Goal: Check status

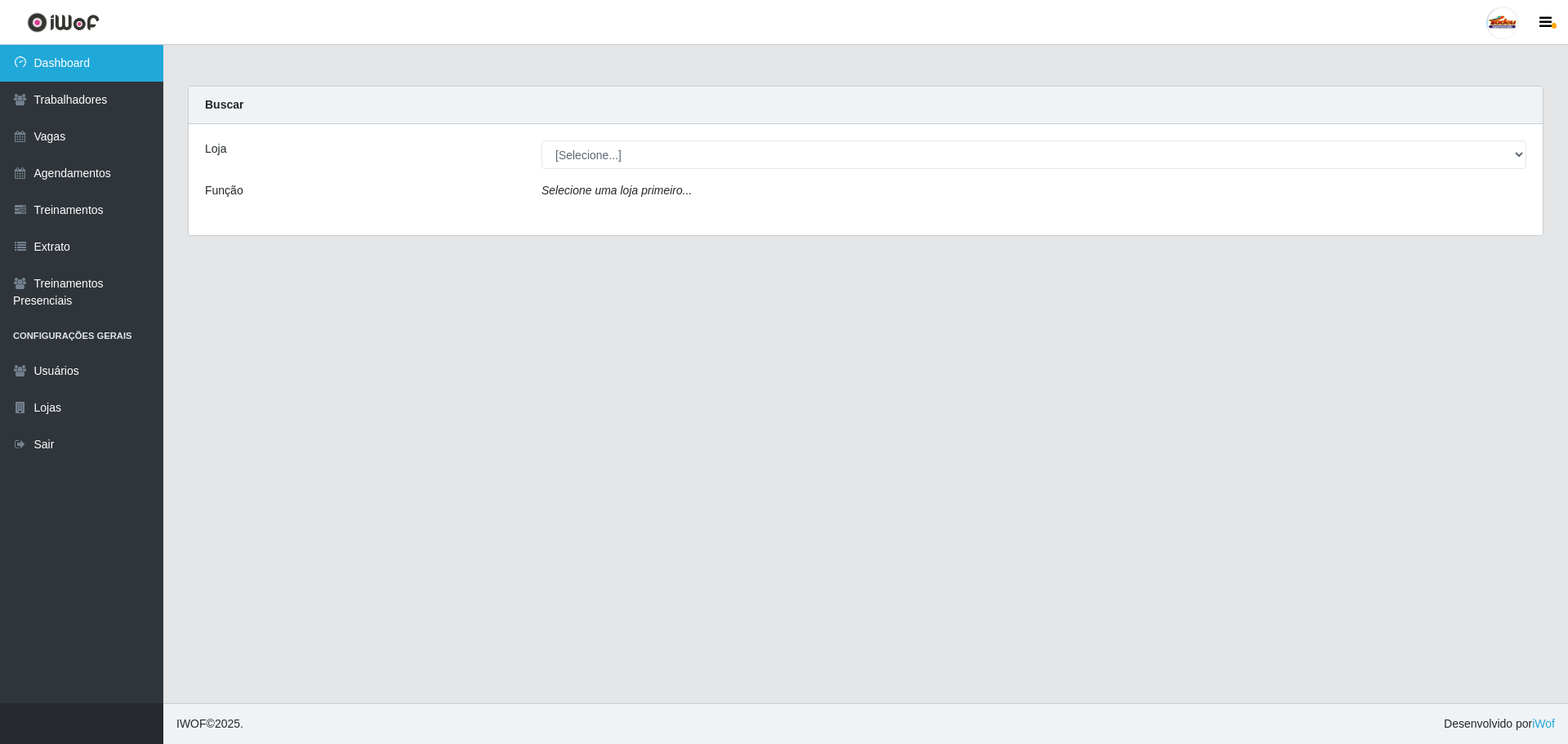
click at [81, 71] on link "Dashboard" at bounding box center [82, 63] width 164 height 36
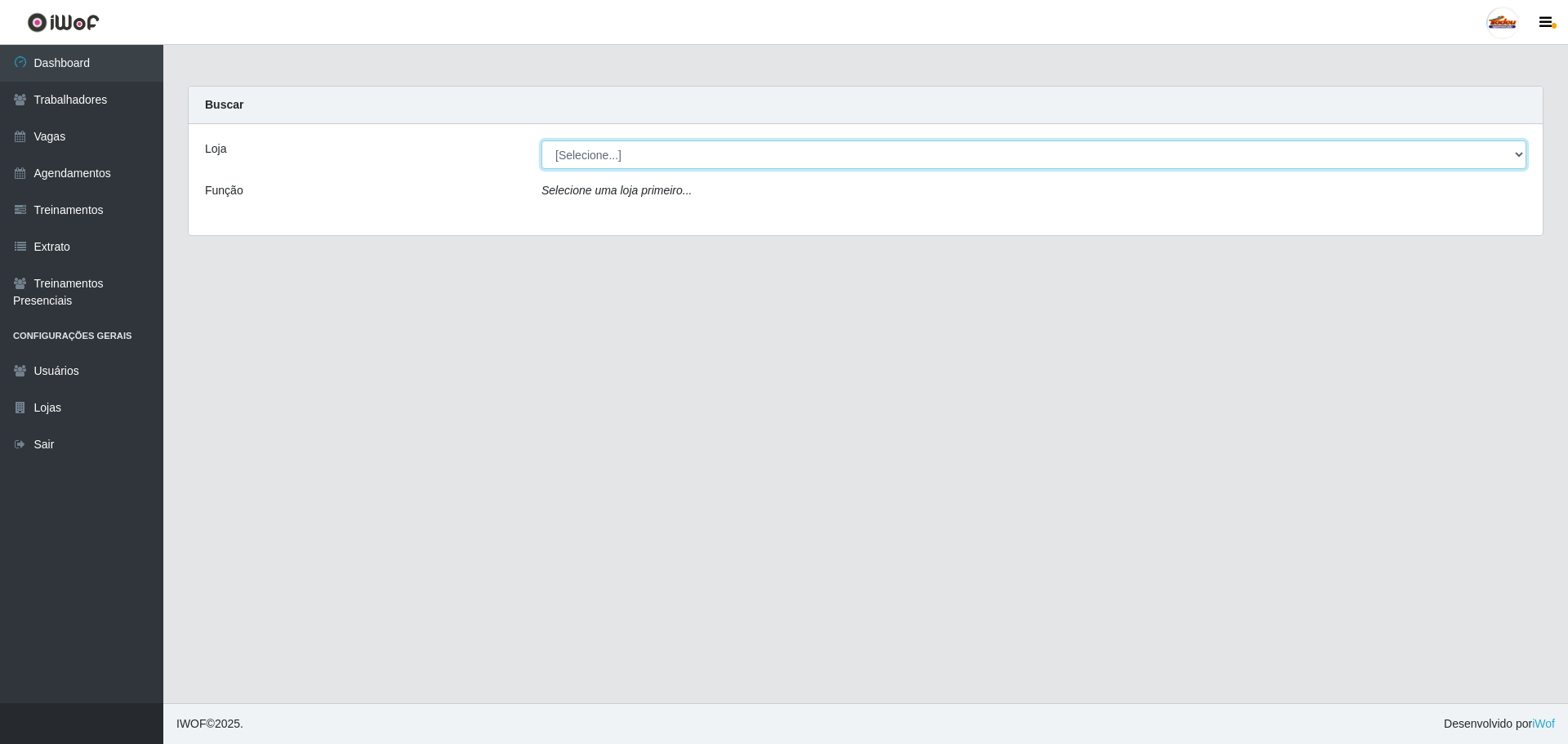
click at [587, 155] on select "[Selecione...] Supermercado Tadeu - [GEOGRAPHIC_DATA]" at bounding box center [1033, 155] width 985 height 28
select select "195"
click at [542, 140] on select "[Selecione...] Supermercado Tadeu - [GEOGRAPHIC_DATA]" at bounding box center [1033, 155] width 985 height 28
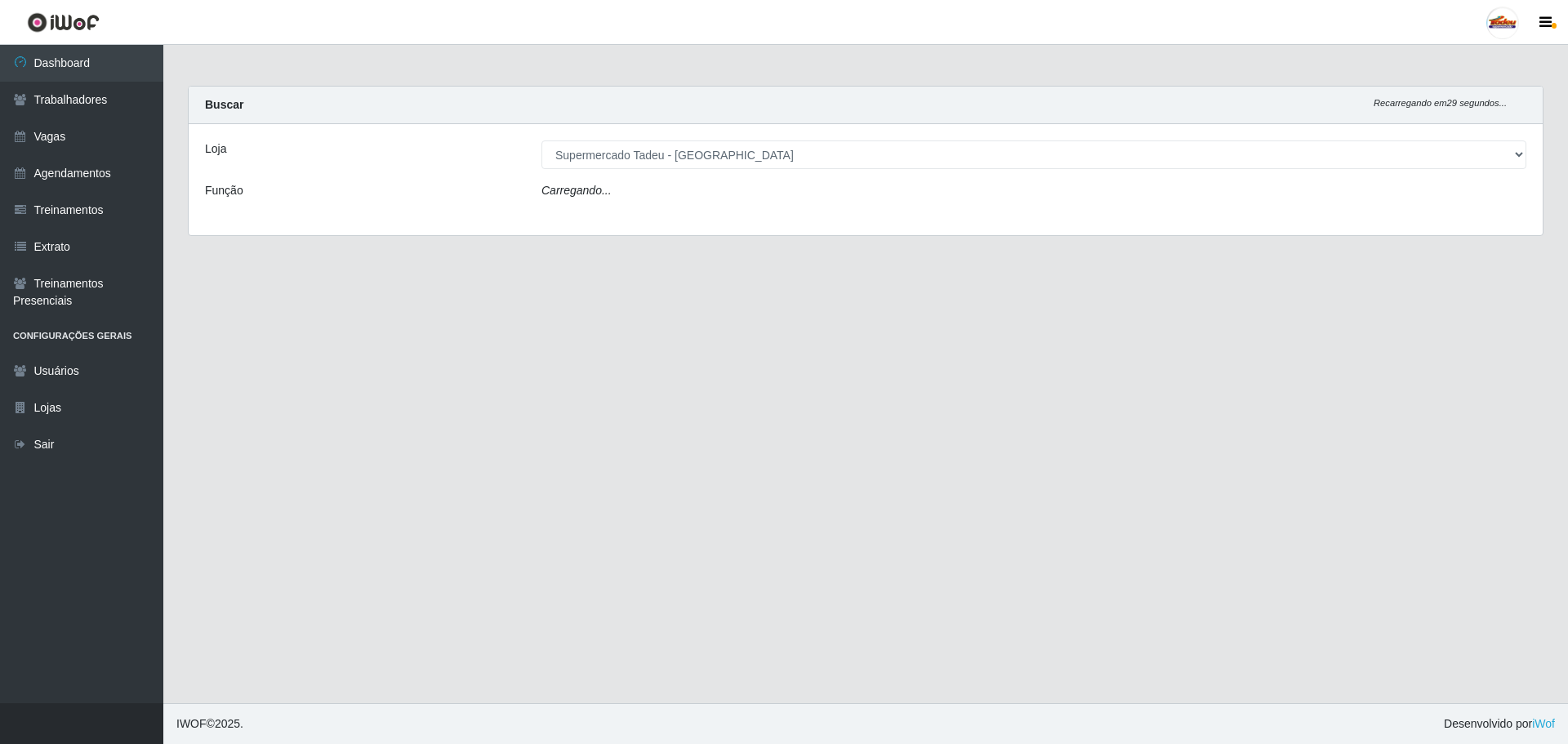
click at [609, 199] on div "Carregando..." at bounding box center [1033, 194] width 1009 height 24
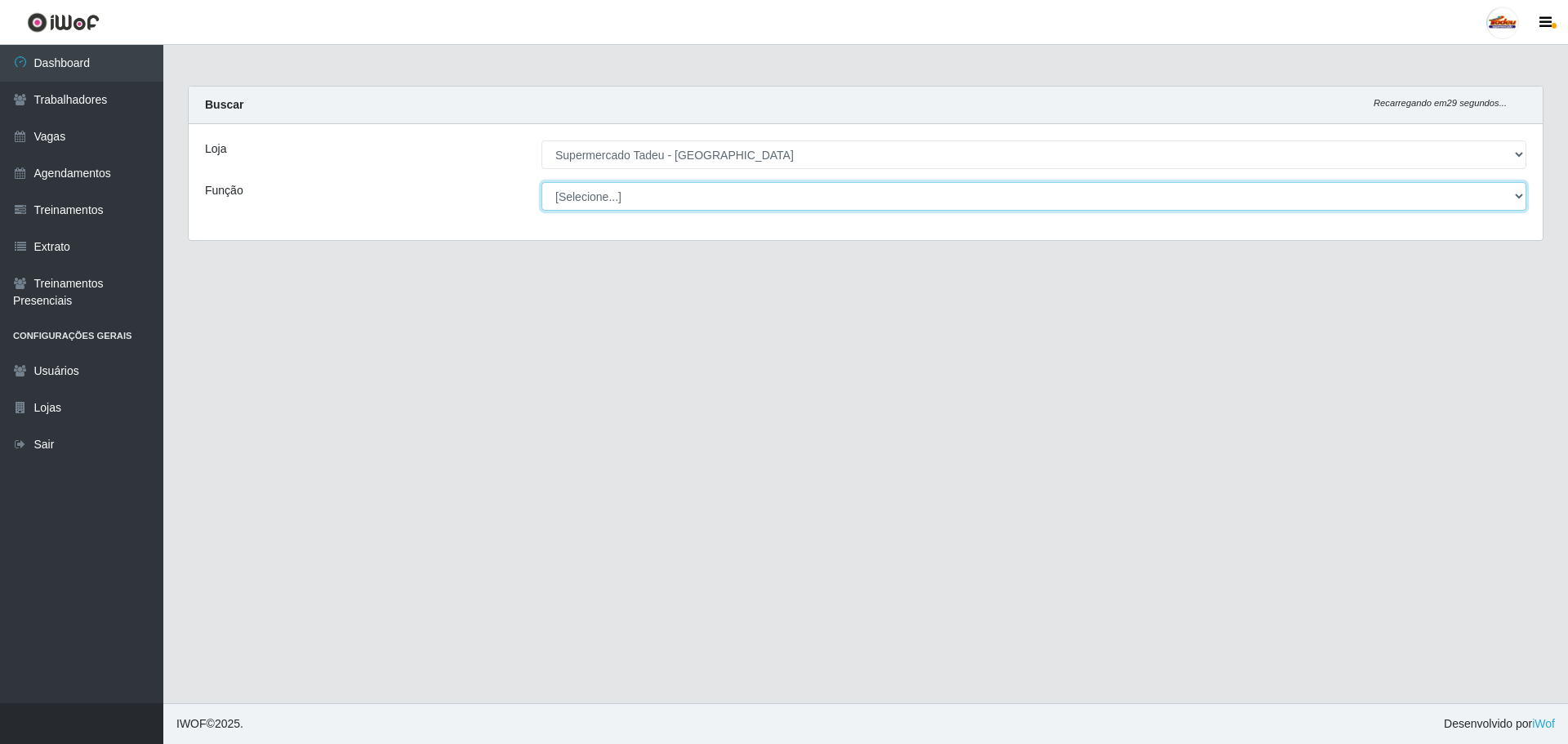
click at [605, 191] on select "[Selecione...] ASG ASG + ASG ++ Auxiliar de Estacionamento Auxiliar de Estacion…" at bounding box center [1033, 196] width 985 height 28
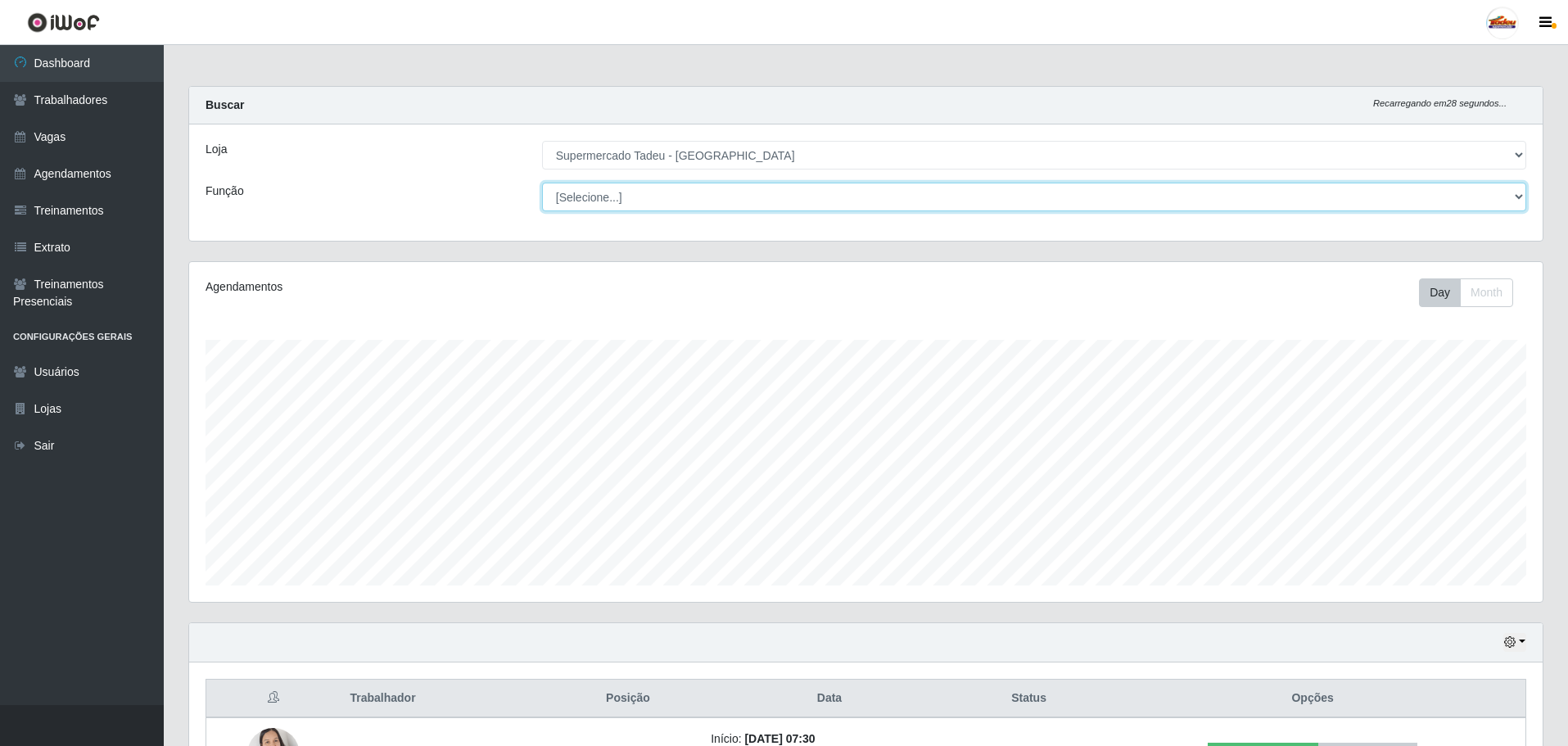
scroll to position [340, 1353]
click at [605, 200] on select "[Selecione...] ASG ASG + ASG ++ Auxiliar de Estacionamento Auxiliar de Estacion…" at bounding box center [1034, 197] width 984 height 29
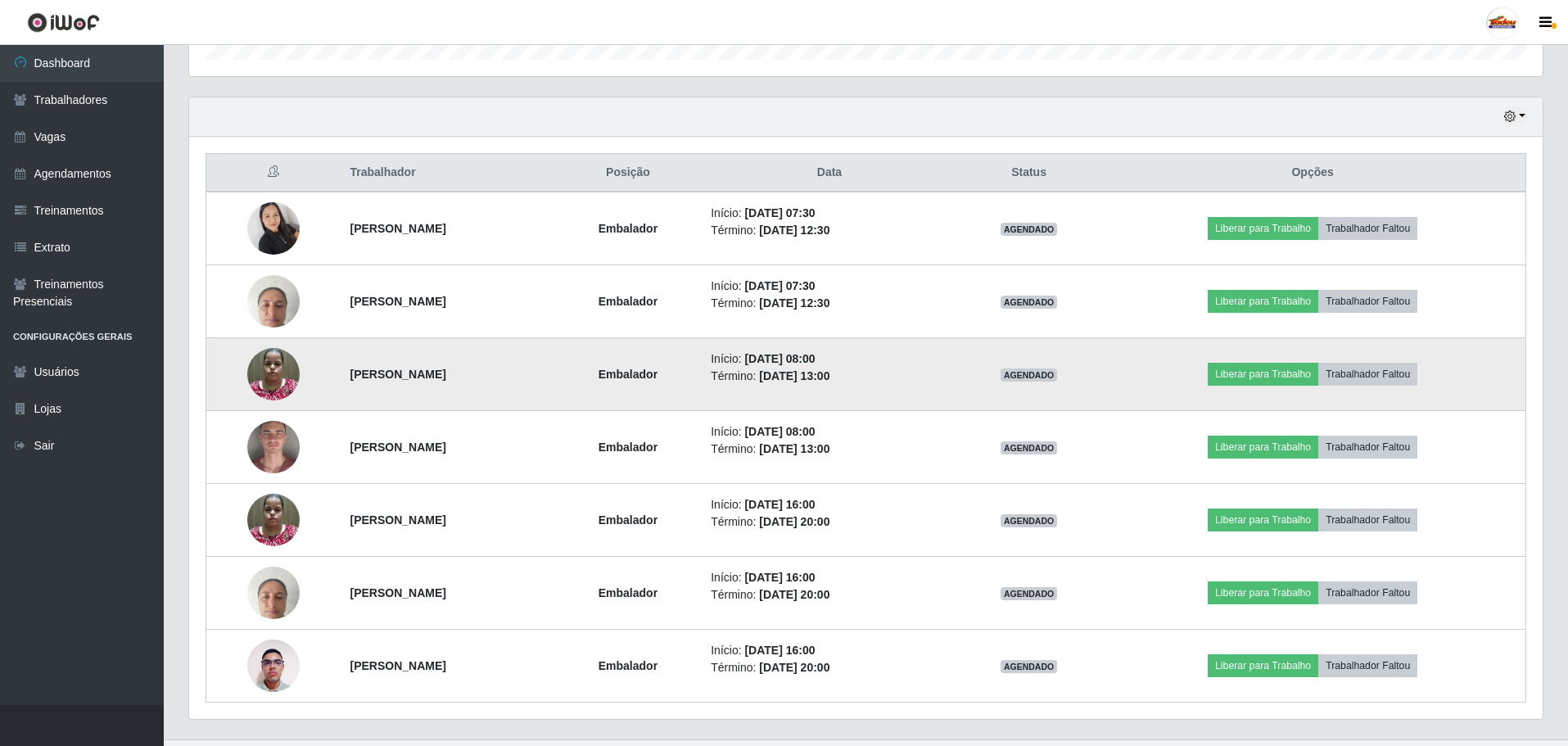
scroll to position [560, 0]
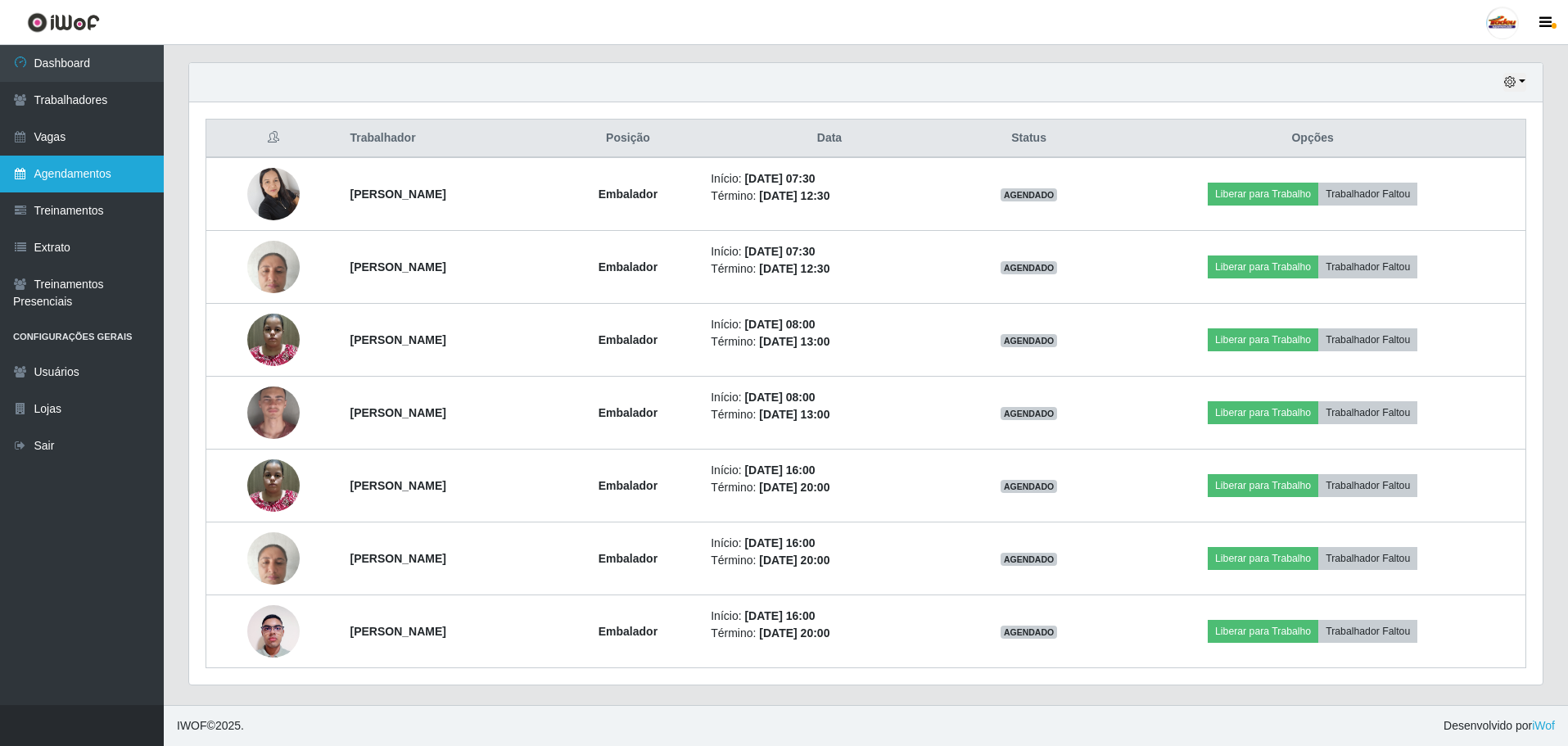
click at [88, 176] on link "Agendamentos" at bounding box center [82, 173] width 164 height 37
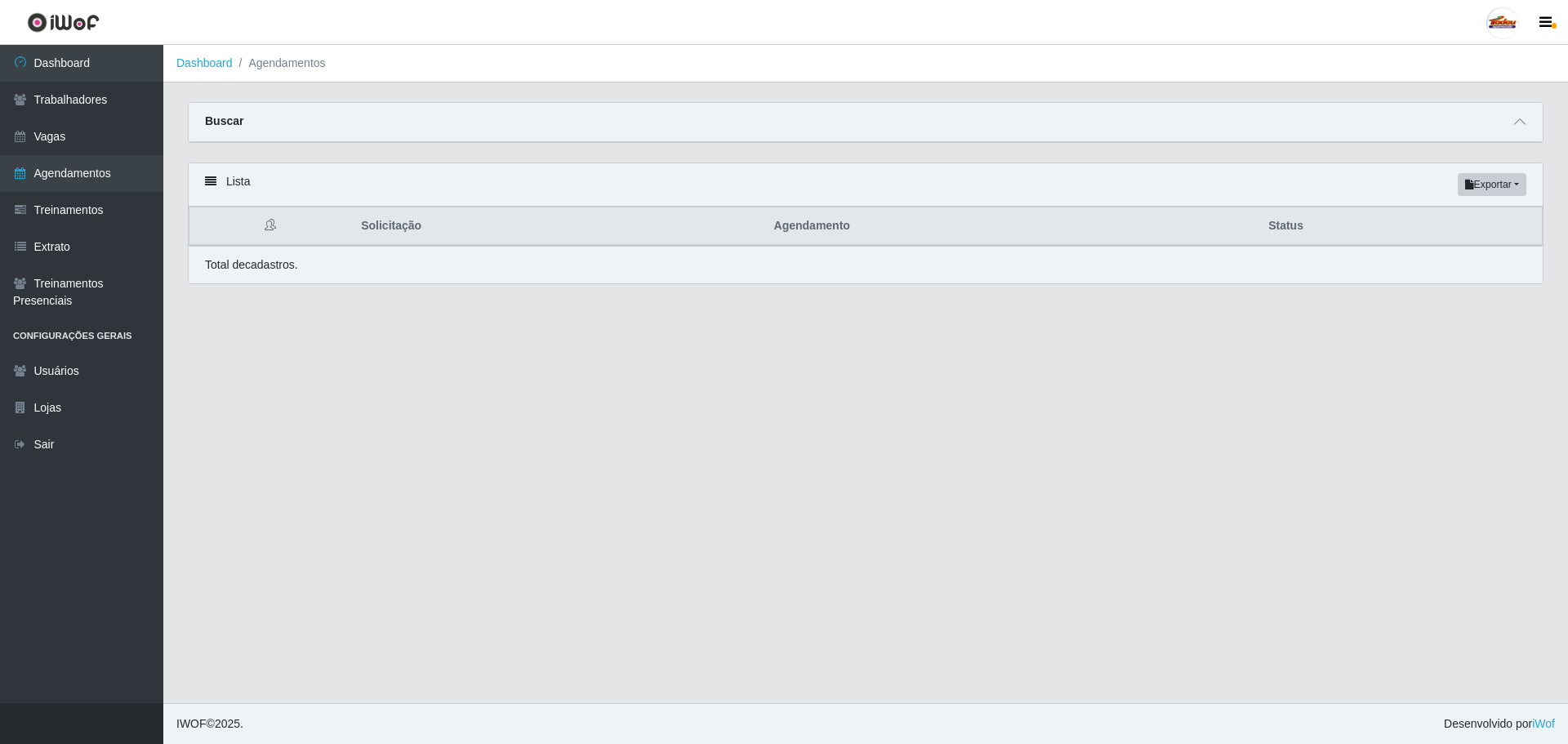
click at [1448, 130] on div "Buscar" at bounding box center [865, 123] width 1355 height 39
click at [1505, 129] on div "Buscar" at bounding box center [865, 123] width 1355 height 39
click at [1516, 125] on icon at bounding box center [1520, 121] width 12 height 12
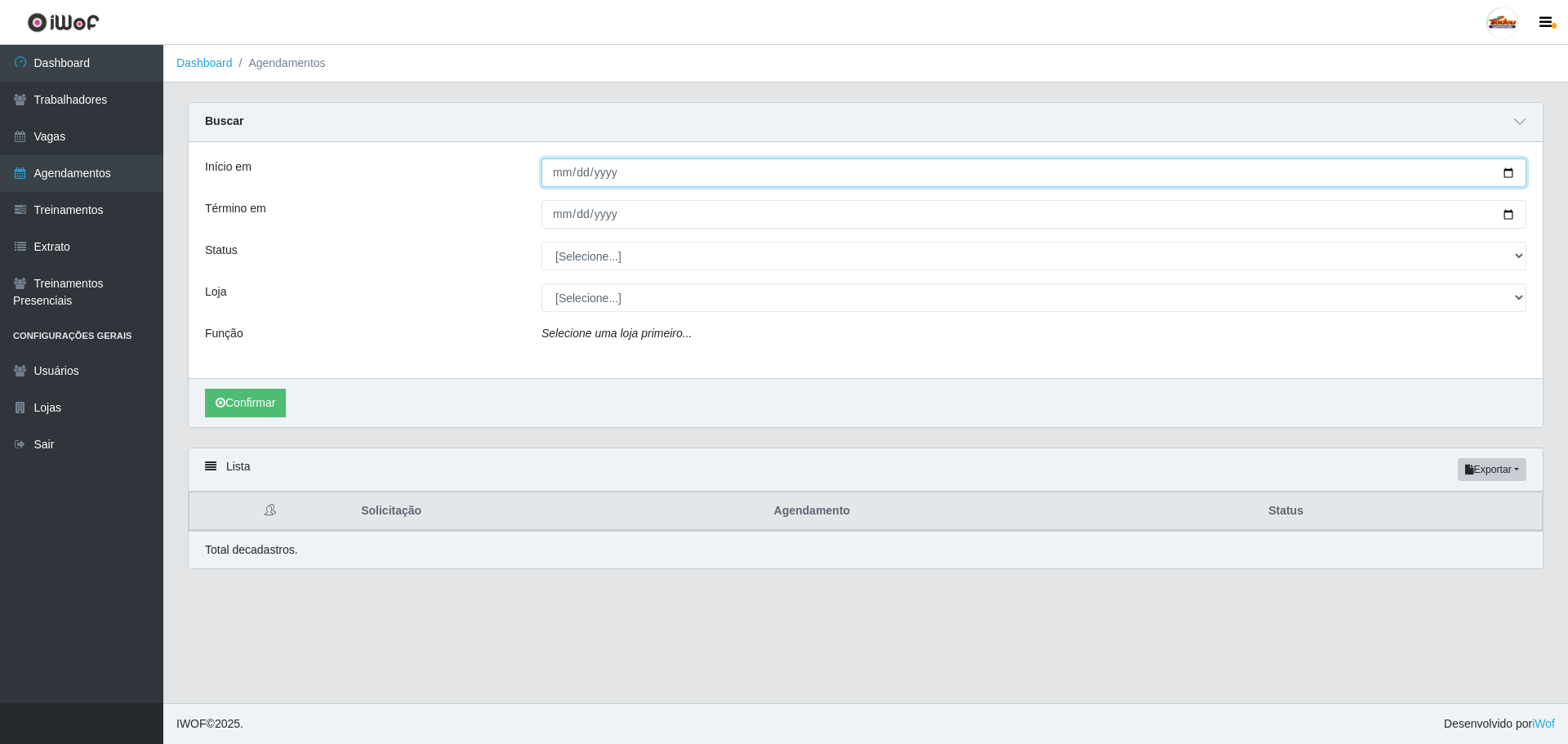
click at [588, 175] on input "Início em" at bounding box center [1033, 172] width 985 height 28
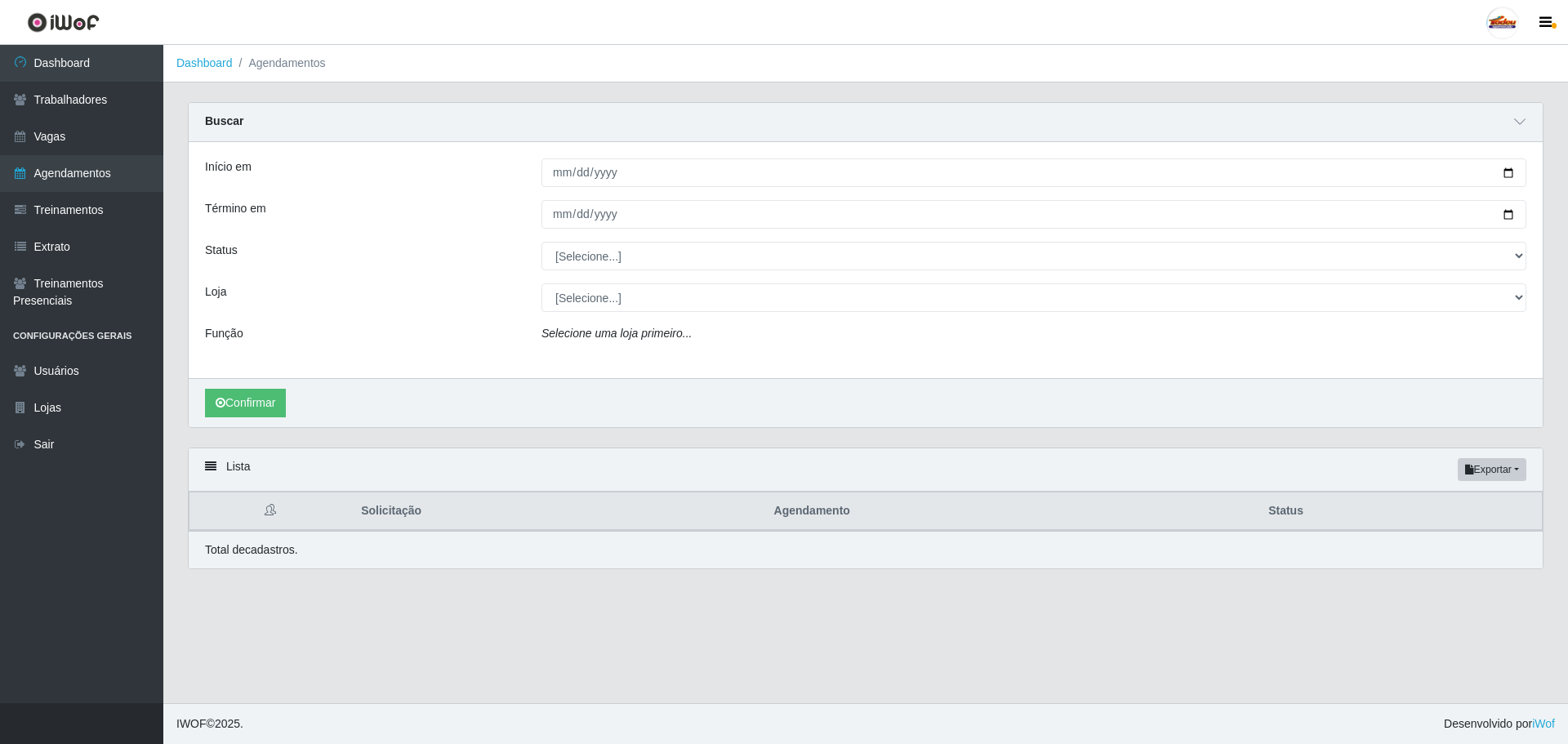
click at [591, 364] on div "Início em Término em Status [Selecione...] AGENDADO AGUARDANDO LIBERAR EM ANDAM…" at bounding box center [865, 260] width 1355 height 236
click at [586, 335] on icon "Selecione uma loja primeiro..." at bounding box center [616, 332] width 150 height 13
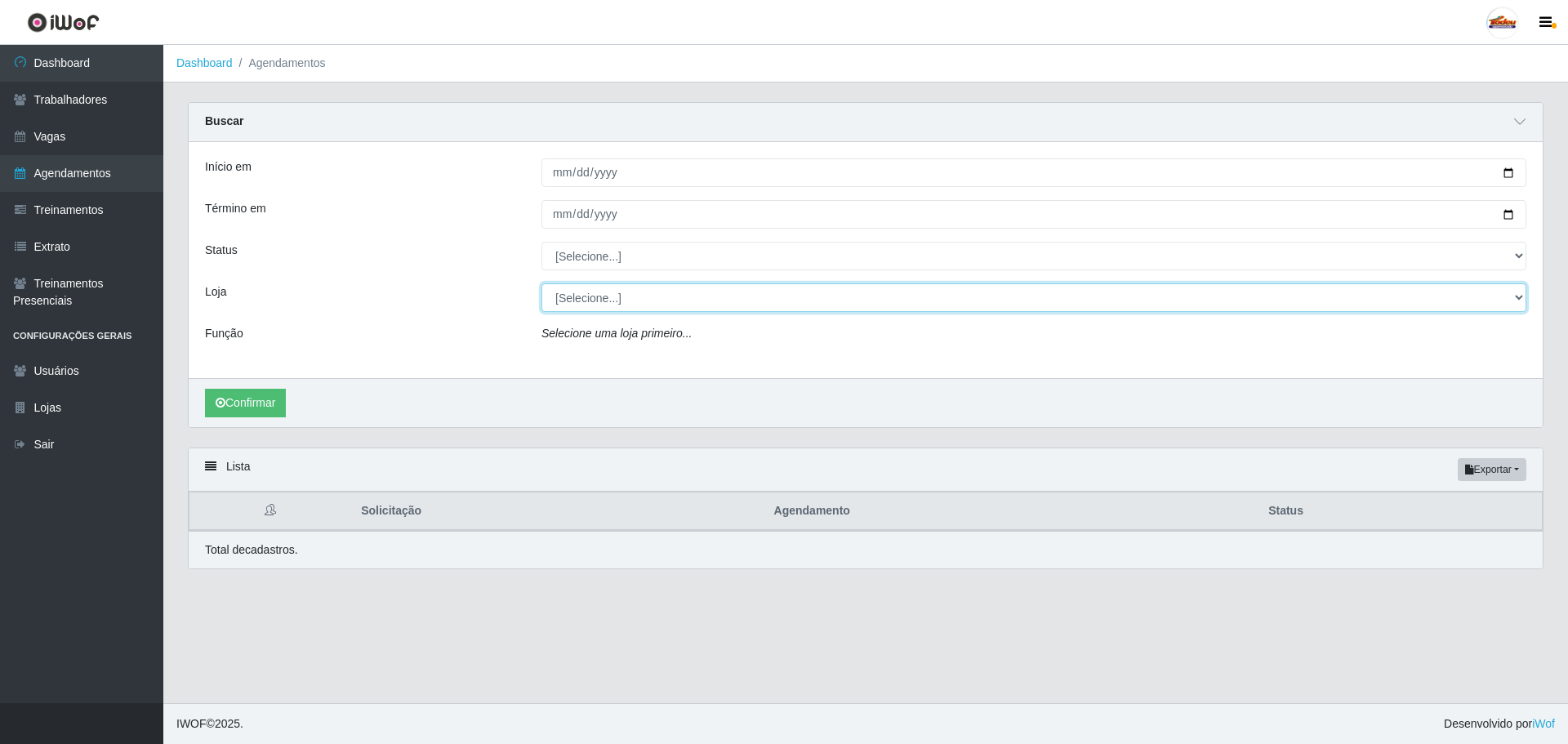
click at [586, 308] on select "[Selecione...] Supermercado Tadeu - [GEOGRAPHIC_DATA]" at bounding box center [1033, 298] width 985 height 28
select select "195"
click at [542, 284] on select "[Selecione...] Supermercado Tadeu - [GEOGRAPHIC_DATA]" at bounding box center [1033, 298] width 985 height 28
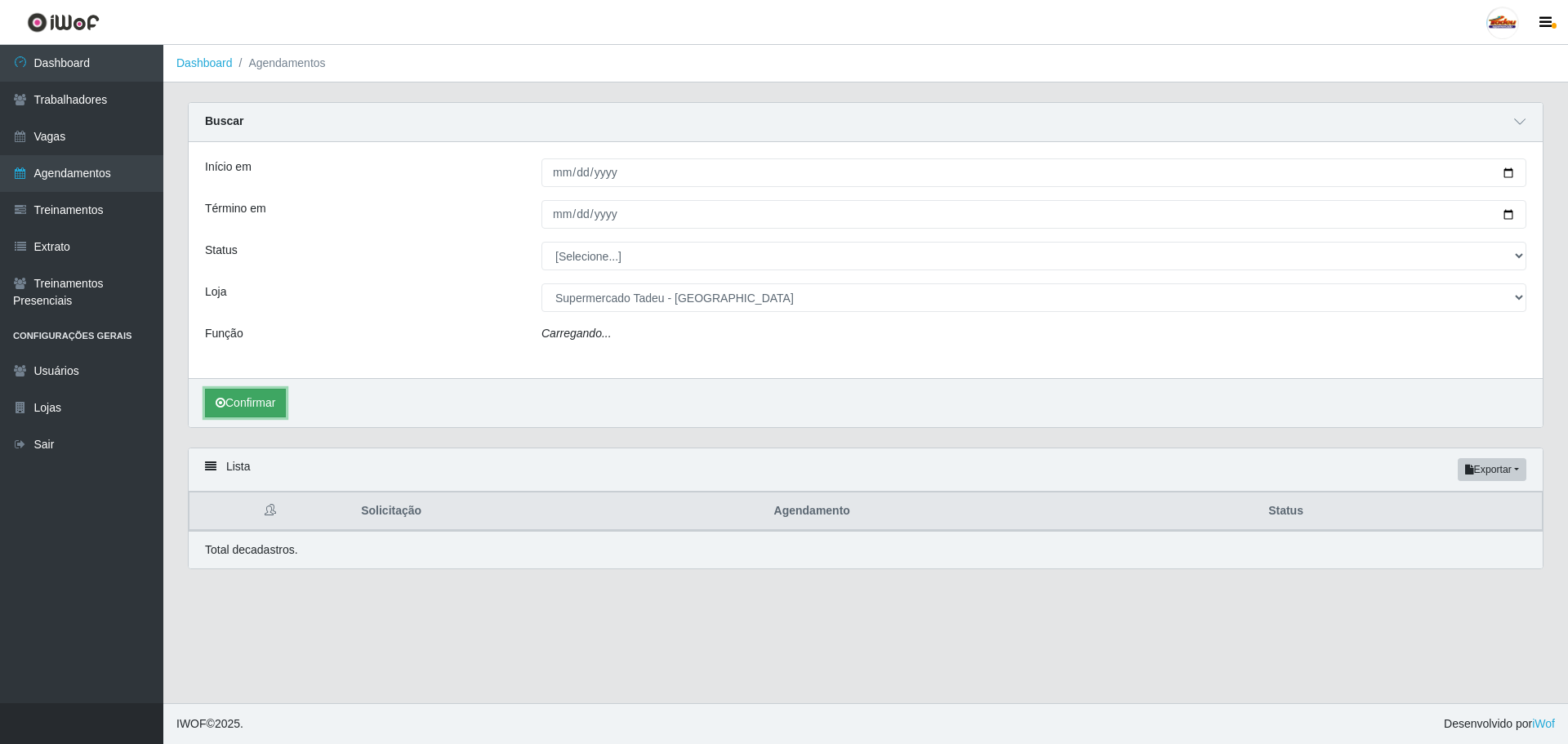
click at [254, 401] on button "Confirmar" at bounding box center [245, 403] width 81 height 28
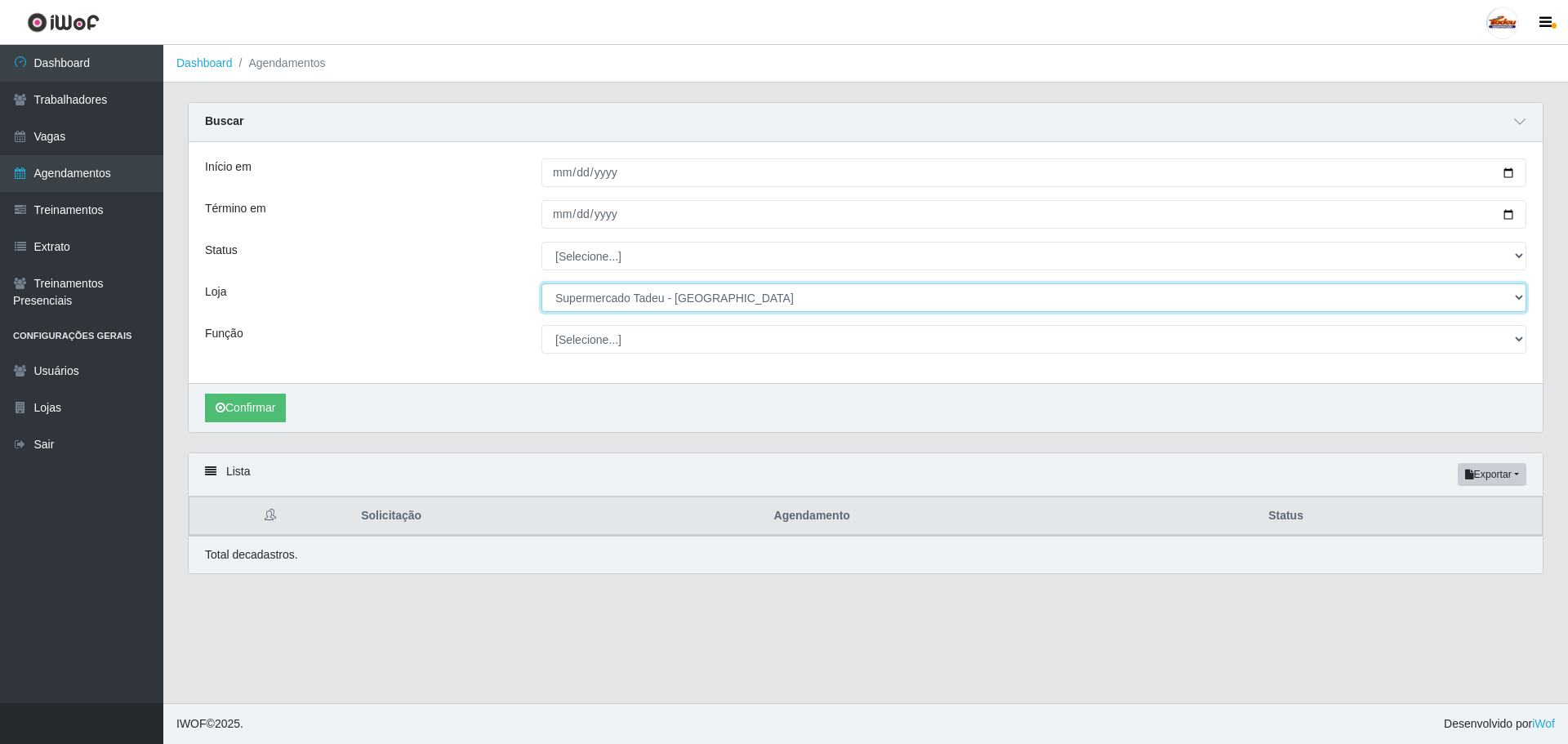
click at [680, 296] on select "[Selecione...] Supermercado Tadeu - [GEOGRAPHIC_DATA]" at bounding box center [1033, 298] width 985 height 28
click at [680, 295] on select "[Selecione...] Supermercado Tadeu - [GEOGRAPHIC_DATA]" at bounding box center [1033, 298] width 985 height 28
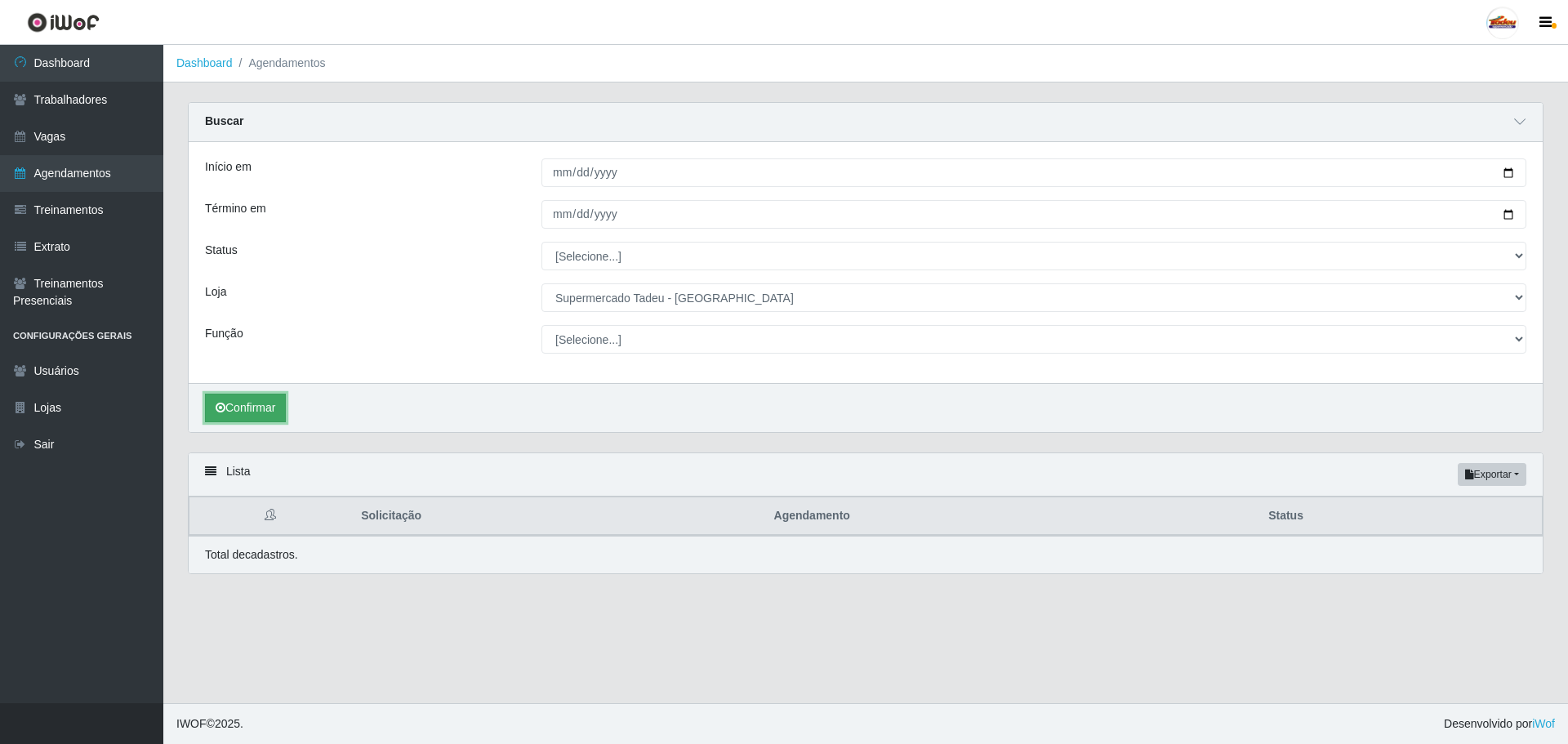
click at [284, 411] on button "Confirmar" at bounding box center [245, 408] width 81 height 28
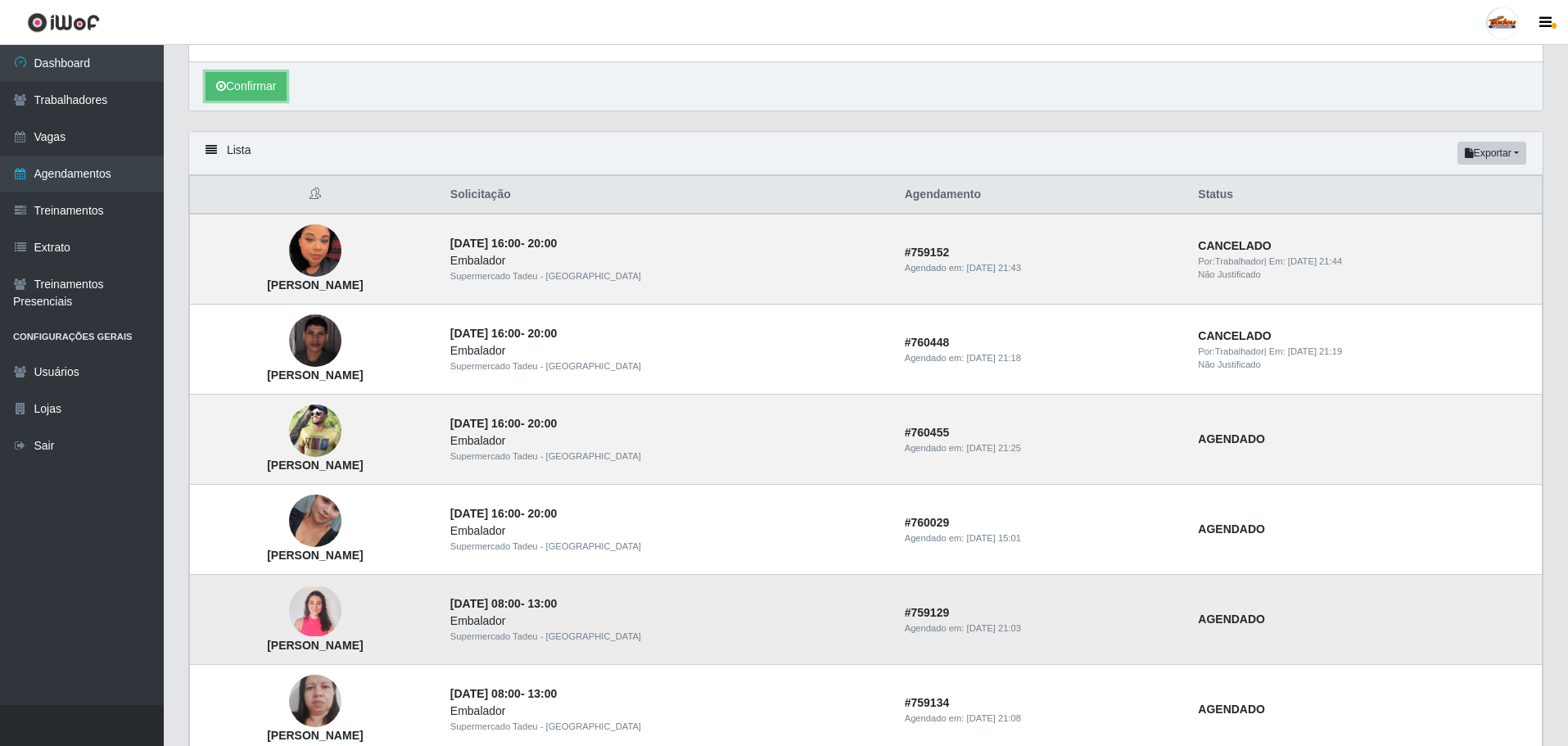
scroll to position [491, 0]
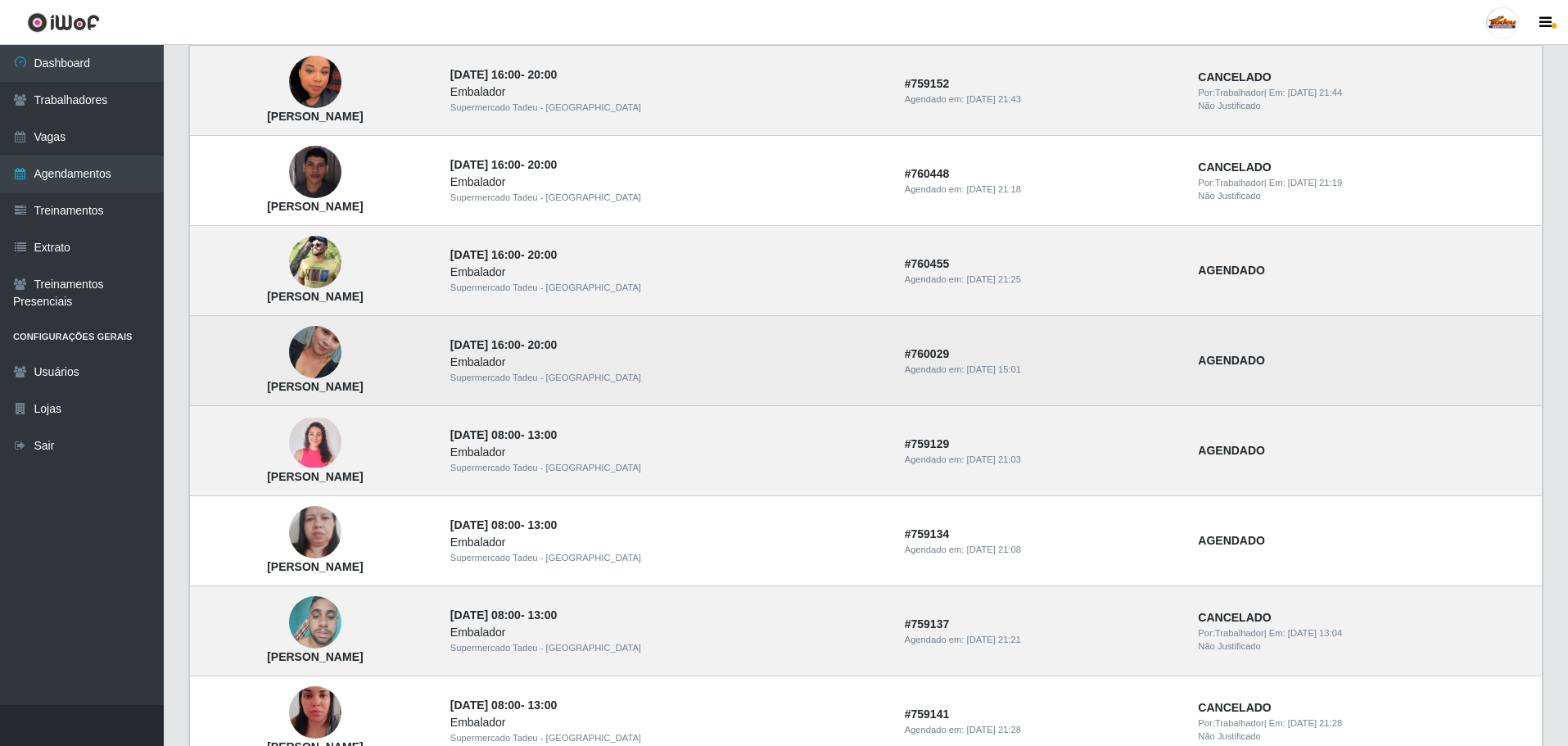
click at [341, 349] on img at bounding box center [315, 352] width 53 height 94
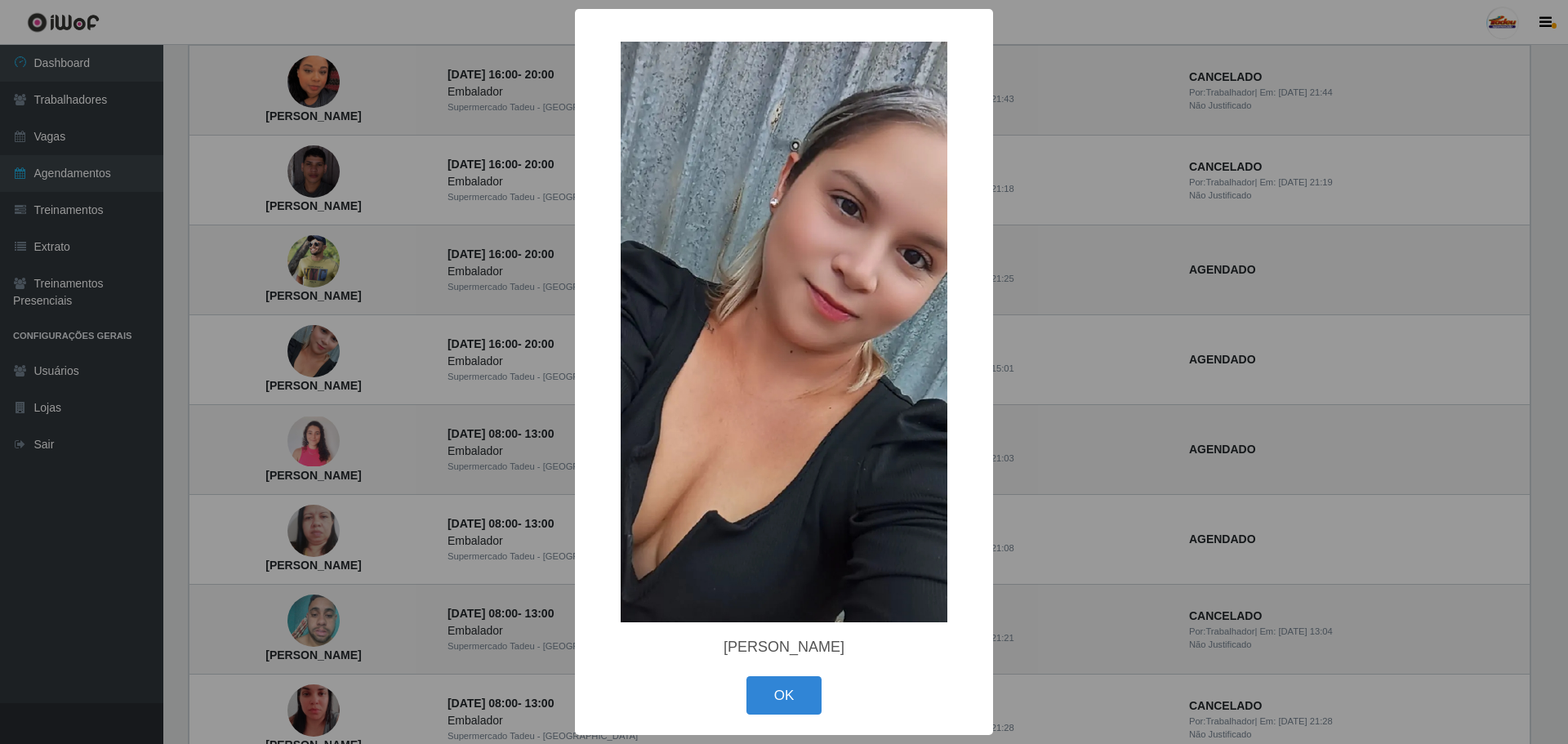
click at [1093, 413] on div "× Jocilene Samara Silva Lima OK Cancel" at bounding box center [784, 372] width 1568 height 744
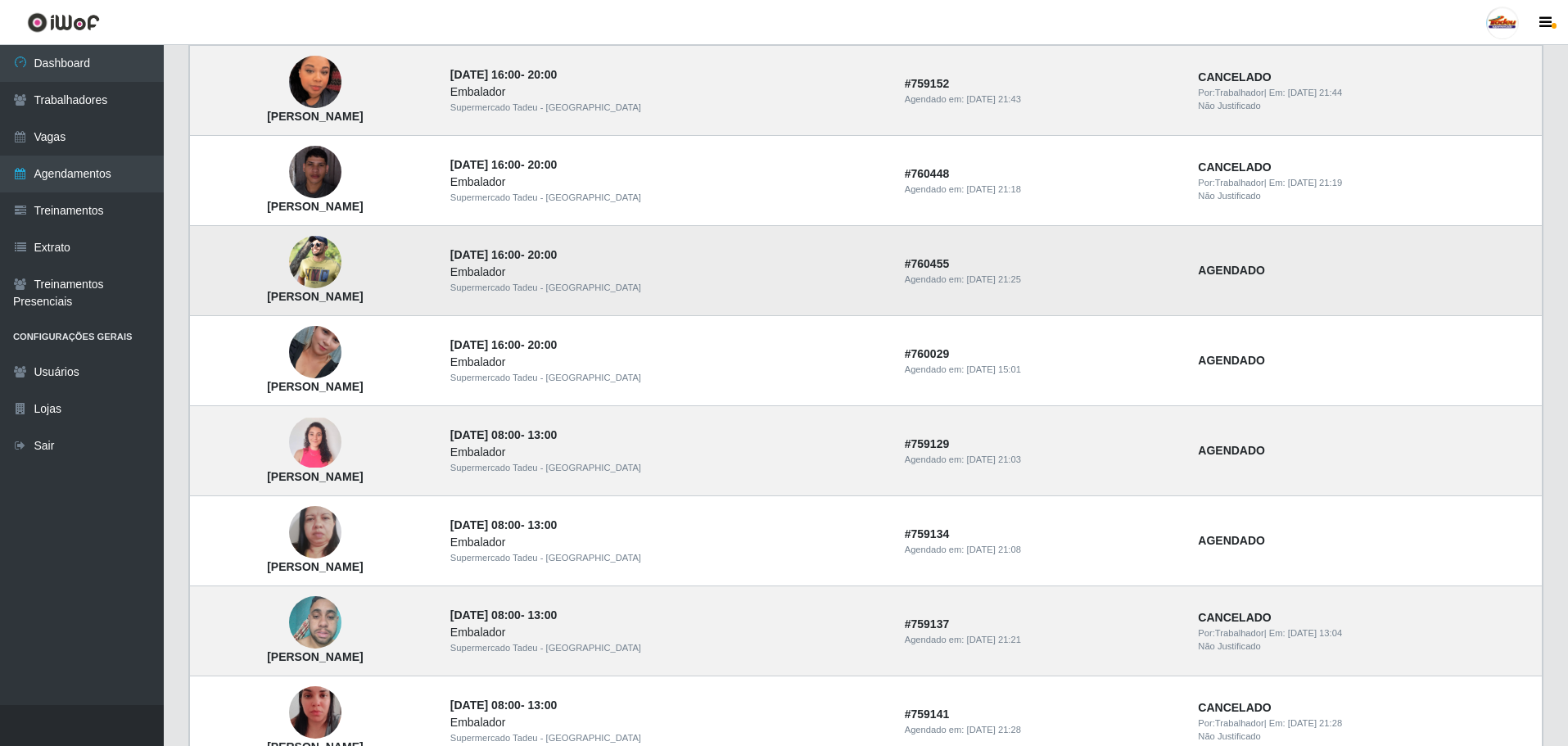
click at [341, 261] on img at bounding box center [315, 262] width 53 height 78
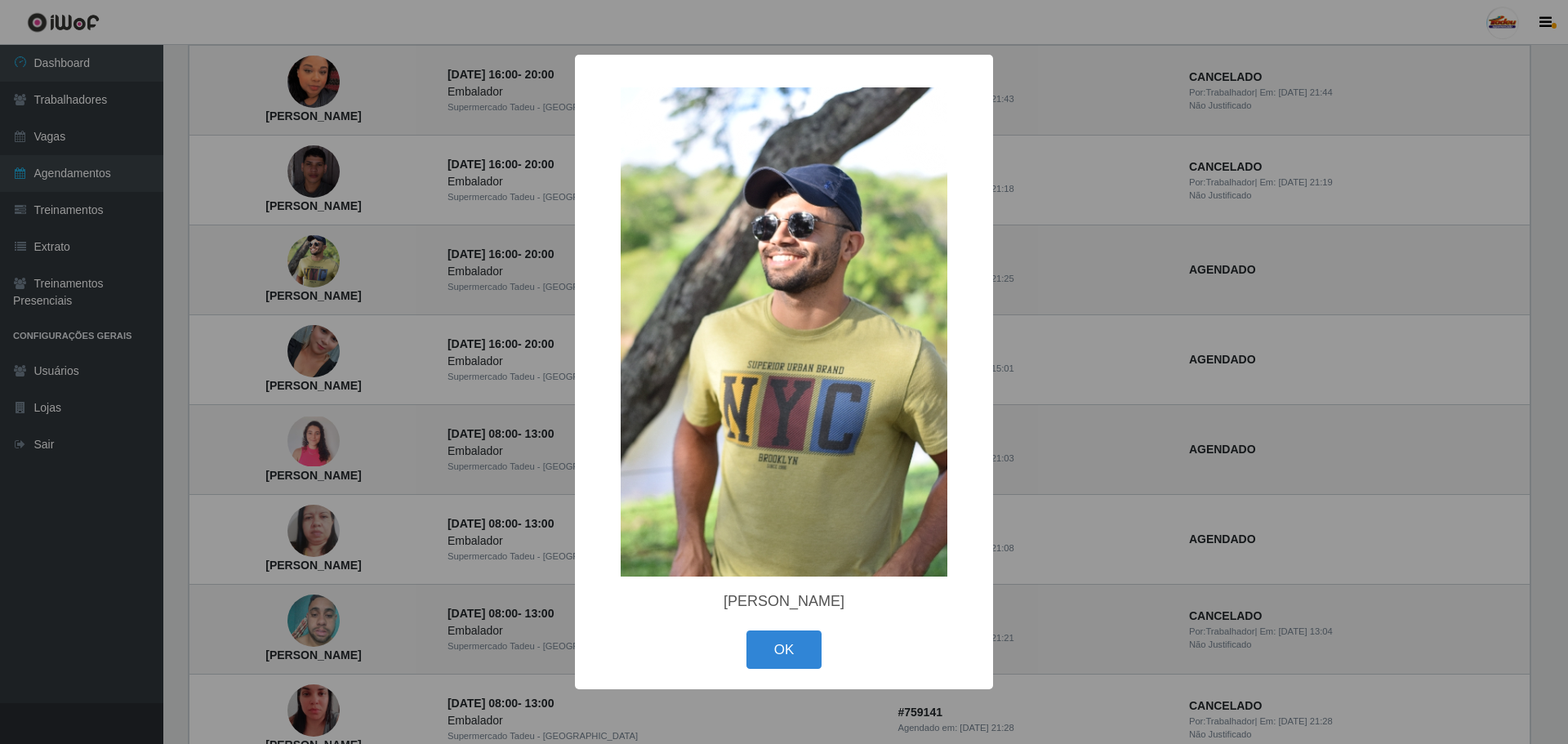
click at [1114, 437] on div "× Luan da silva OK Cancel" at bounding box center [784, 372] width 1568 height 744
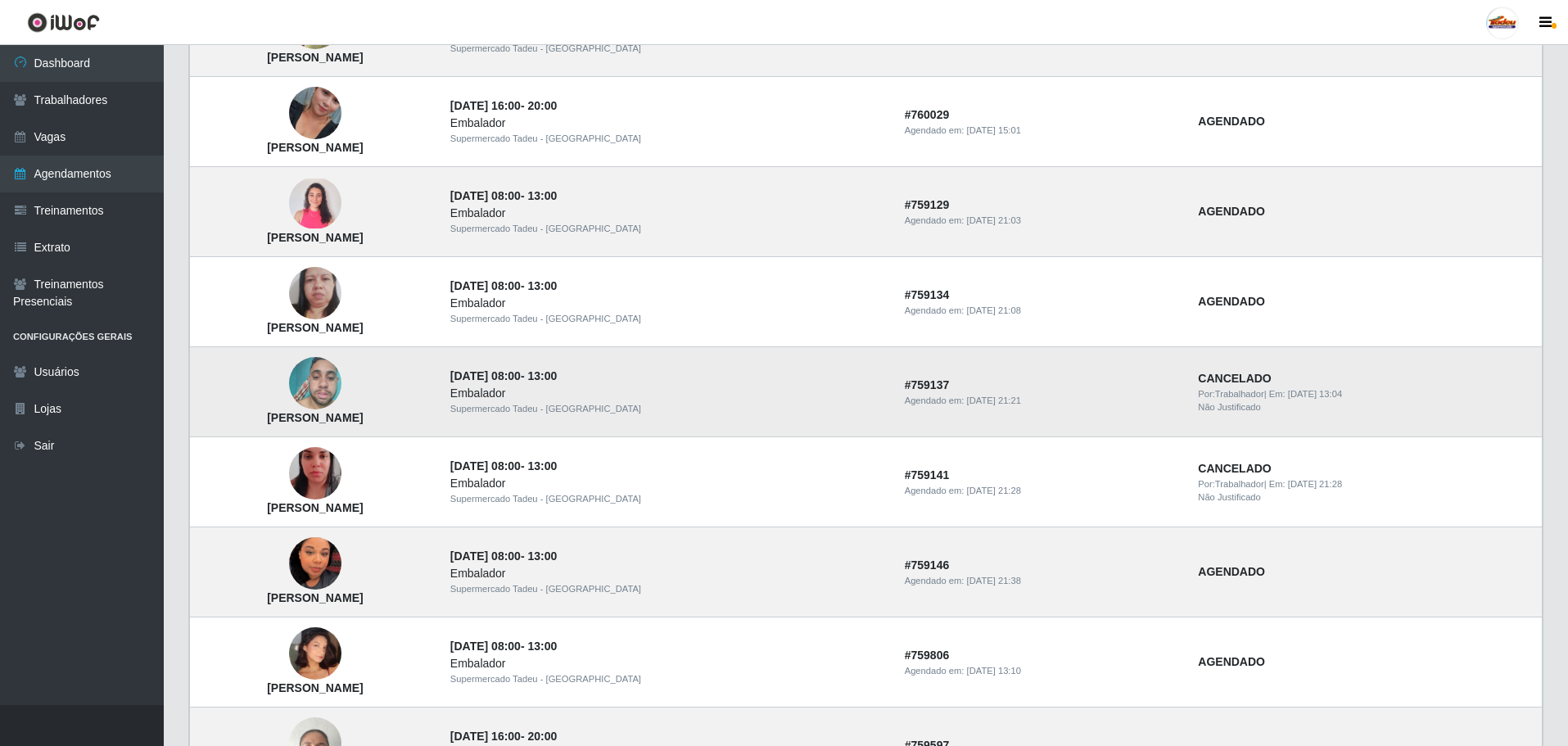
scroll to position [736, 0]
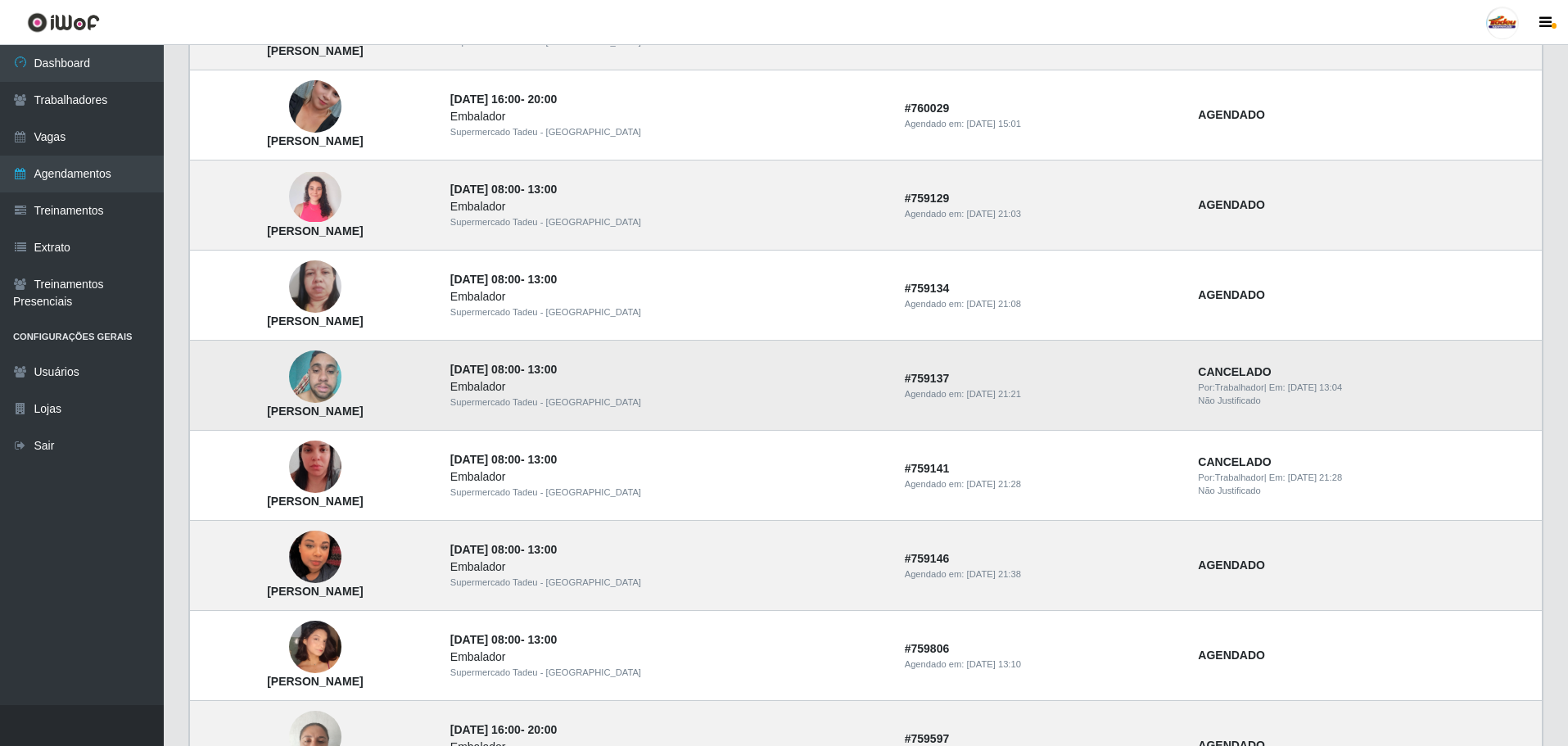
click at [341, 363] on img at bounding box center [315, 377] width 53 height 70
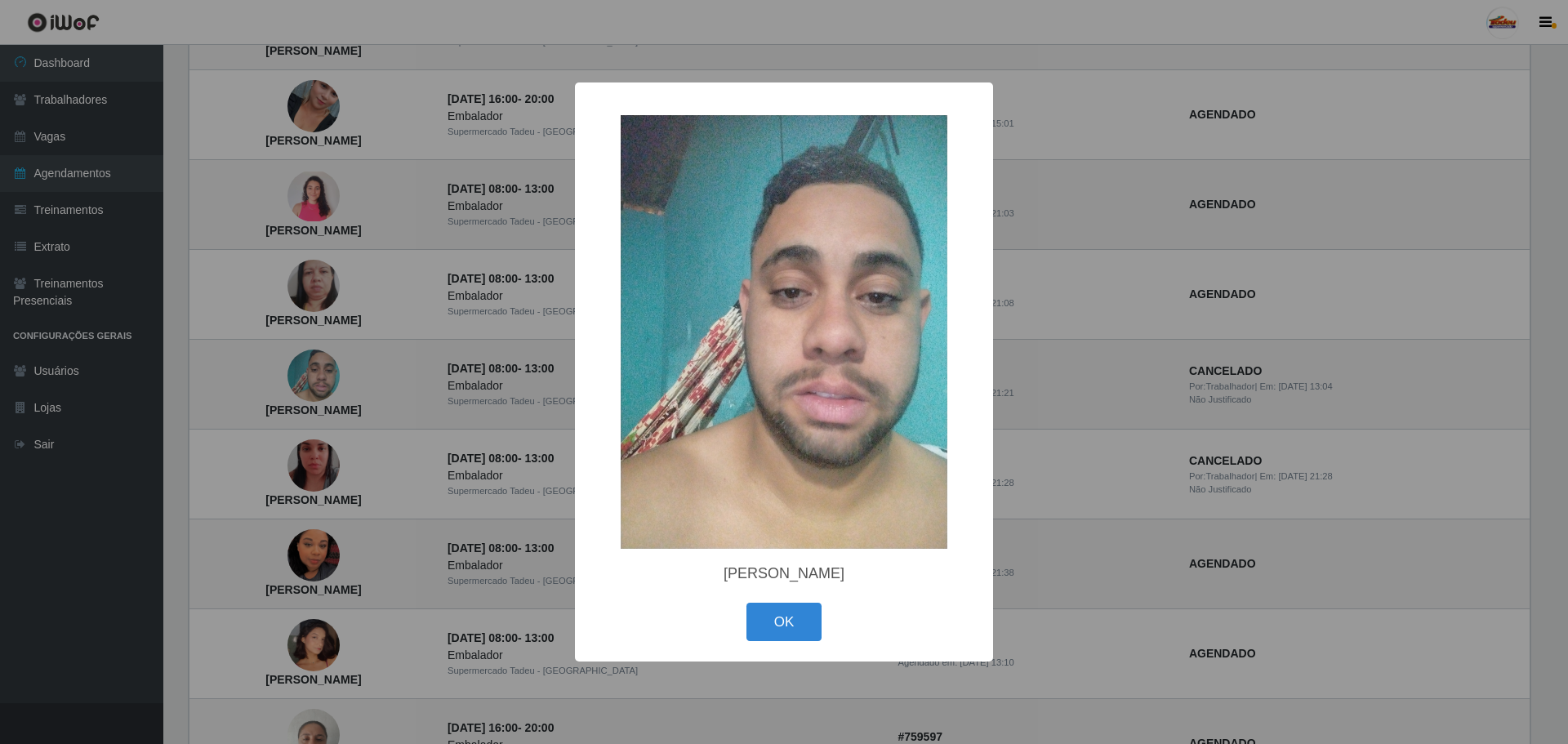
click at [1035, 452] on div "× Walber Barbosa Sousa OK Cancel" at bounding box center [784, 372] width 1568 height 744
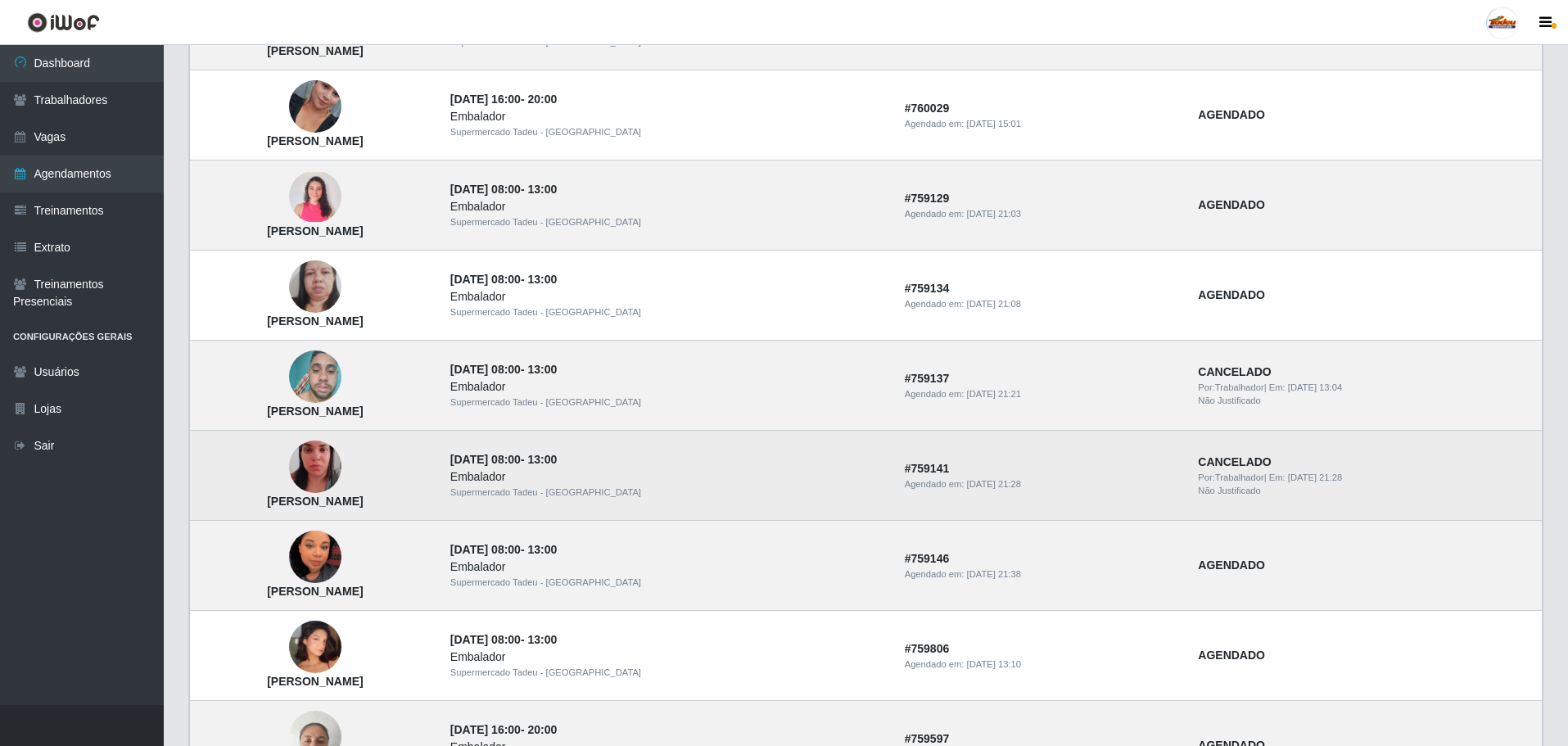
click at [341, 464] on img at bounding box center [315, 466] width 53 height 94
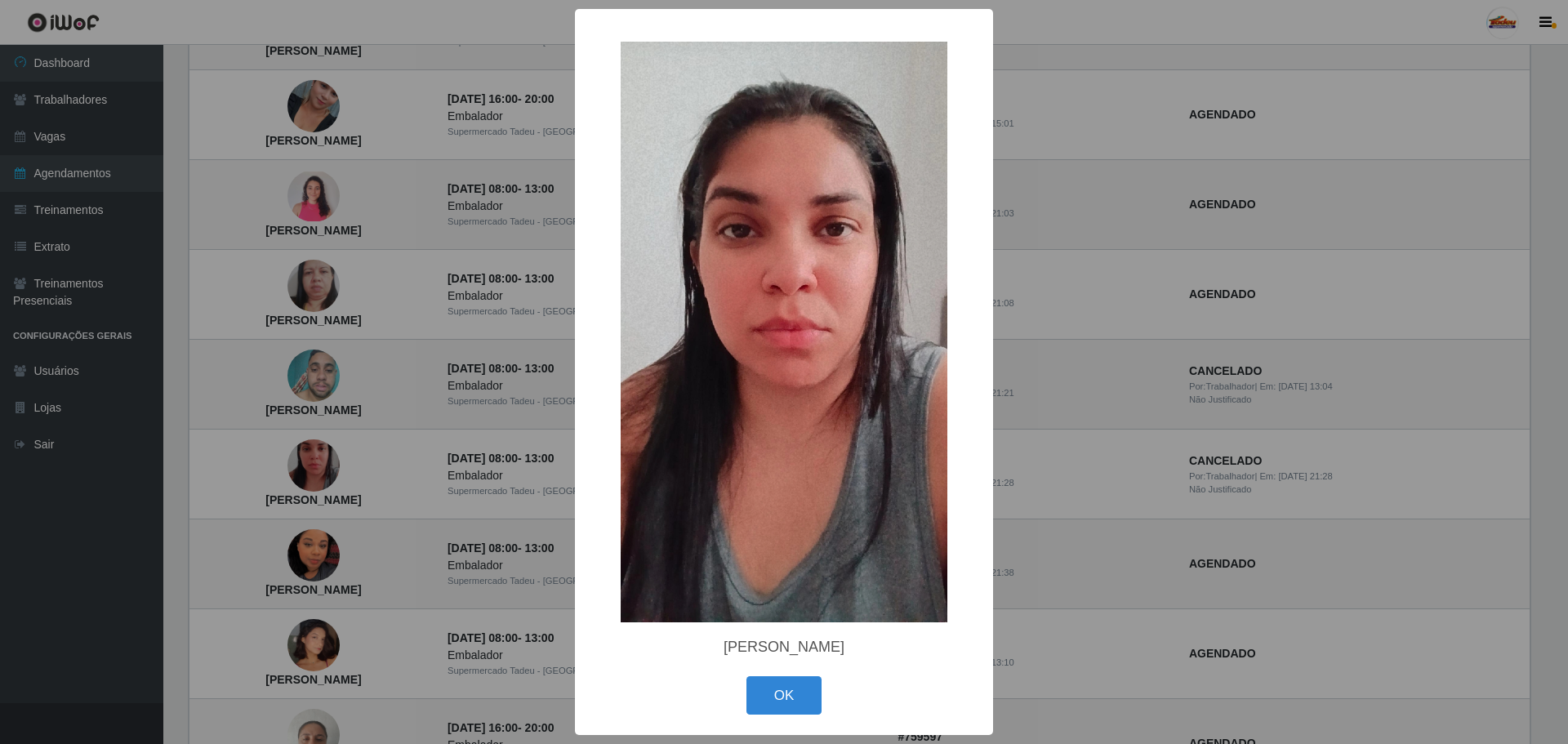
click at [1006, 468] on div "× Anny Gabrielly Guerra OK Cancel" at bounding box center [784, 372] width 1568 height 744
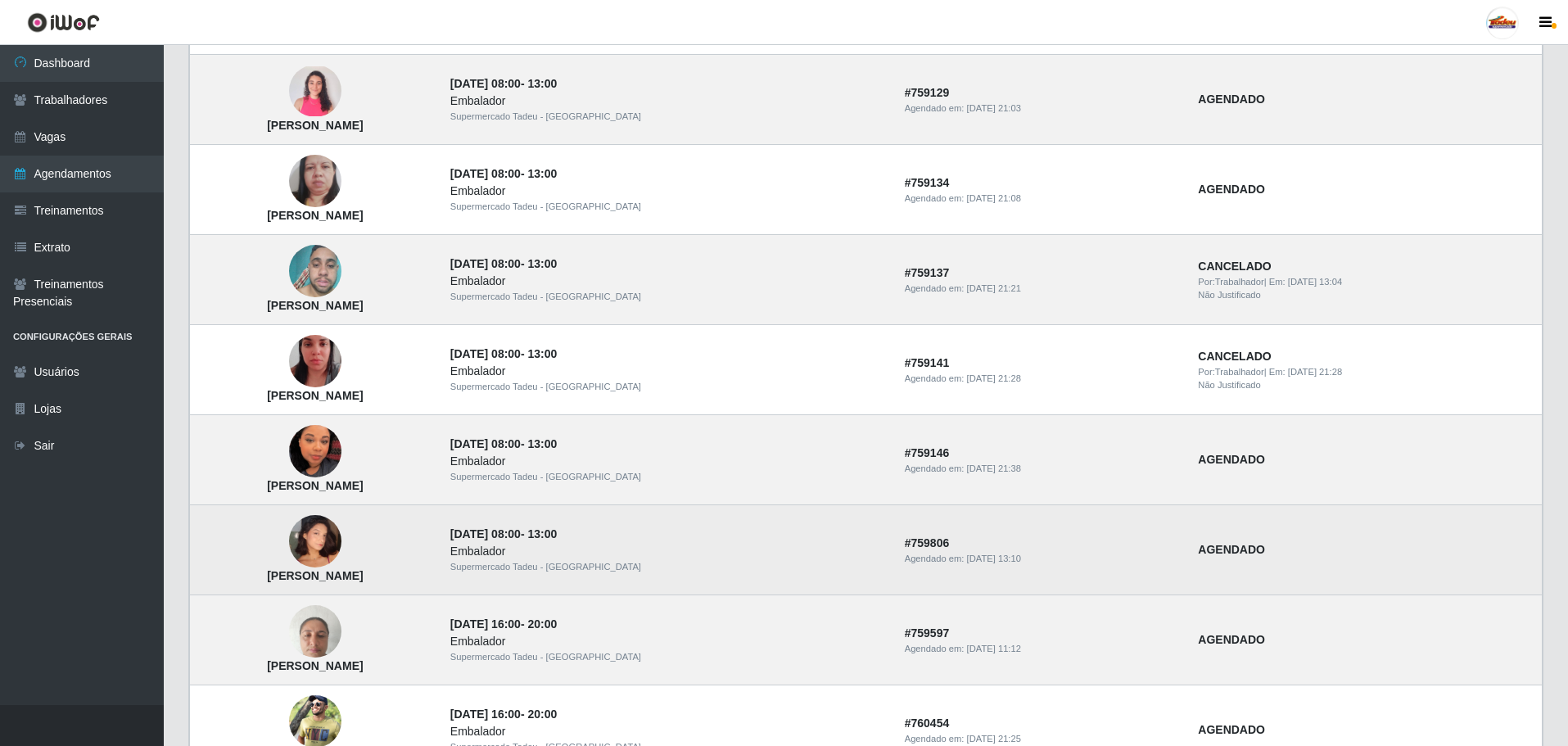
scroll to position [982, 0]
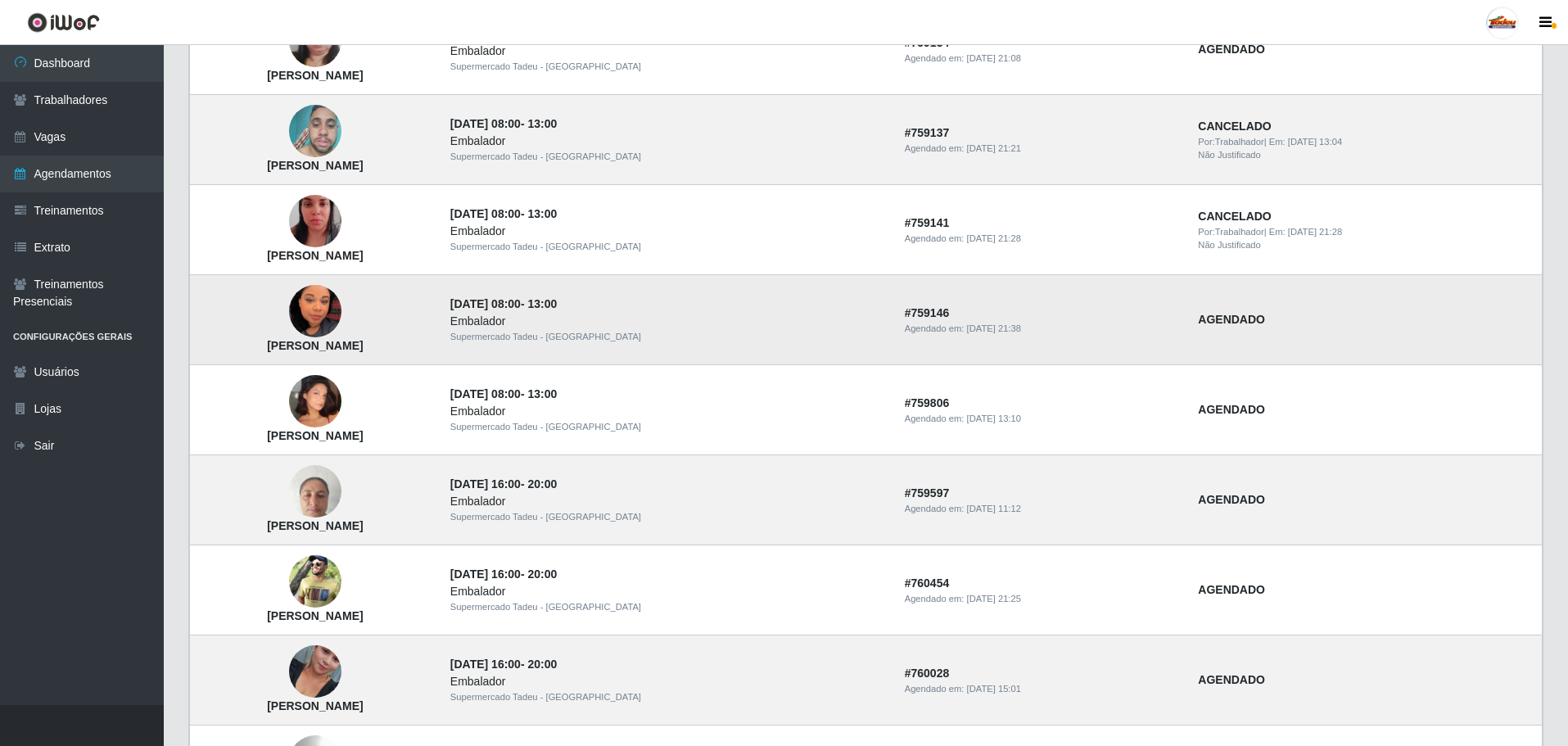
click at [341, 303] on img at bounding box center [315, 311] width 53 height 94
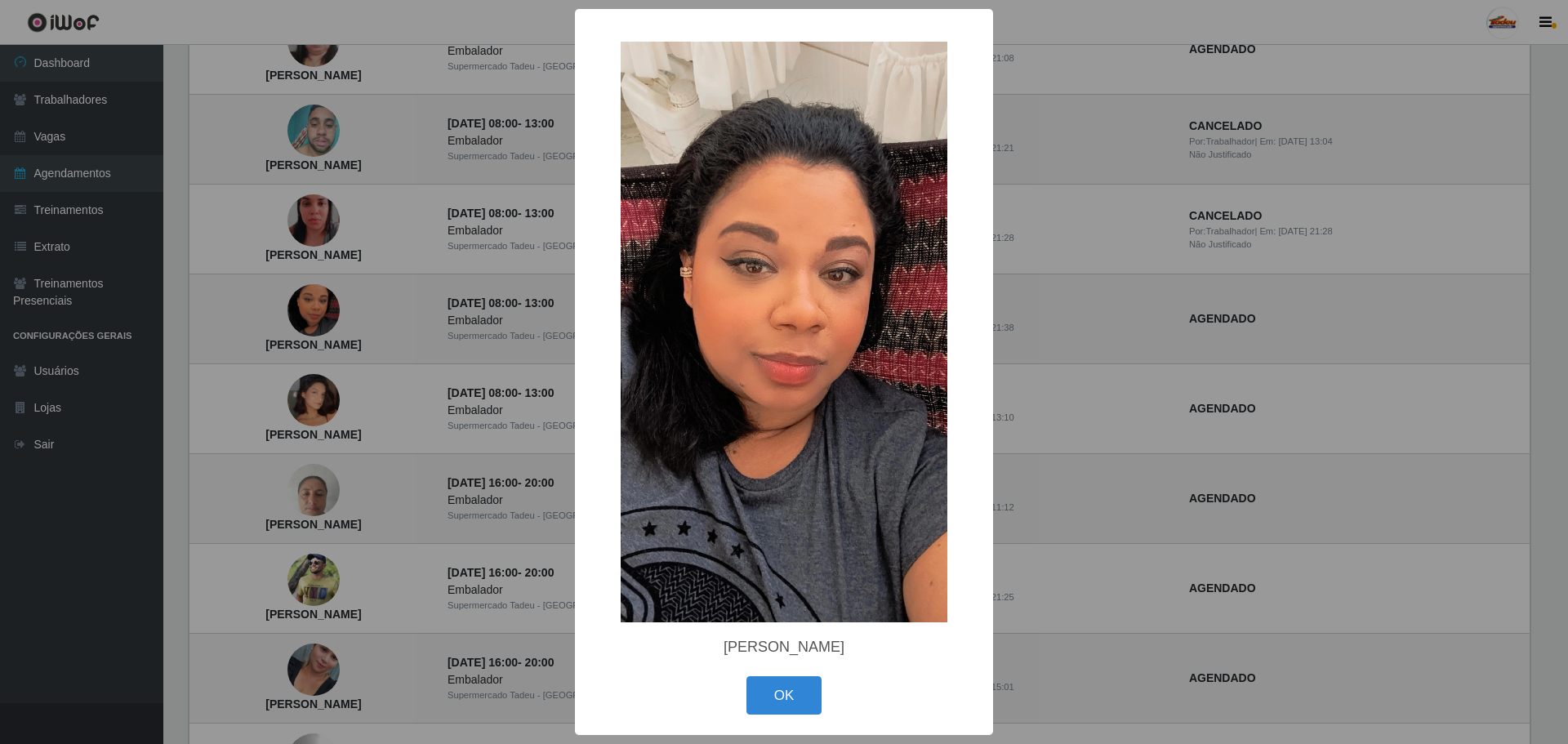
click at [1015, 453] on div "× Renally Neves Silva OK Cancel" at bounding box center [784, 372] width 1568 height 744
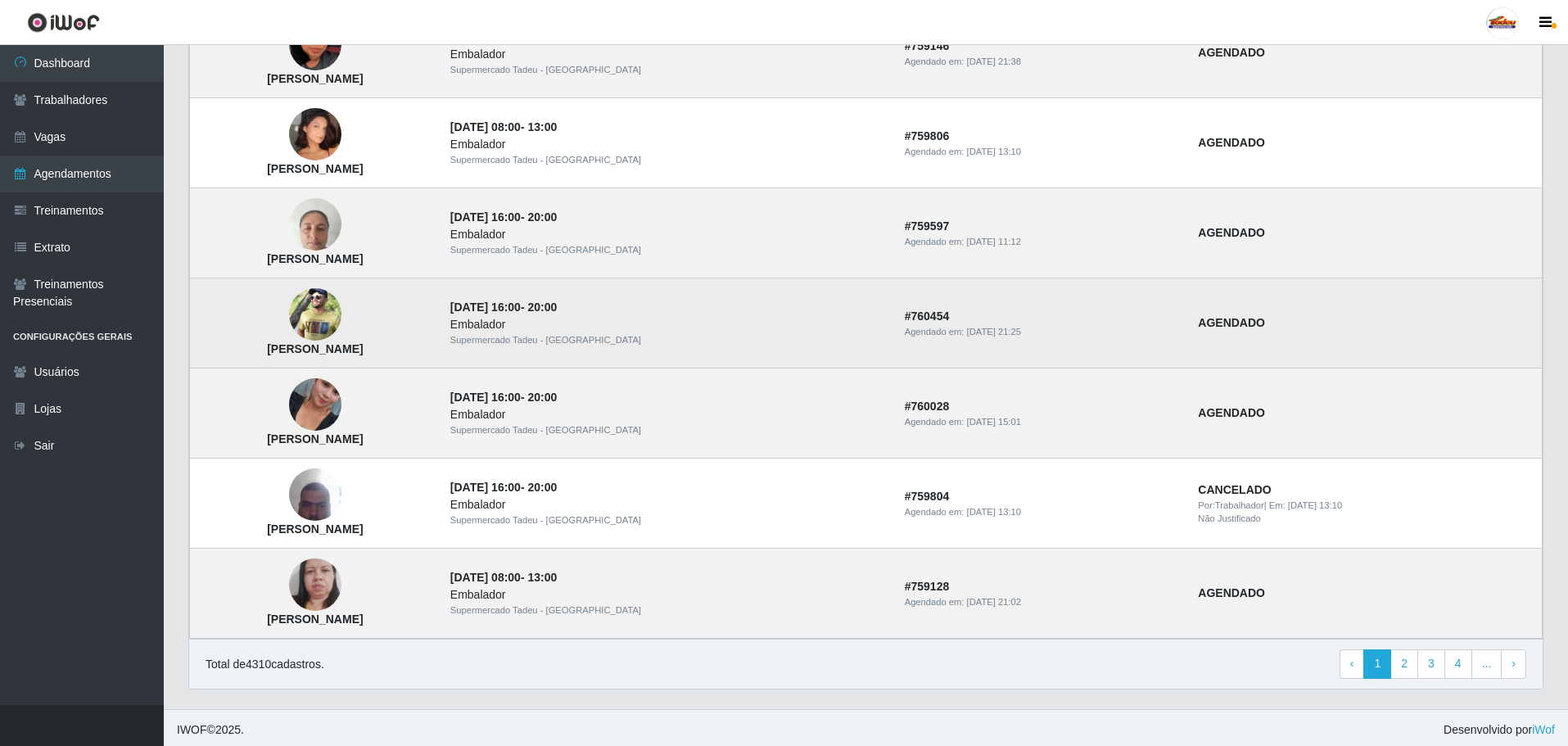
scroll to position [1254, 0]
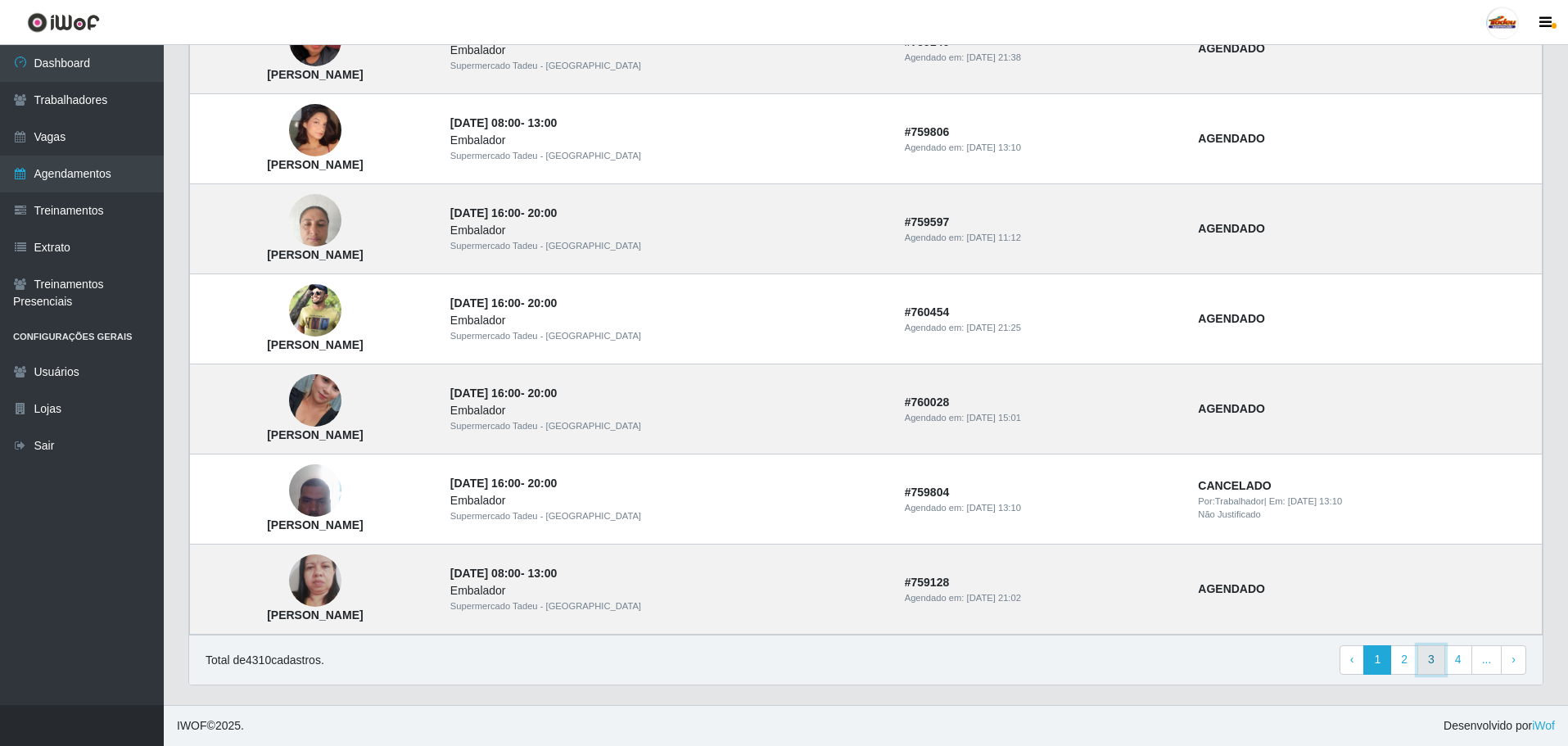
click at [1431, 657] on link "3" at bounding box center [1431, 660] width 28 height 29
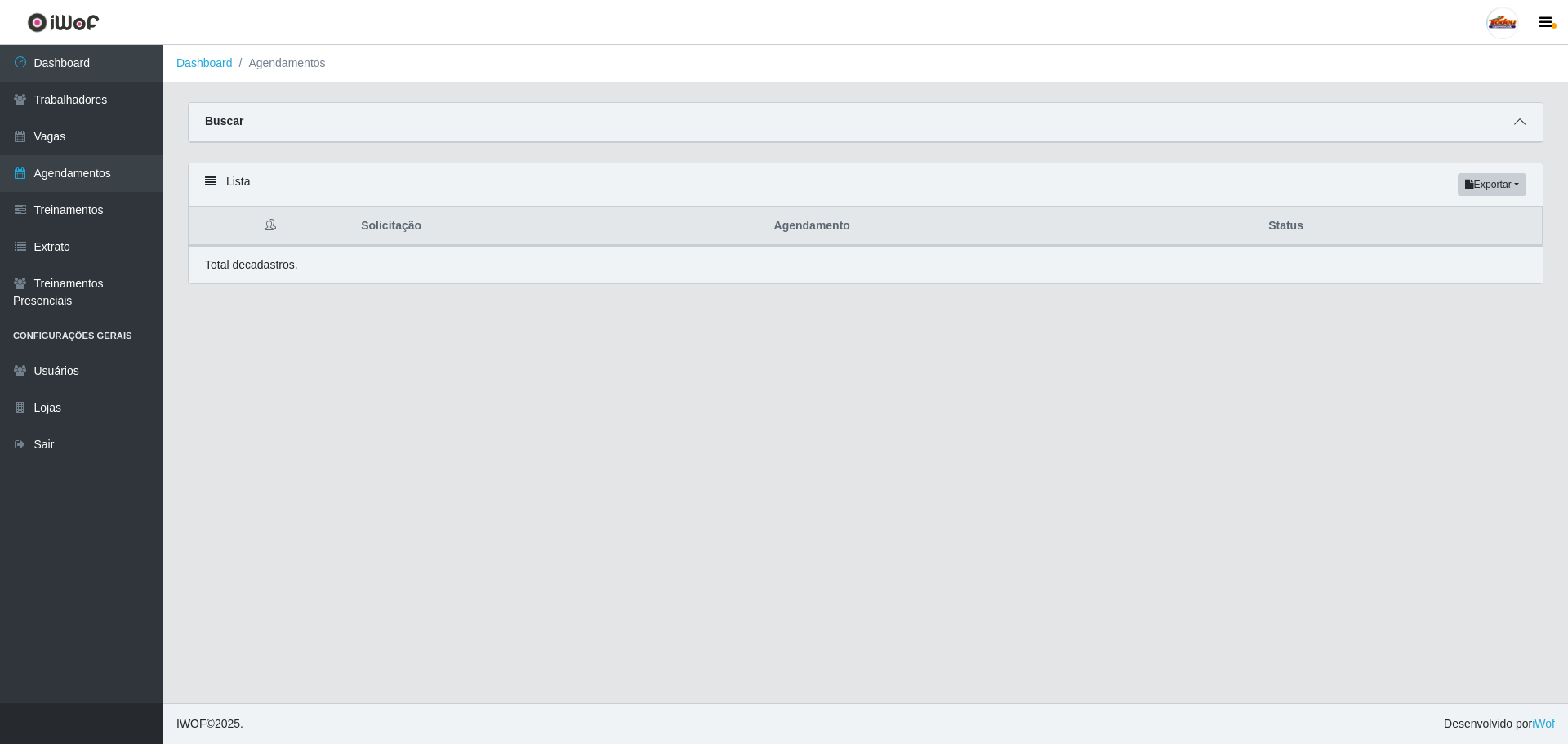
click at [1521, 124] on icon at bounding box center [1520, 121] width 12 height 12
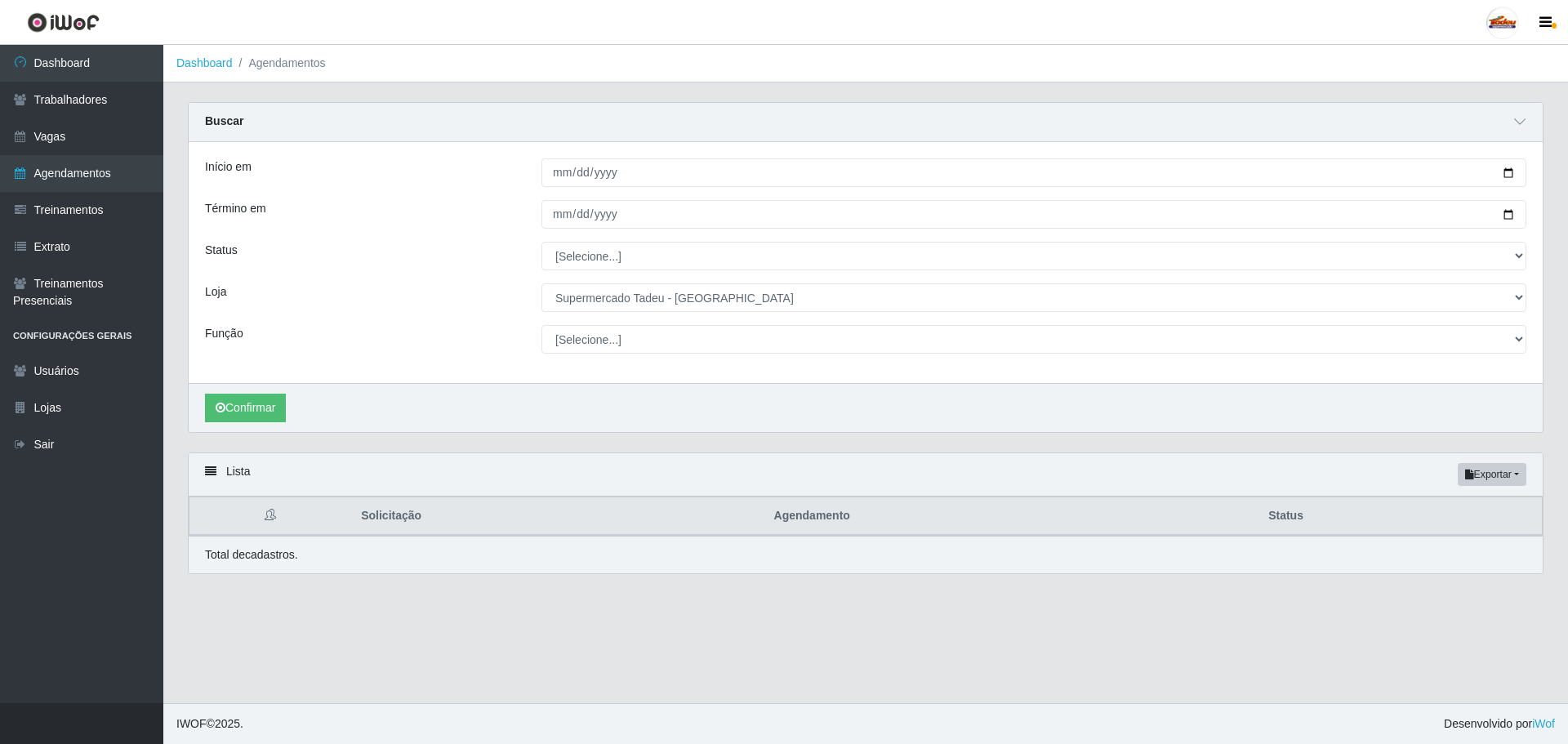
click at [645, 282] on div "Início em Término em Status [Selecione...] AGENDADO AGUARDANDO LIBERAR EM ANDAM…" at bounding box center [865, 262] width 1355 height 241
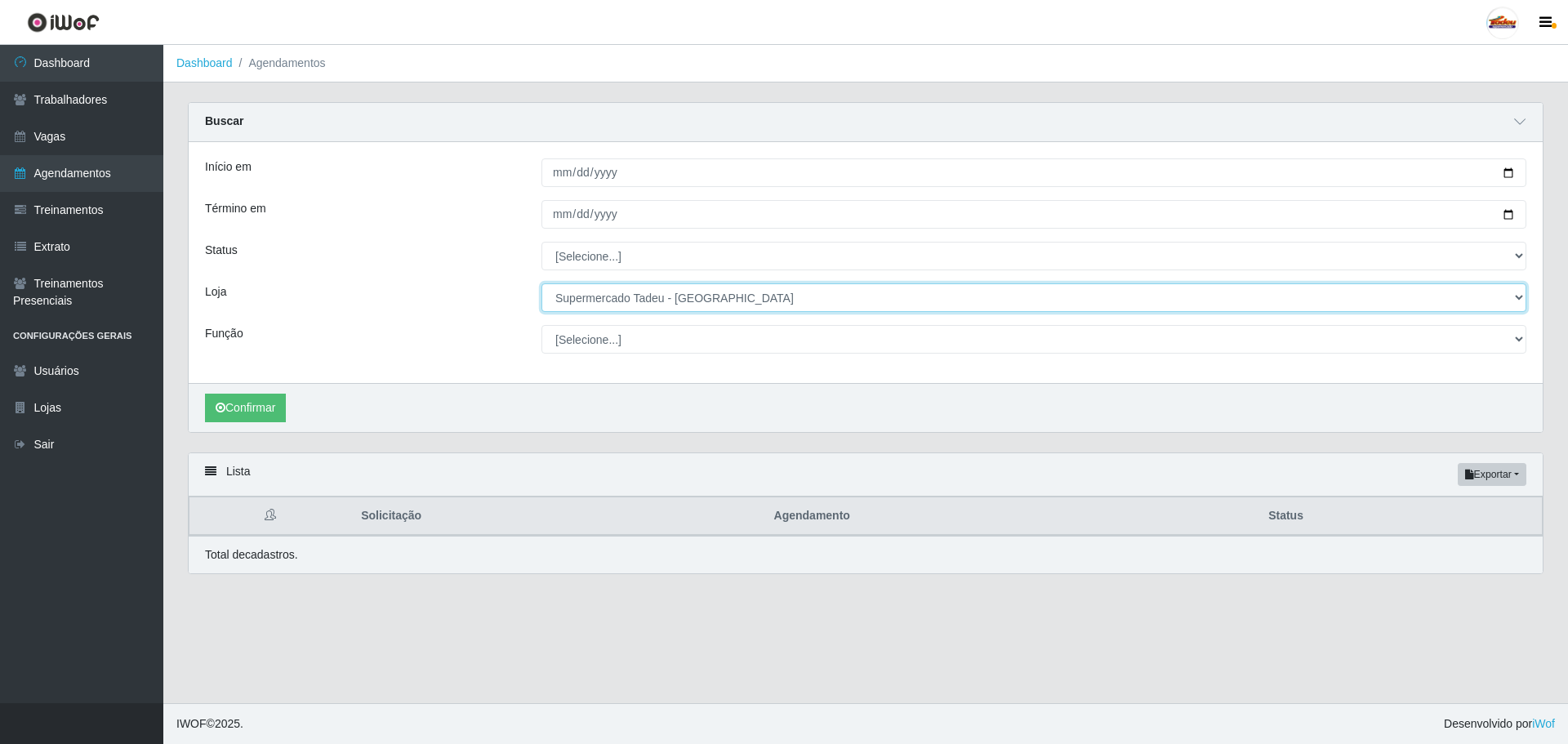
click at [646, 292] on select "[Selecione...] Supermercado Tadeu - [GEOGRAPHIC_DATA]" at bounding box center [1033, 298] width 985 height 28
click at [647, 296] on select "[Selecione...] Supermercado Tadeu - [GEOGRAPHIC_DATA]" at bounding box center [1033, 298] width 985 height 28
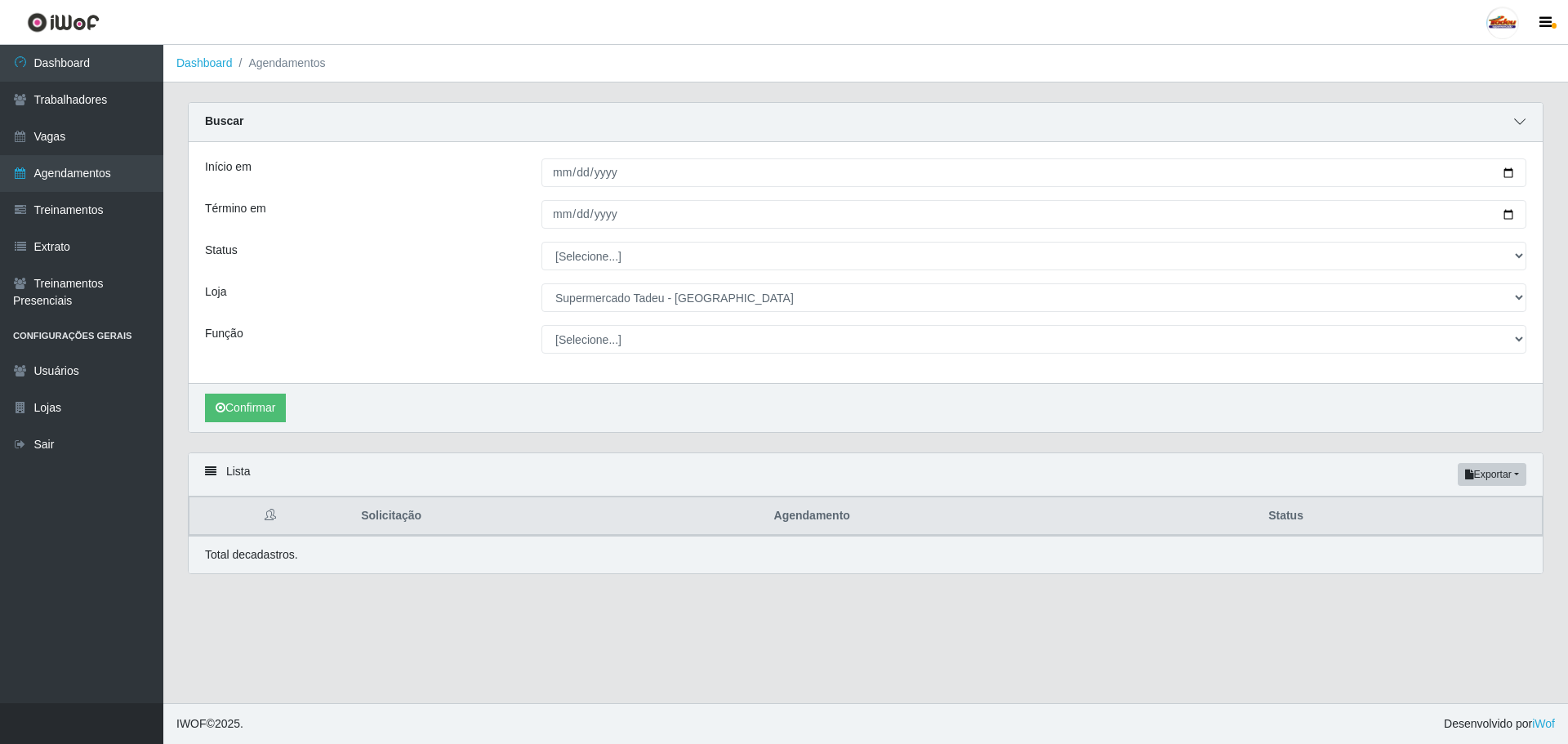
click at [1515, 116] on span at bounding box center [1520, 122] width 20 height 19
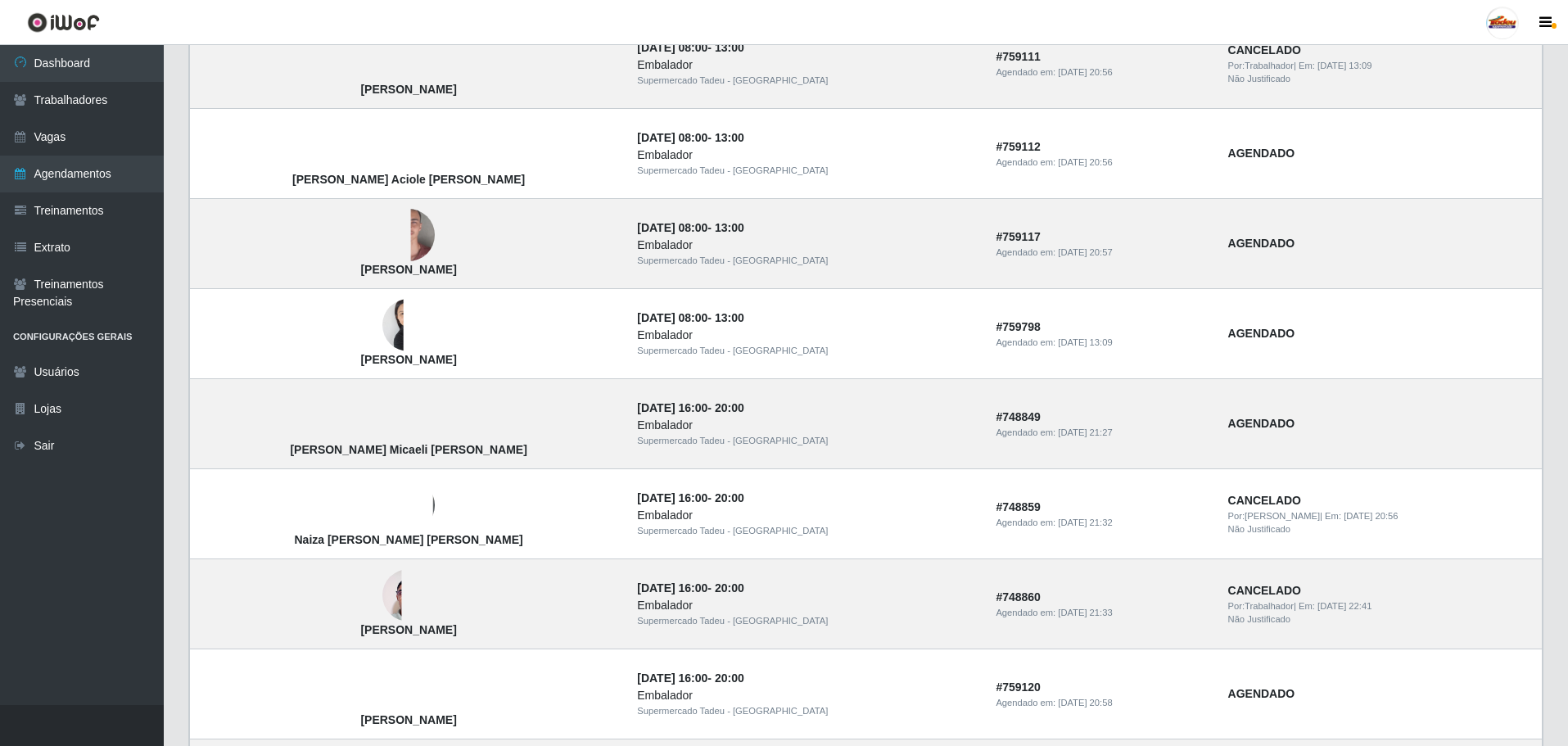
scroll to position [963, 0]
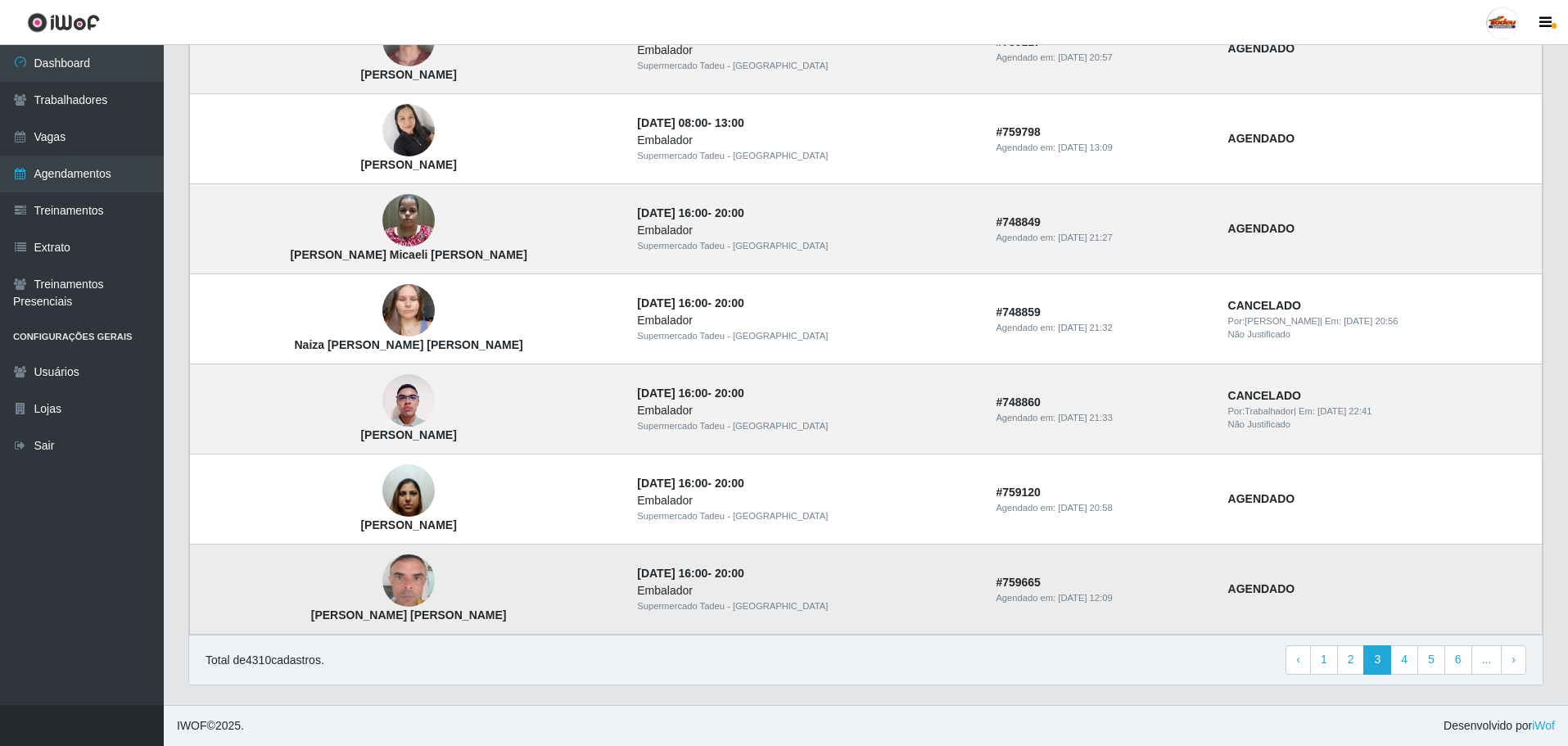
click at [409, 582] on img at bounding box center [408, 581] width 53 height 94
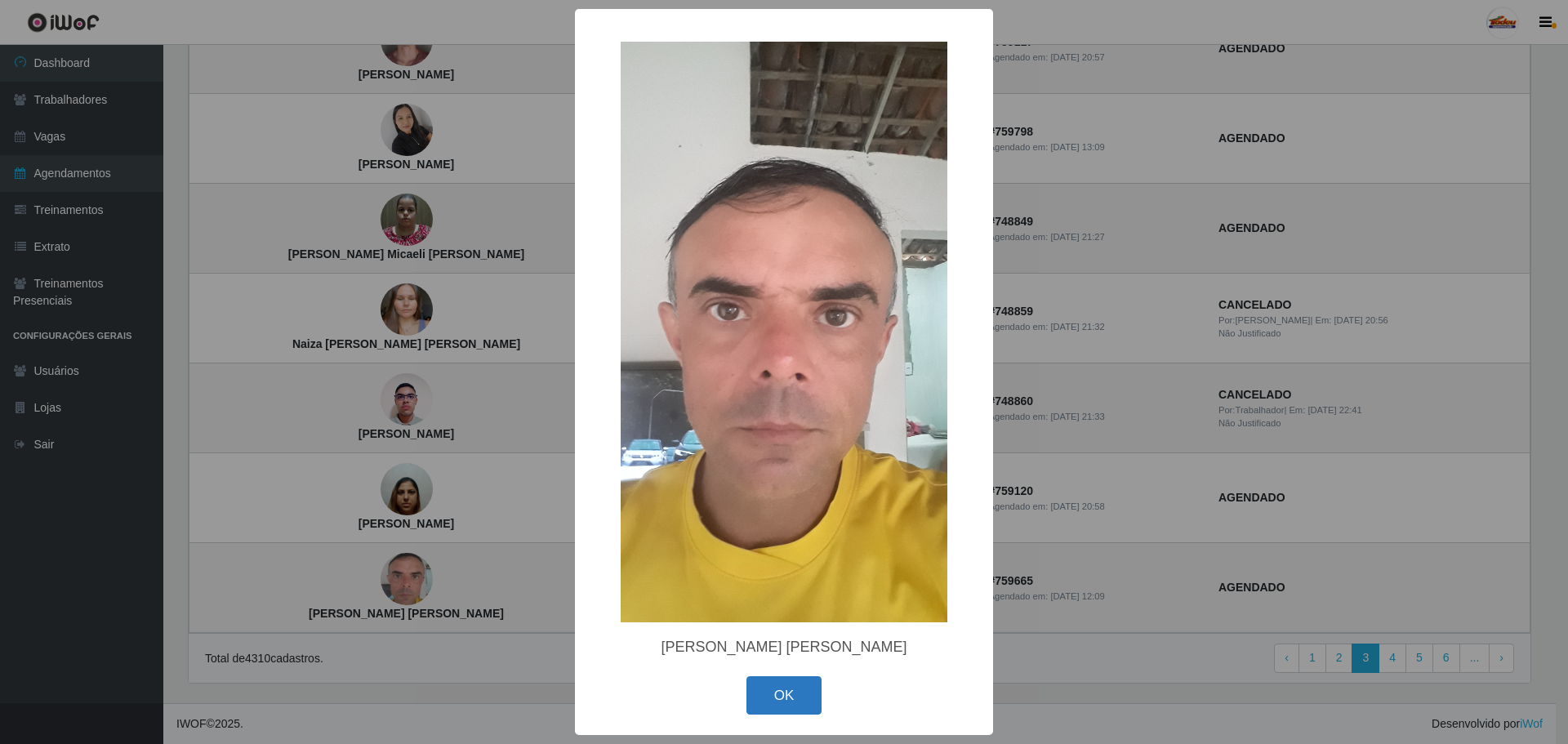
click at [789, 697] on button "OK" at bounding box center [784, 694] width 76 height 38
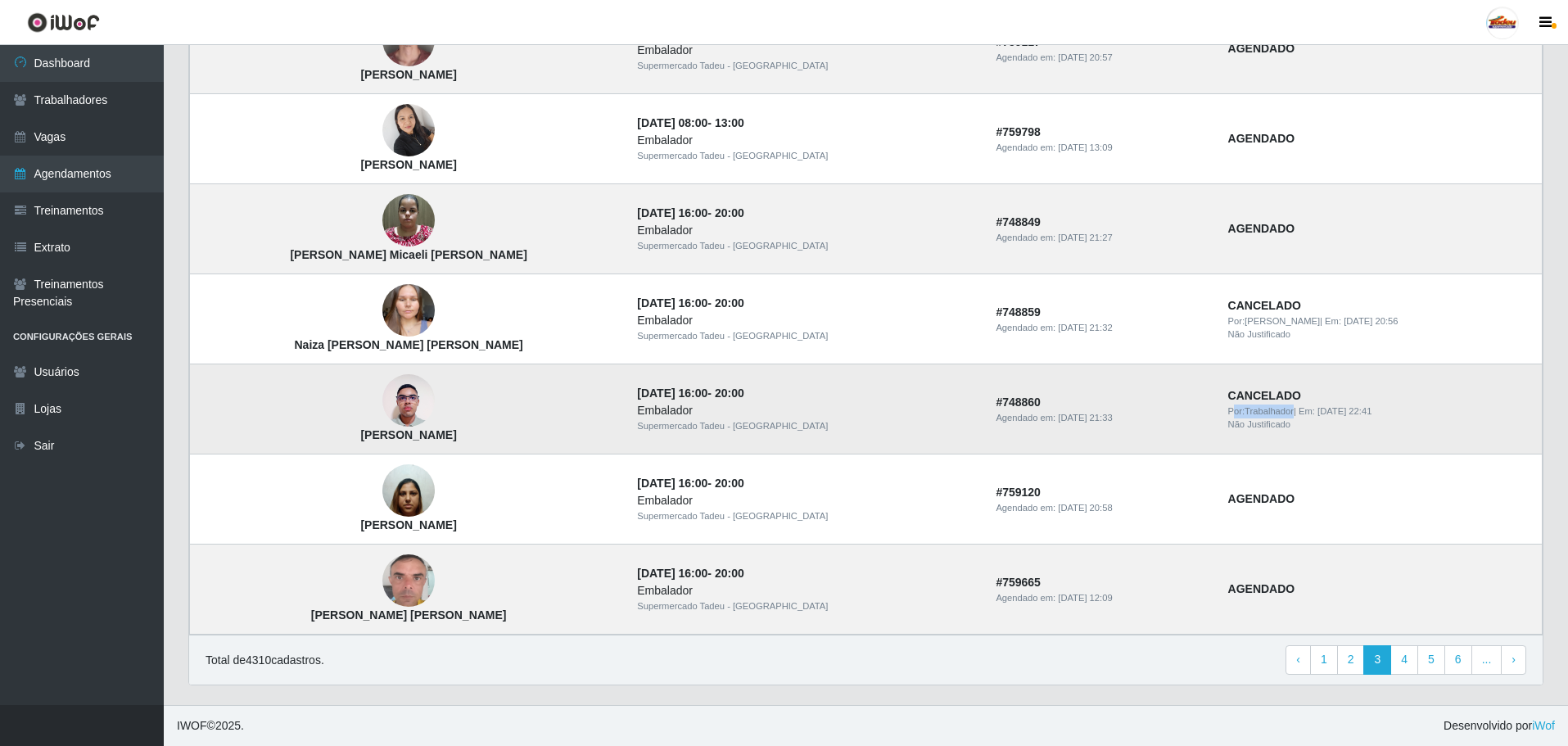
drag, startPoint x: 1193, startPoint y: 406, endPoint x: 1256, endPoint y: 411, distance: 63.2
click at [1256, 411] on div "Por: Trabalhador | Em: 27/09/2025, 22:41" at bounding box center [1379, 412] width 304 height 14
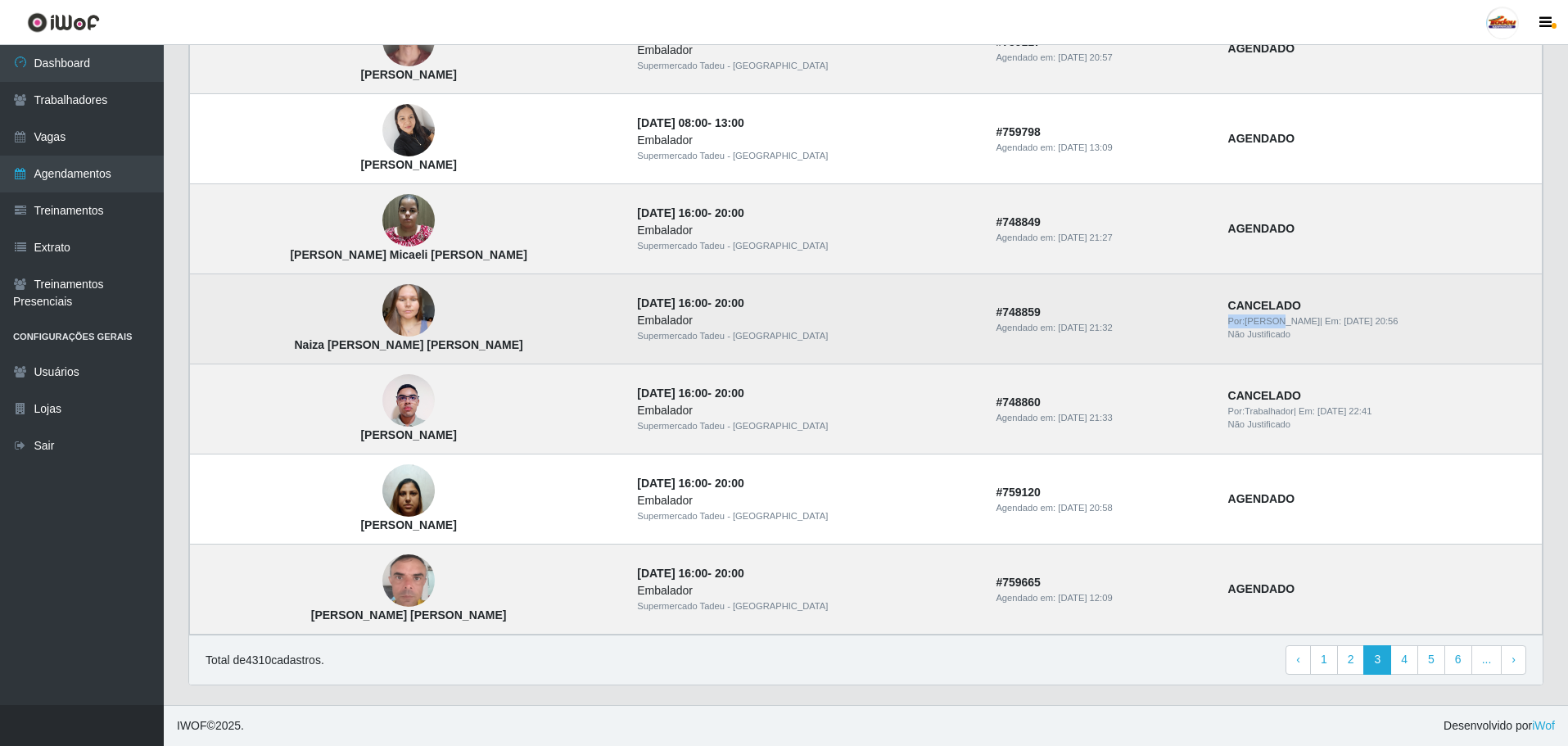
drag, startPoint x: 1180, startPoint y: 319, endPoint x: 1238, endPoint y: 323, distance: 58.1
click at [1238, 323] on td "CANCELADO Por: Marylane Renata | Em: 22/09/2025, 20:56 Não Justificado" at bounding box center [1380, 319] width 324 height 90
drag, startPoint x: 1188, startPoint y: 334, endPoint x: 1278, endPoint y: 332, distance: 90.0
click at [1278, 332] on td "CANCELADO Por: Marylane Renata | Em: 22/09/2025, 20:56 Não Justificado" at bounding box center [1380, 319] width 324 height 90
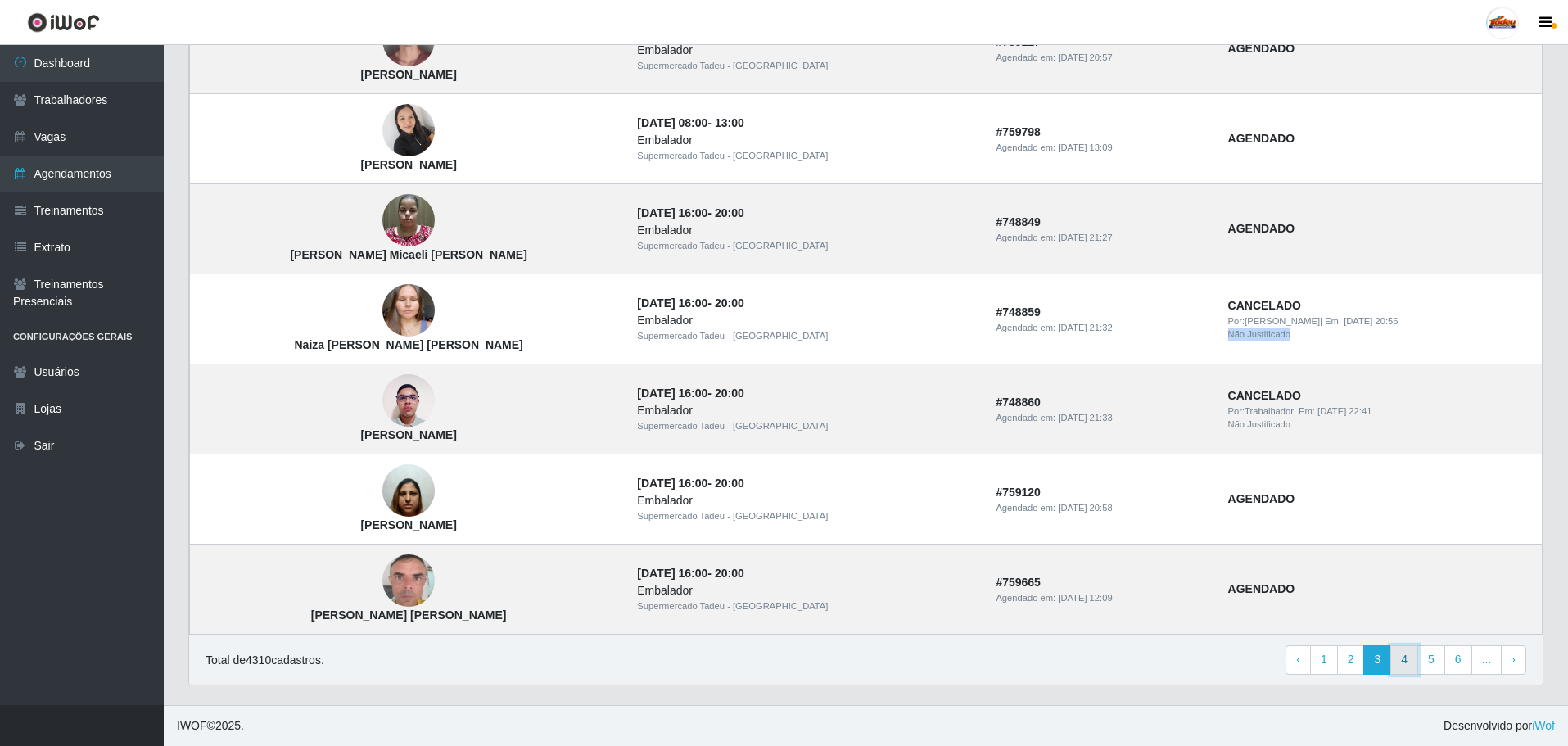
click at [1402, 661] on link "4" at bounding box center [1403, 660] width 28 height 29
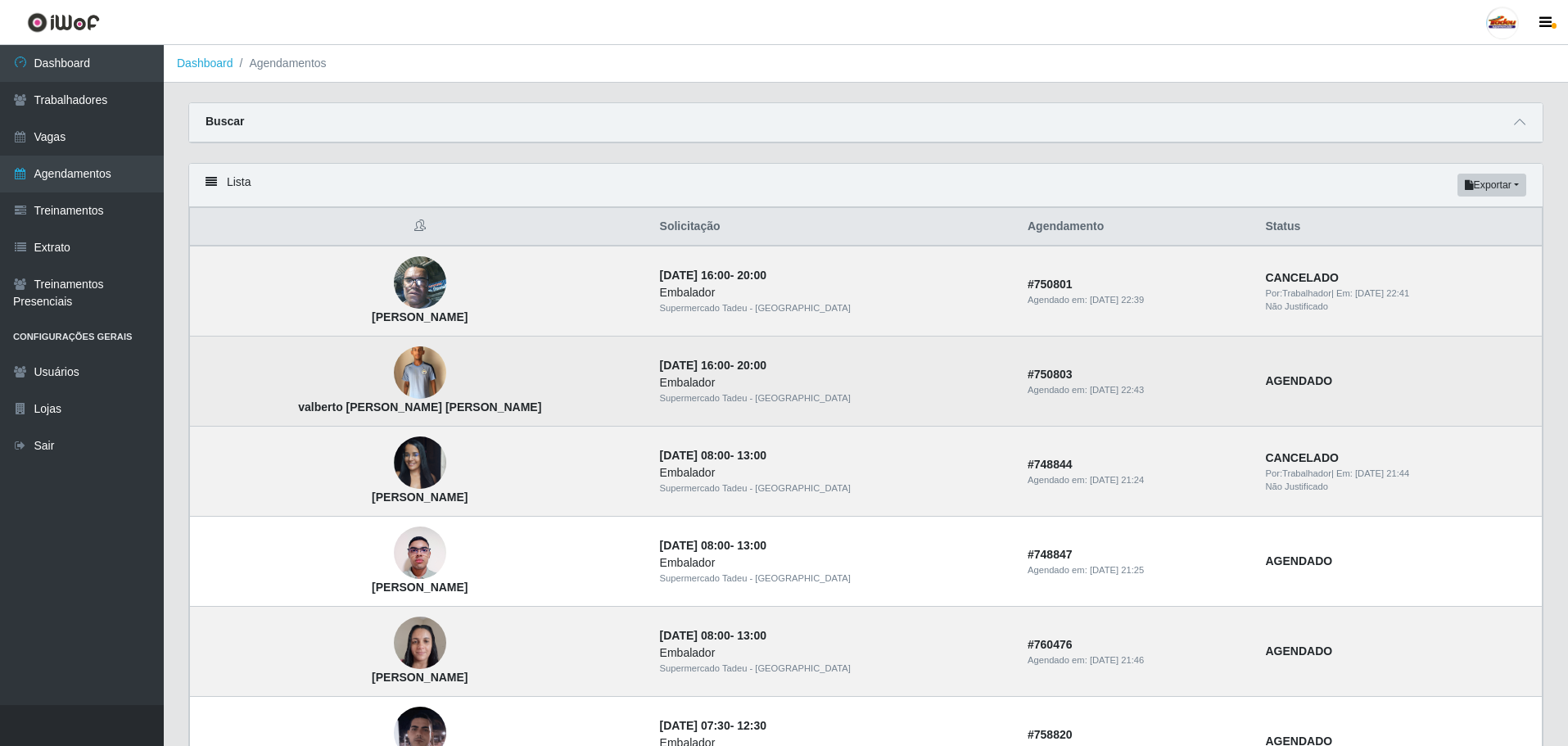
click at [419, 376] on img at bounding box center [420, 373] width 53 height 70
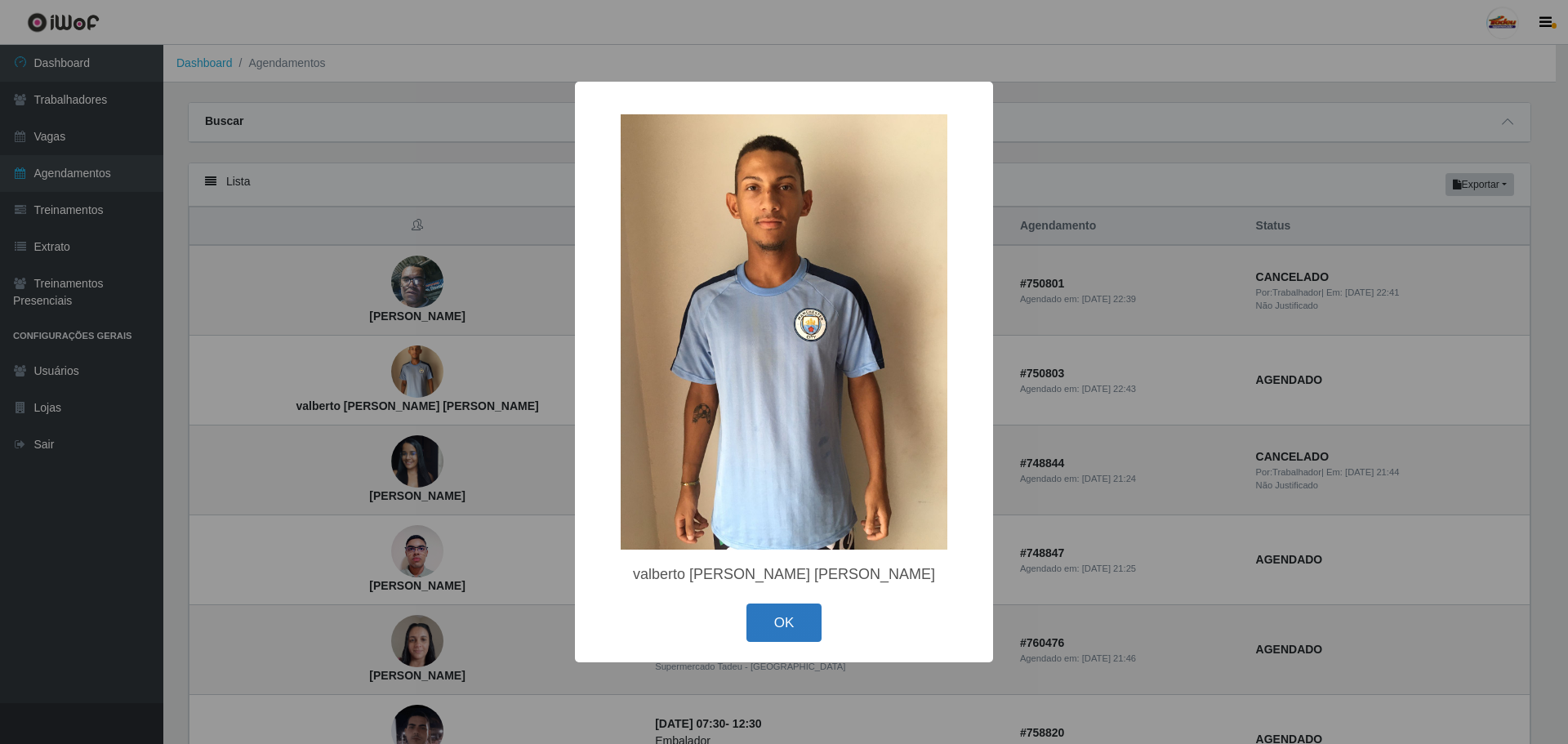
click at [787, 621] on button "OK" at bounding box center [784, 622] width 76 height 38
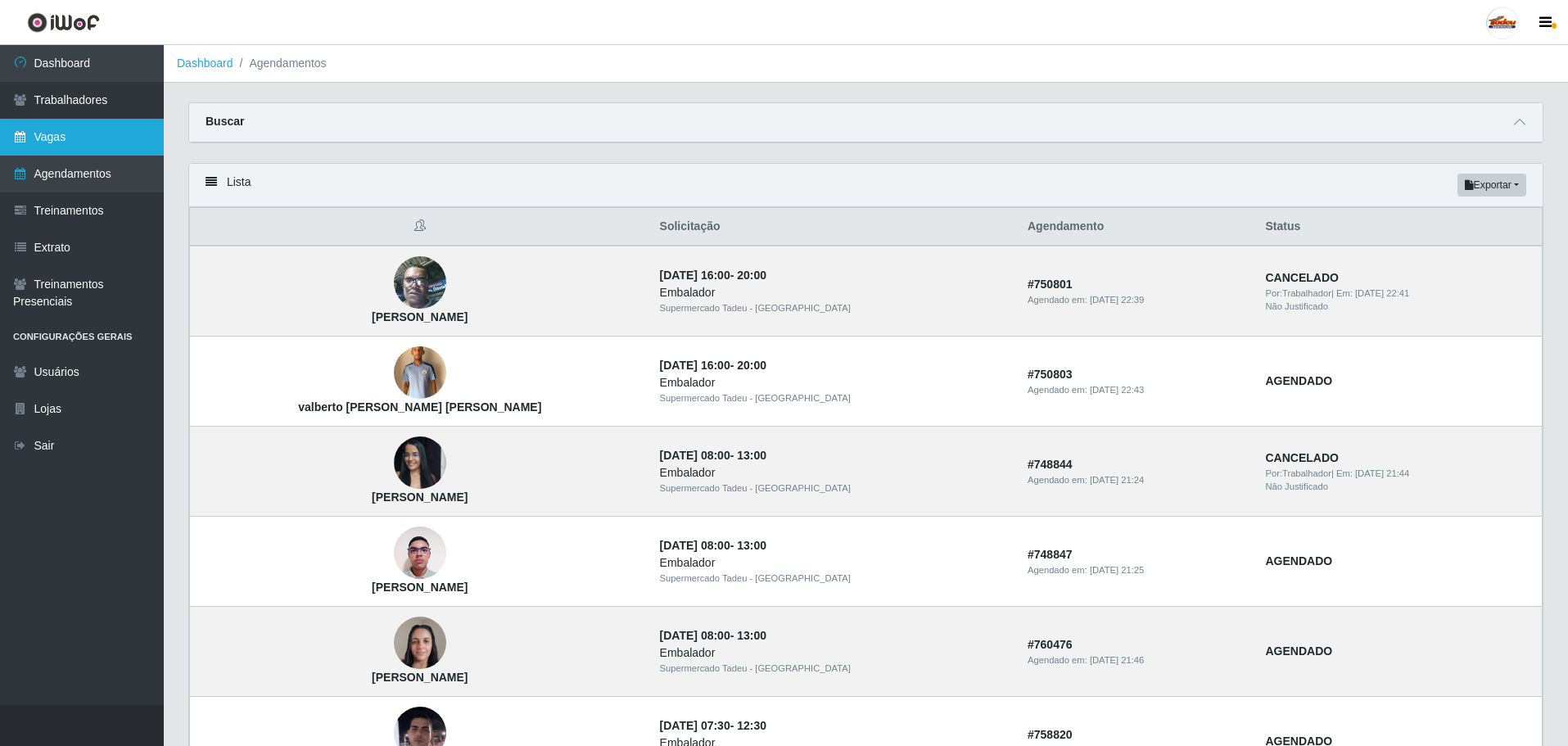
click at [74, 139] on link "Vagas" at bounding box center [82, 136] width 164 height 37
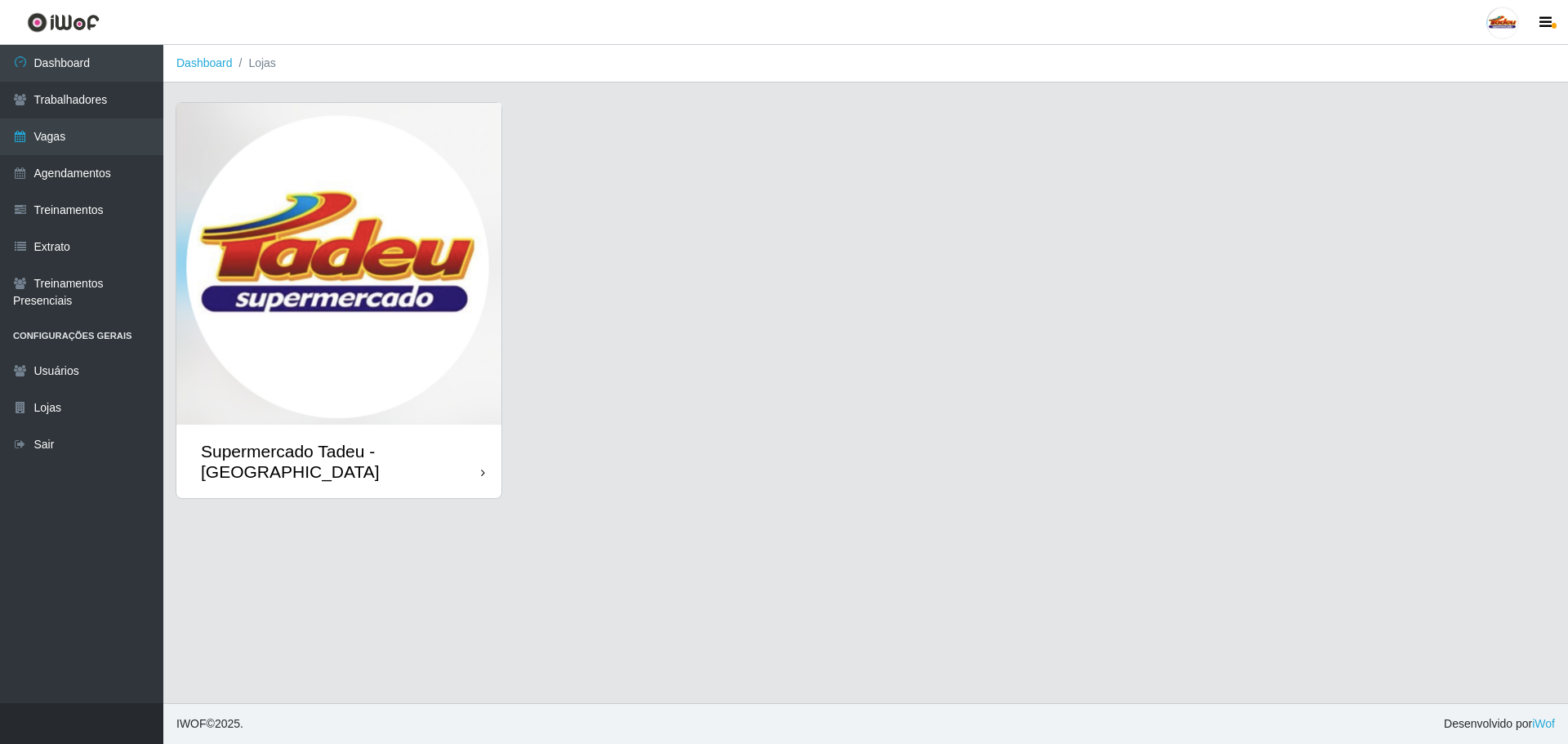
click at [460, 228] on img at bounding box center [338, 264] width 325 height 322
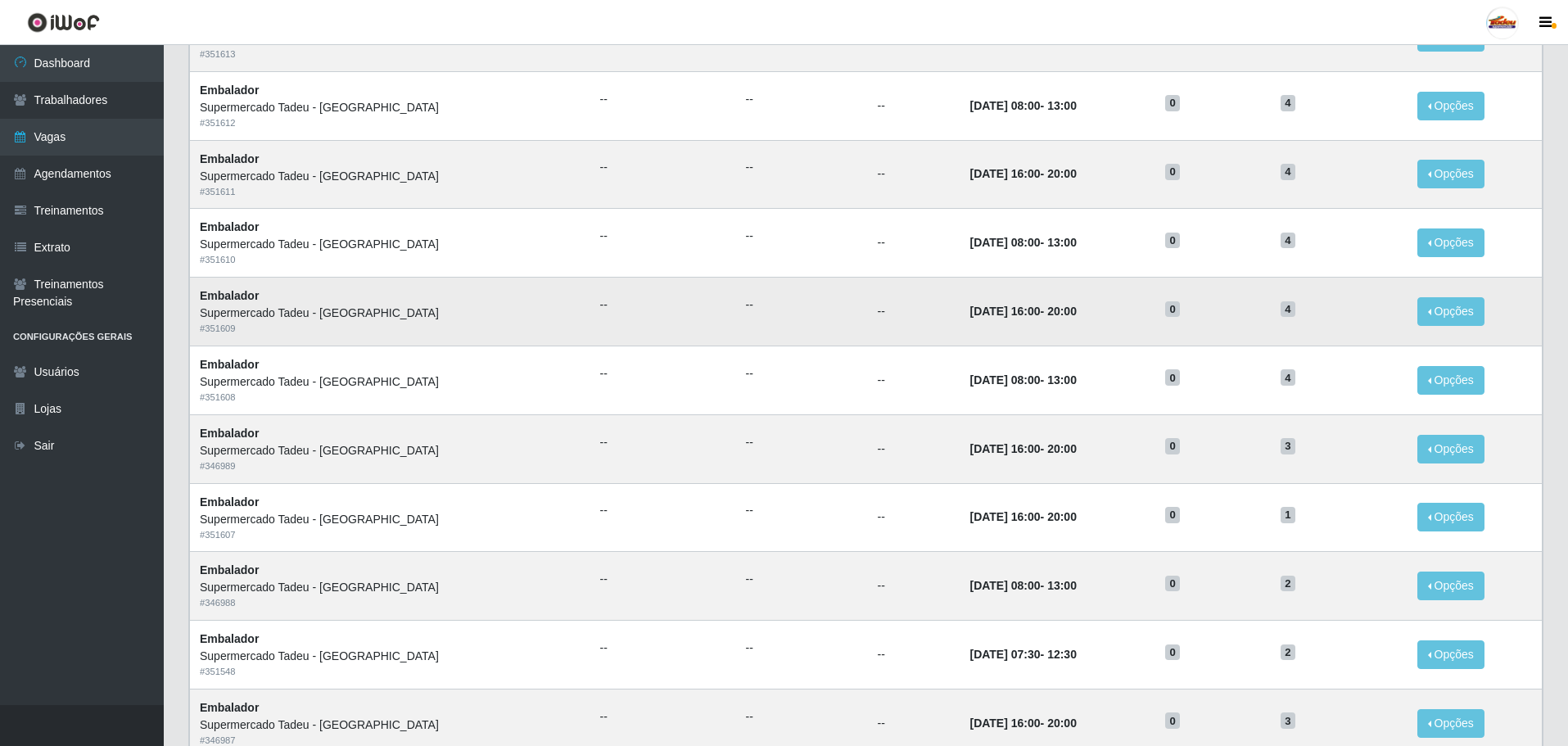
scroll to position [409, 0]
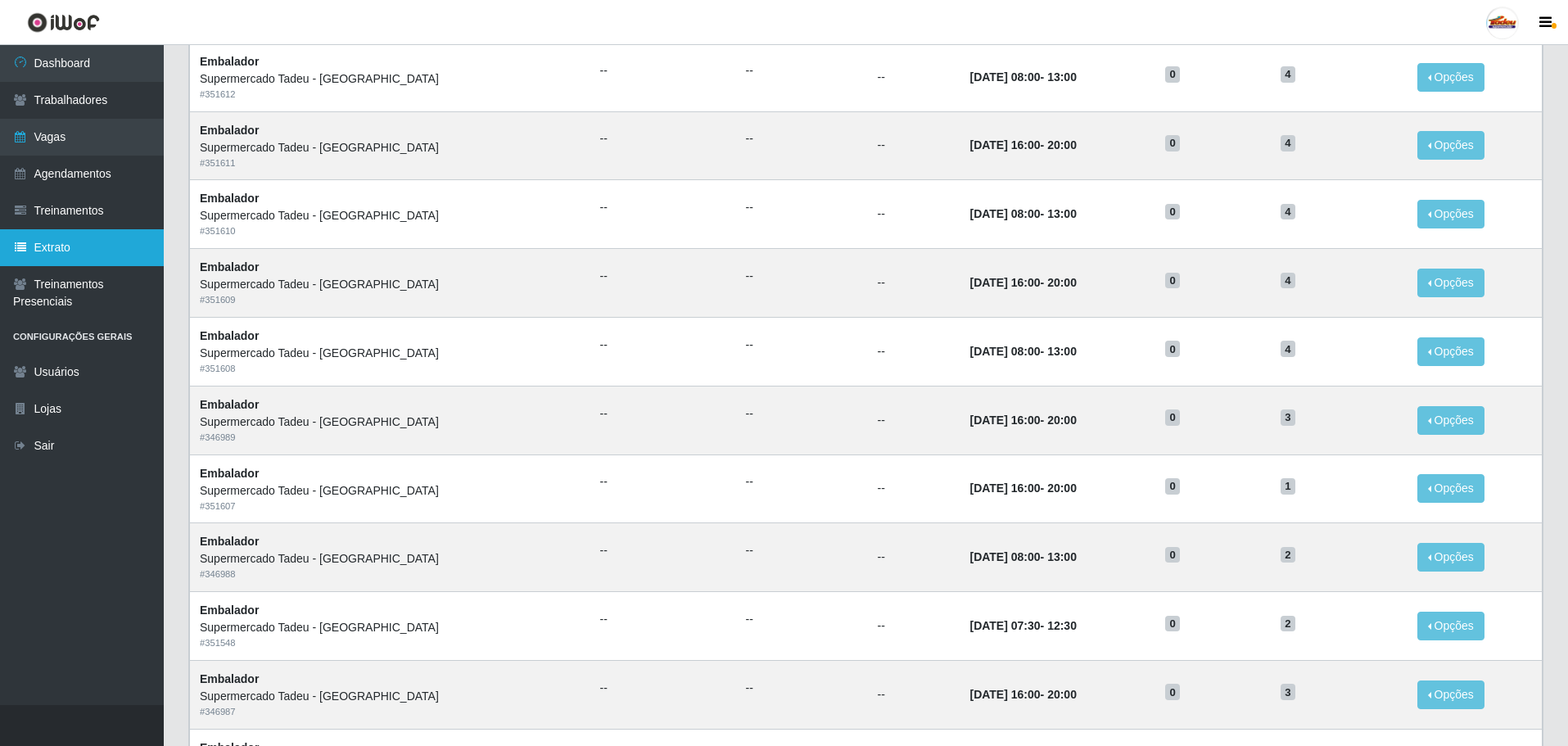
click at [55, 244] on link "Extrato" at bounding box center [82, 247] width 164 height 37
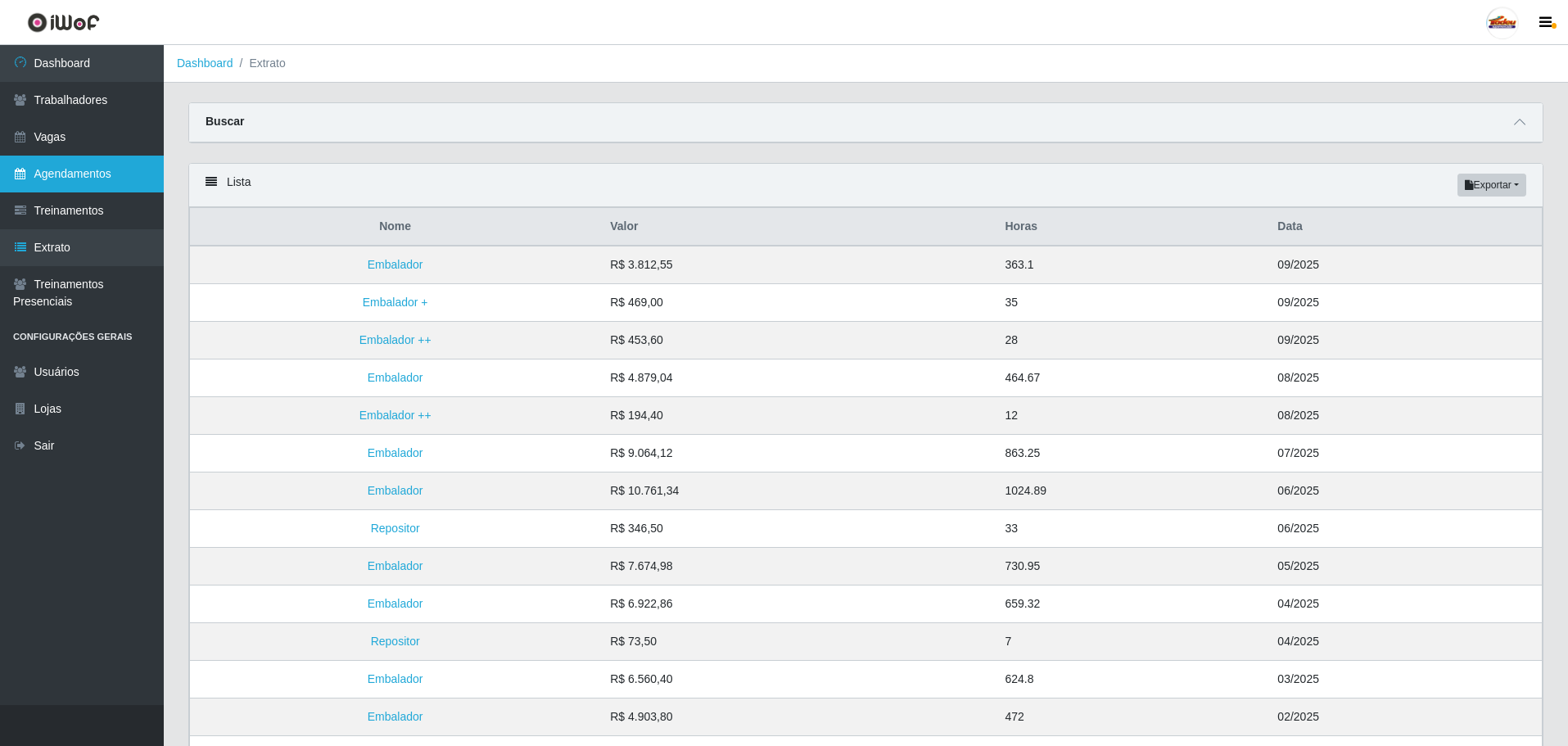
click at [114, 172] on link "Agendamentos" at bounding box center [82, 173] width 164 height 37
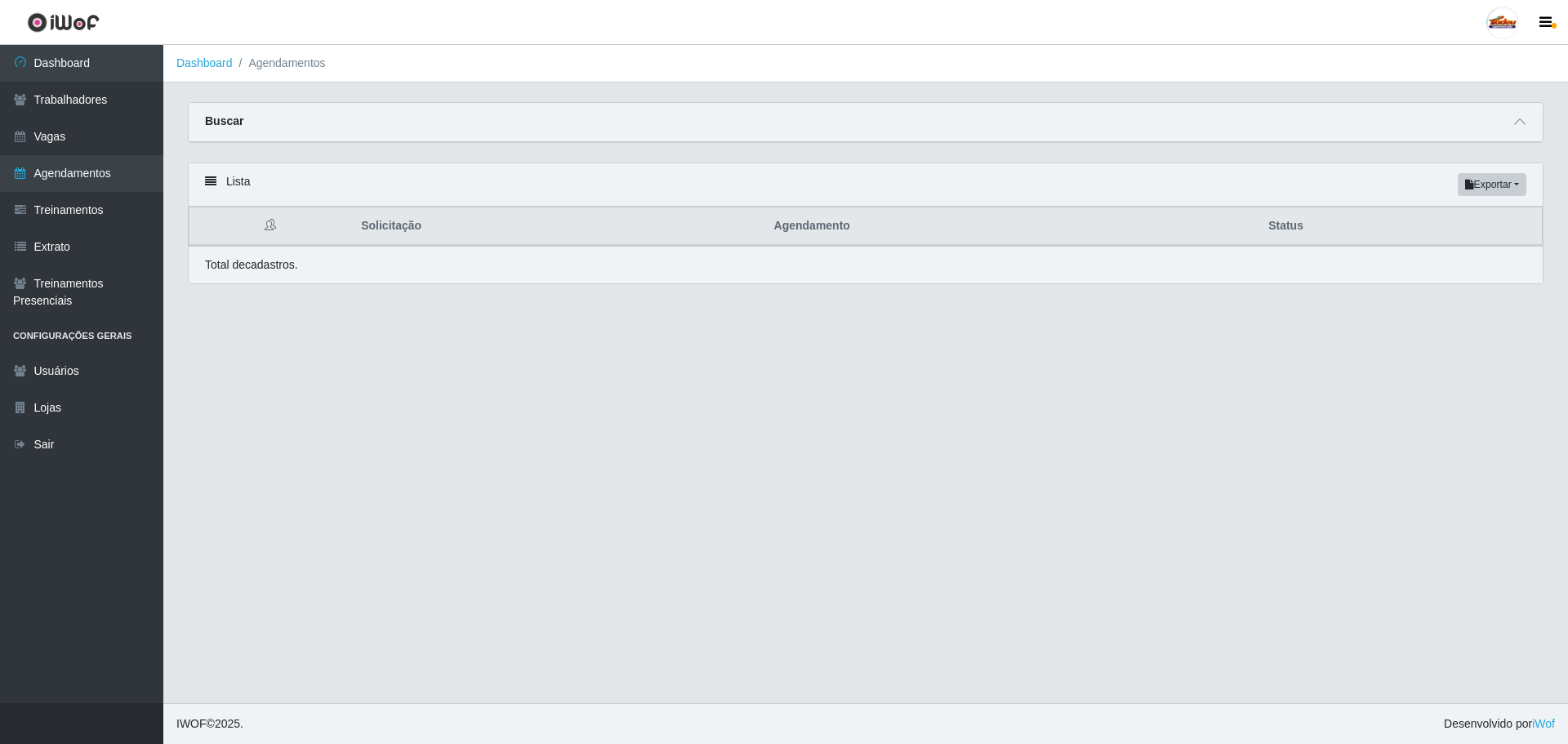
click at [1485, 140] on div "Buscar" at bounding box center [865, 123] width 1355 height 39
click at [1513, 126] on span at bounding box center [1520, 122] width 20 height 19
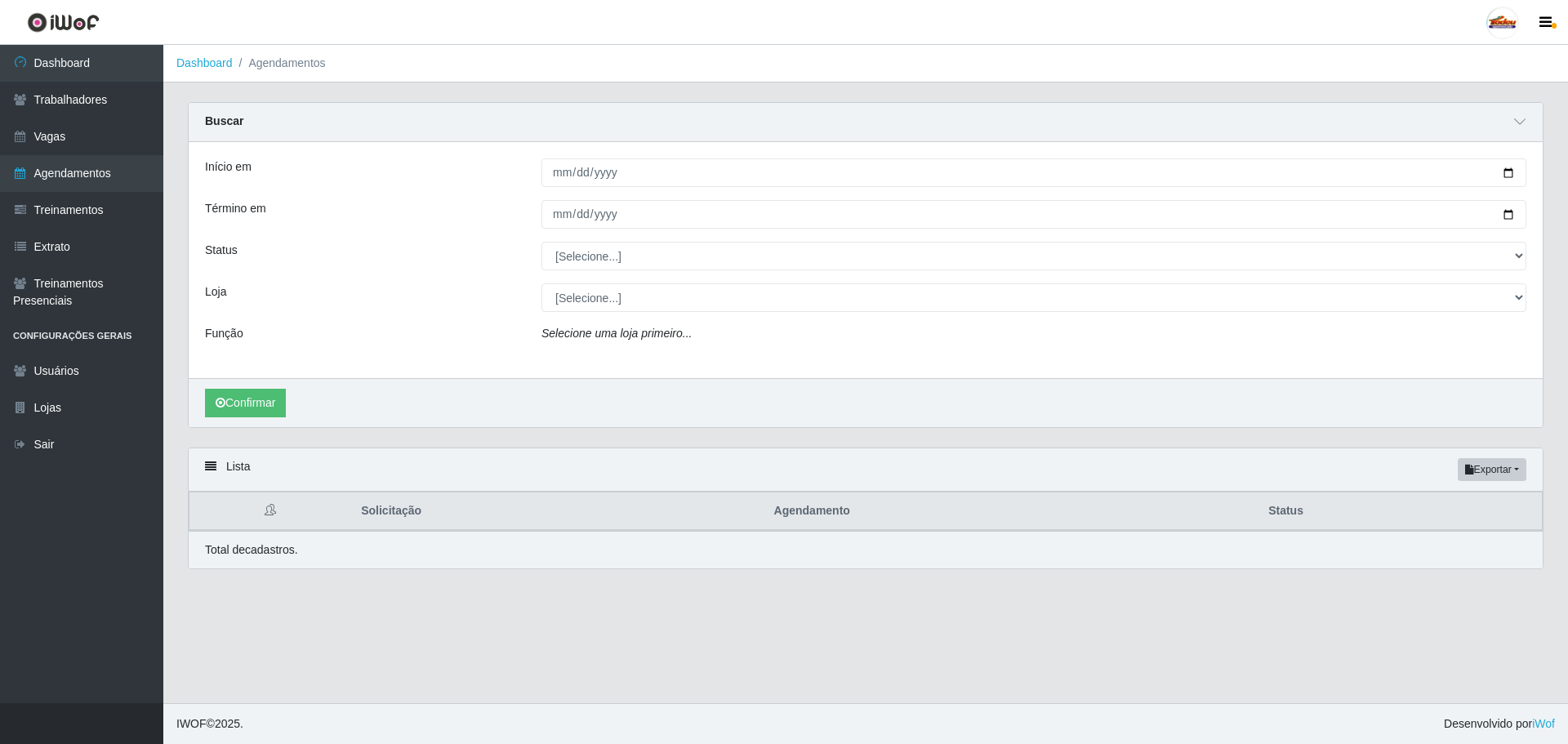
click at [551, 151] on div "Início em Término em Status [Selecione...] AGENDADO AGUARDANDO LIBERAR EM ANDAM…" at bounding box center [865, 260] width 1355 height 236
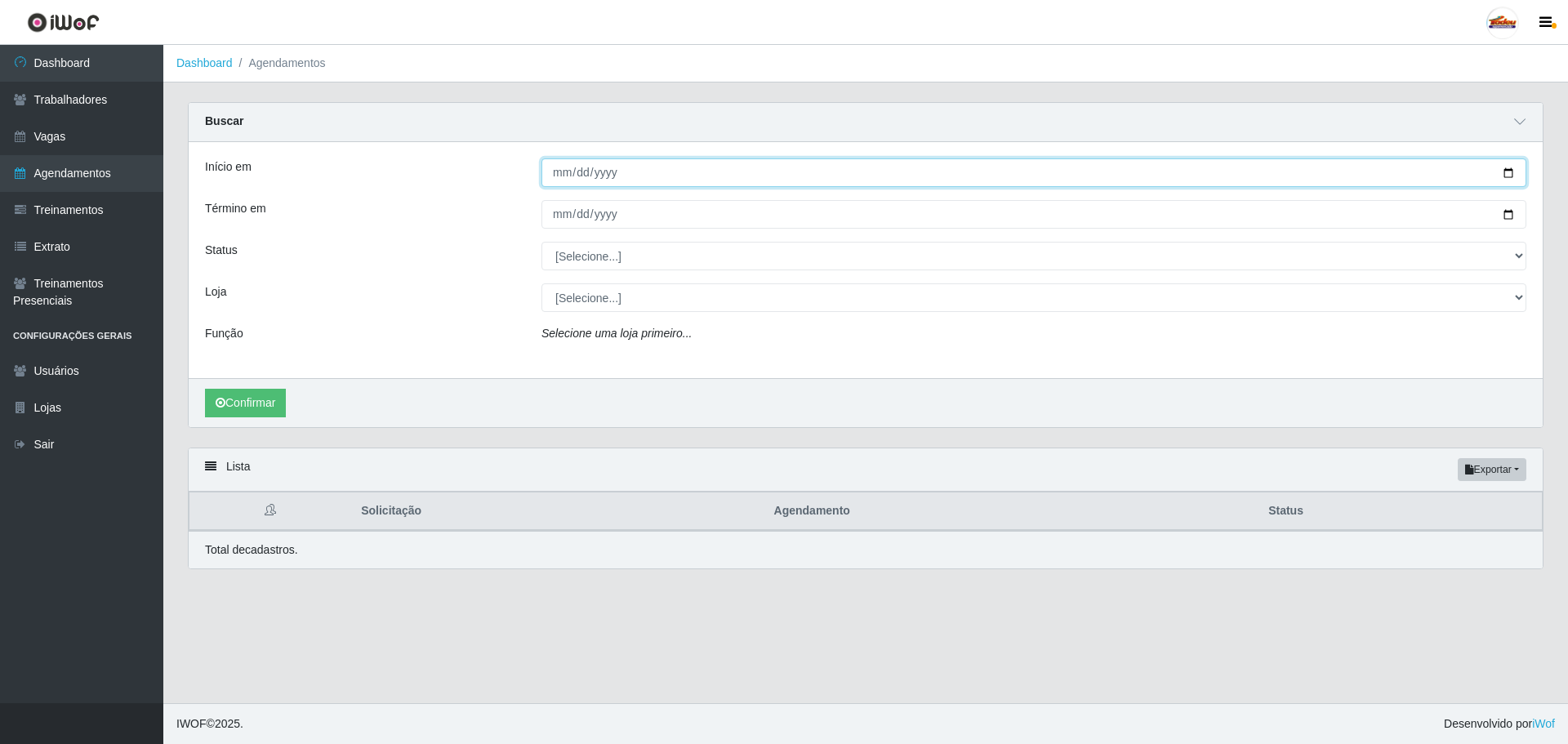
click at [555, 174] on input "Início em" at bounding box center [1033, 172] width 985 height 28
type input "[DATE]"
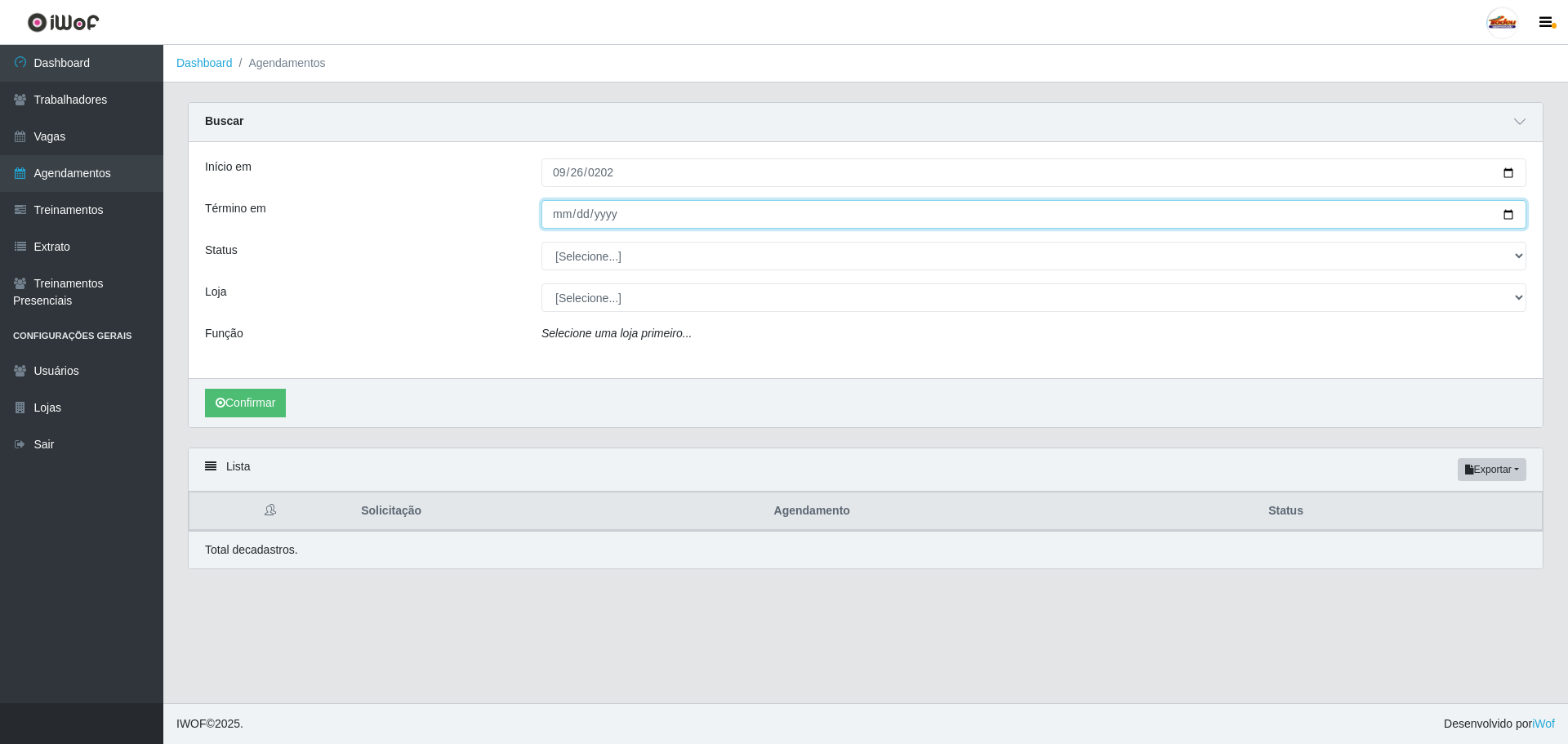
click at [563, 215] on input "Término em" at bounding box center [1033, 214] width 985 height 28
type input "[DATE]"
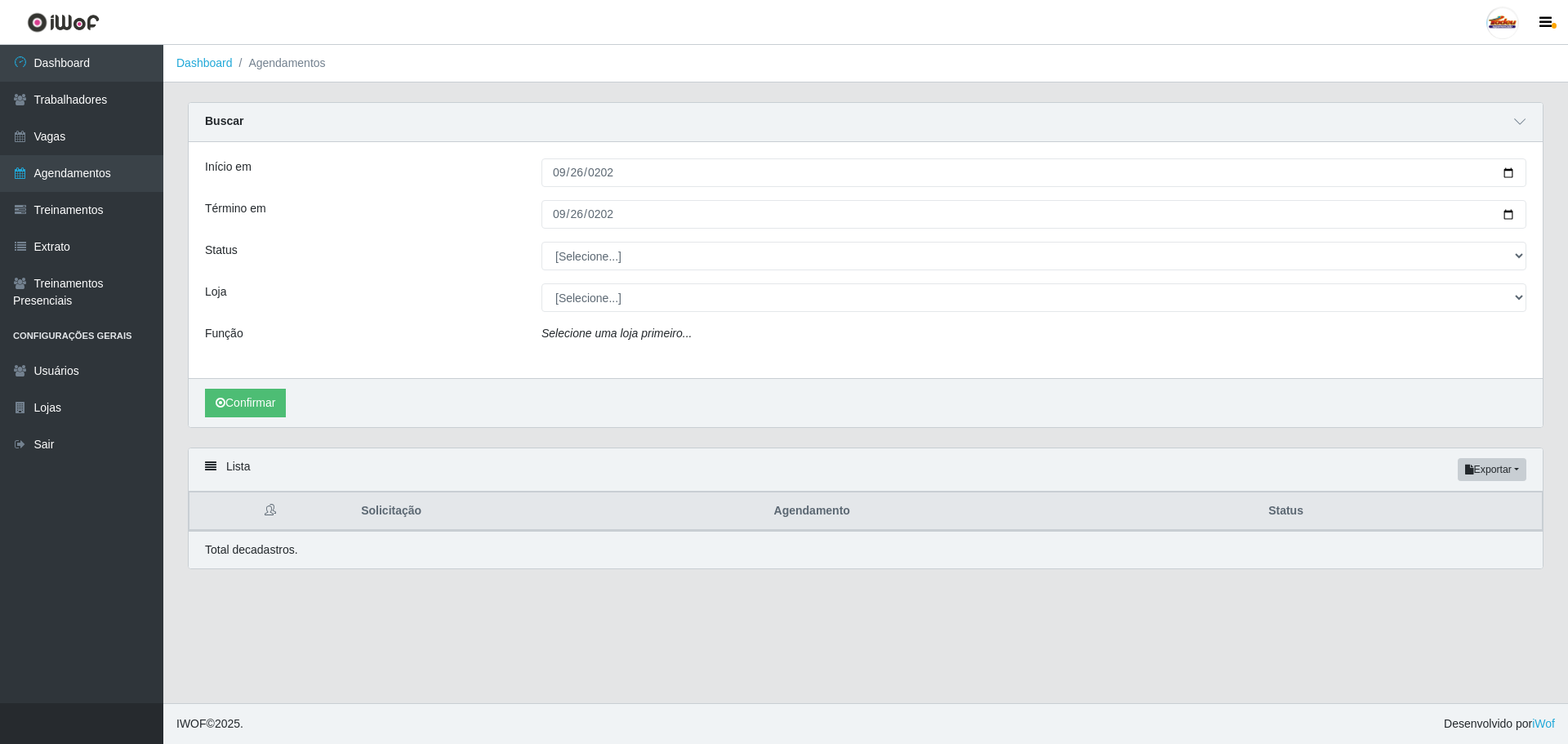
click at [524, 213] on div "Término em" at bounding box center [361, 214] width 336 height 28
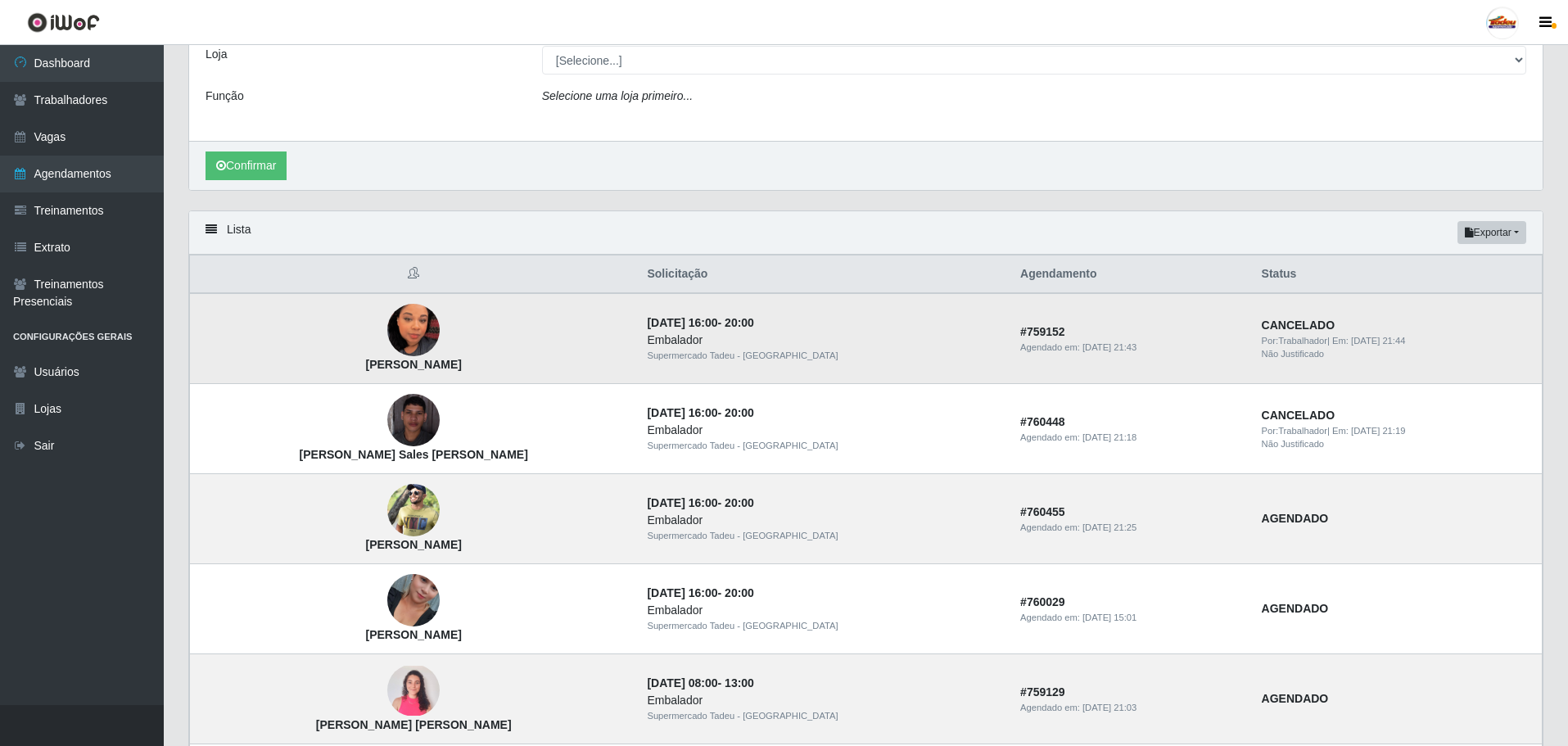
scroll to position [245, 0]
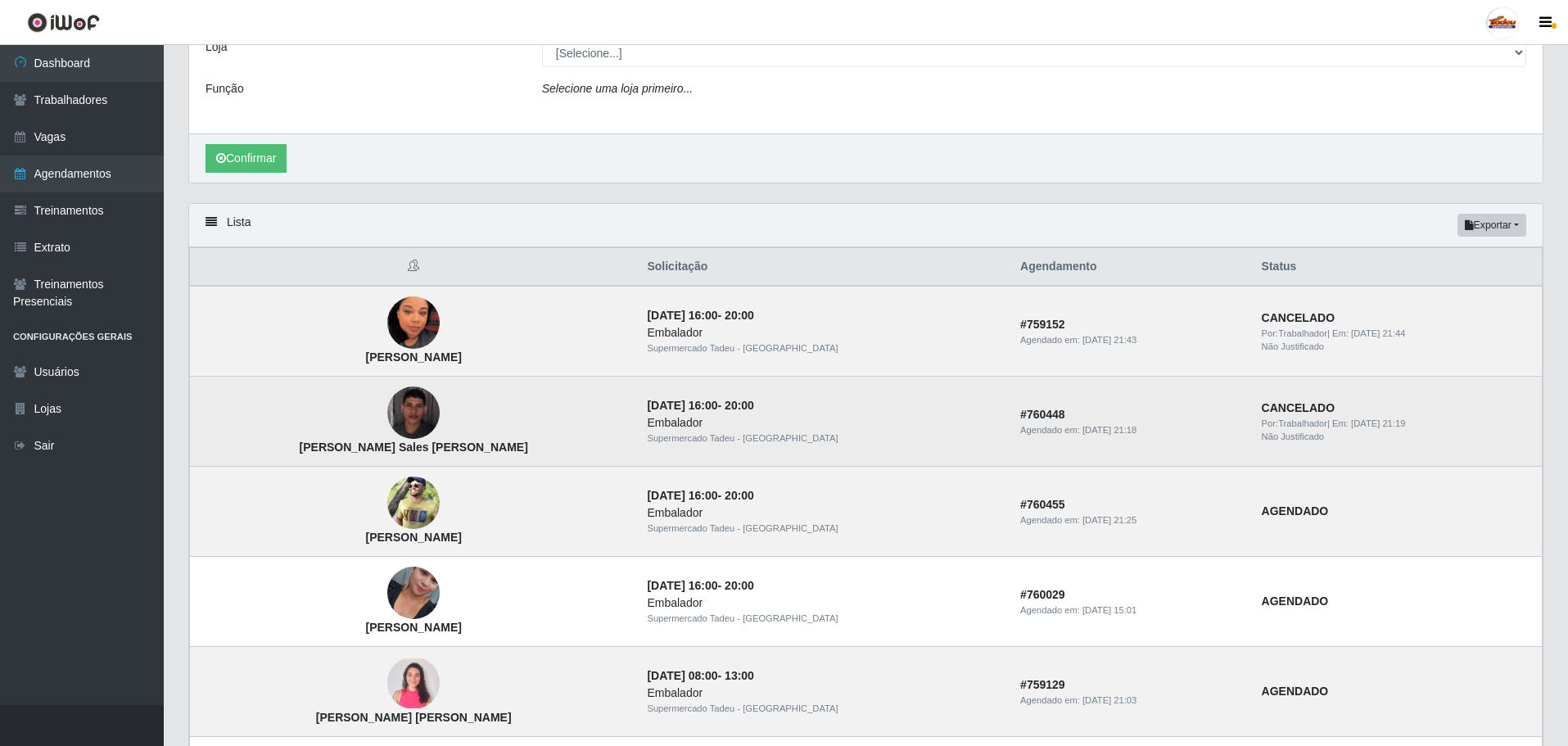
click at [387, 414] on img at bounding box center [413, 412] width 53 height 53
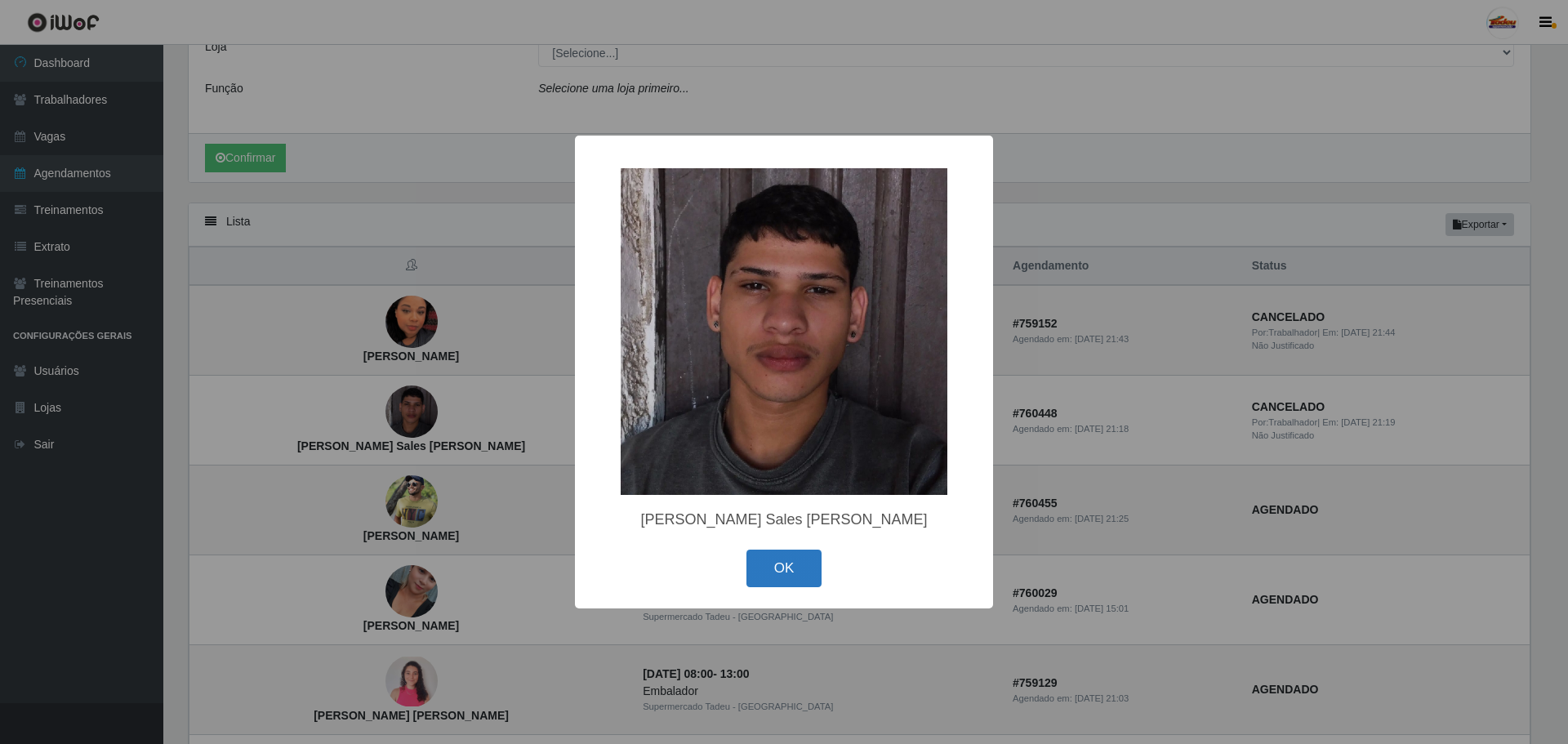
click at [770, 574] on button "OK" at bounding box center [784, 568] width 76 height 38
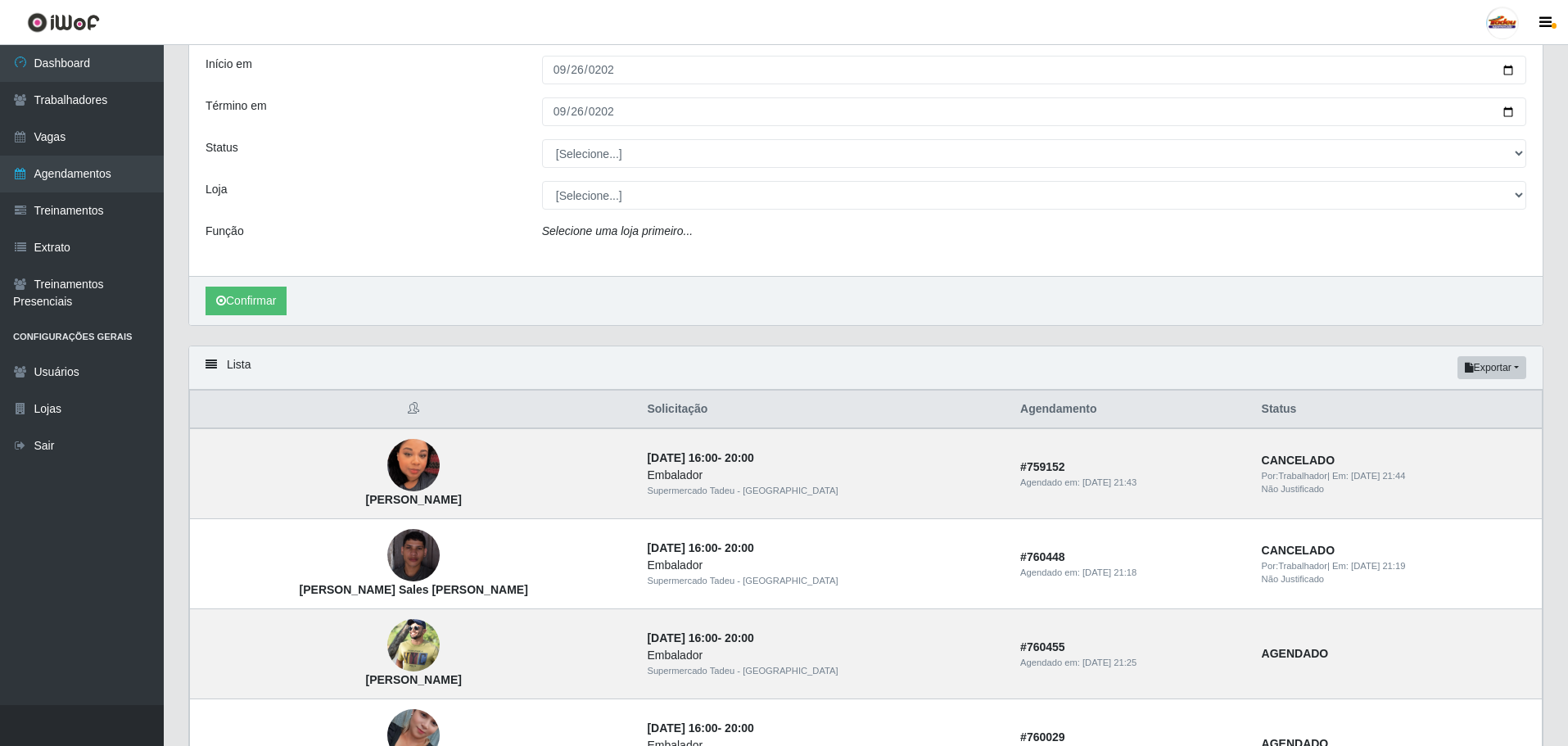
scroll to position [0, 0]
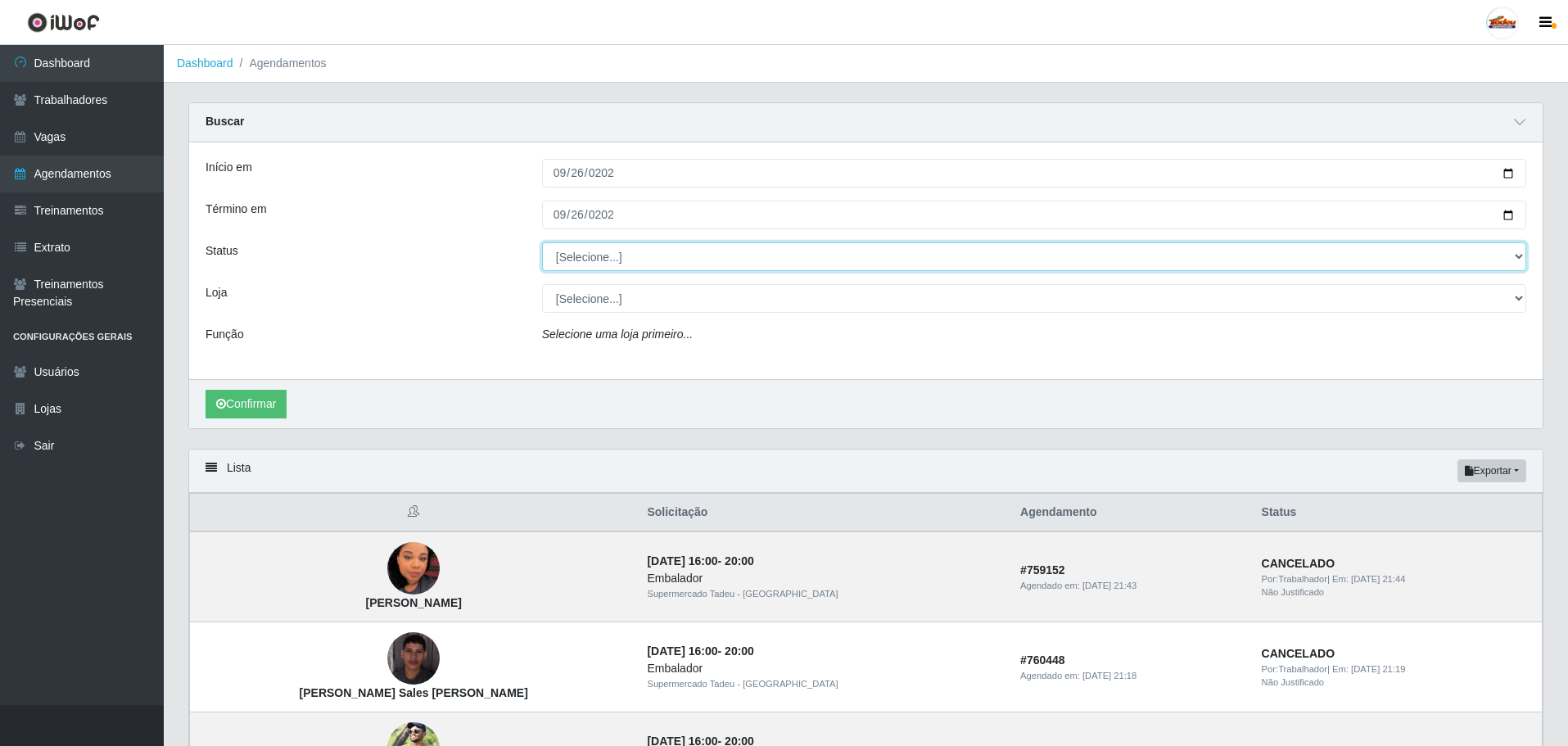
click at [579, 256] on select "[Selecione...] AGENDADO AGUARDANDO LIBERAR EM ANDAMENTO EM REVISÃO FINALIZADO C…" at bounding box center [1034, 257] width 984 height 29
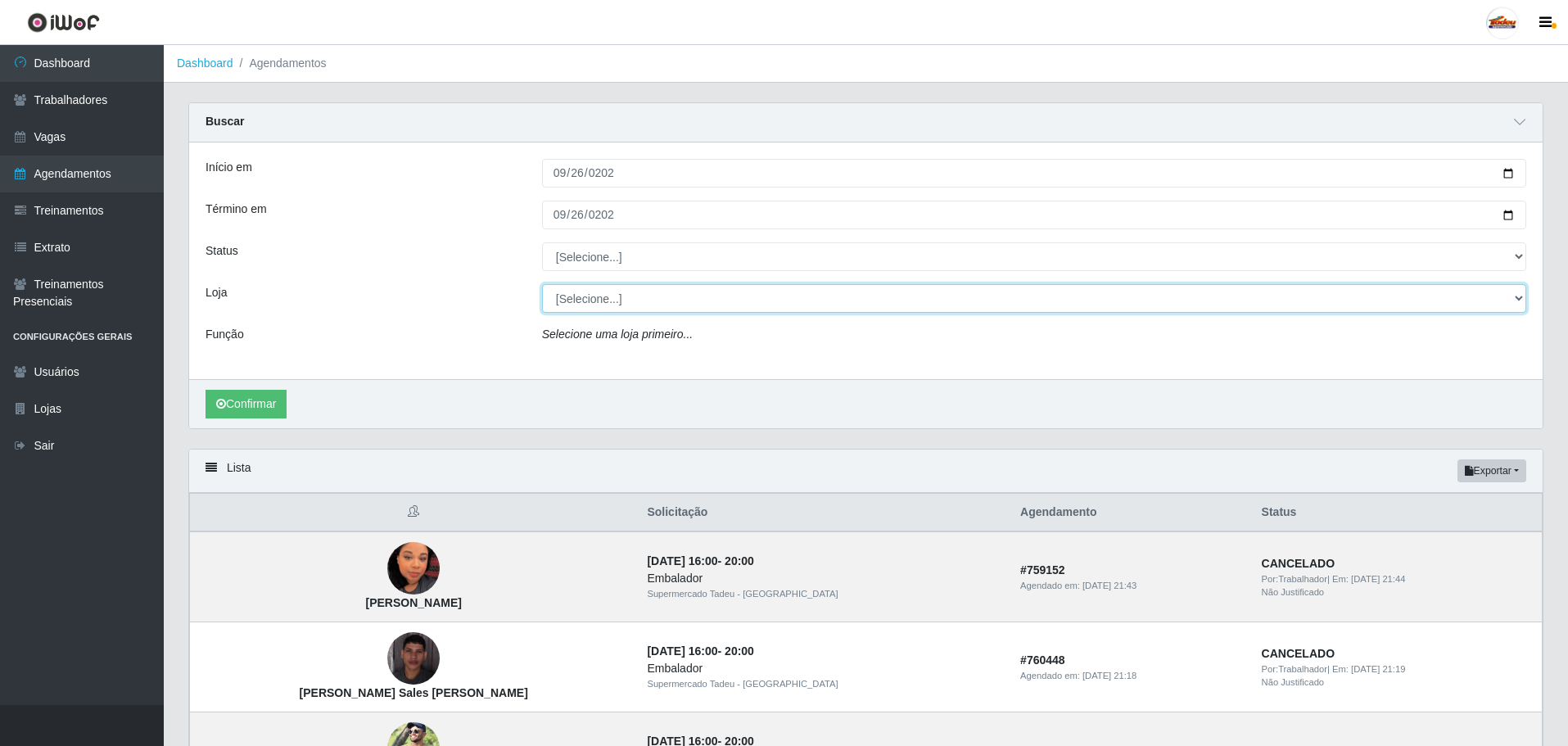
click at [583, 290] on select "[Selecione...] Supermercado Tadeu - [GEOGRAPHIC_DATA]" at bounding box center [1034, 299] width 984 height 29
select select "195"
click at [542, 285] on select "[Selecione...] Supermercado Tadeu - [GEOGRAPHIC_DATA]" at bounding box center [1034, 299] width 984 height 29
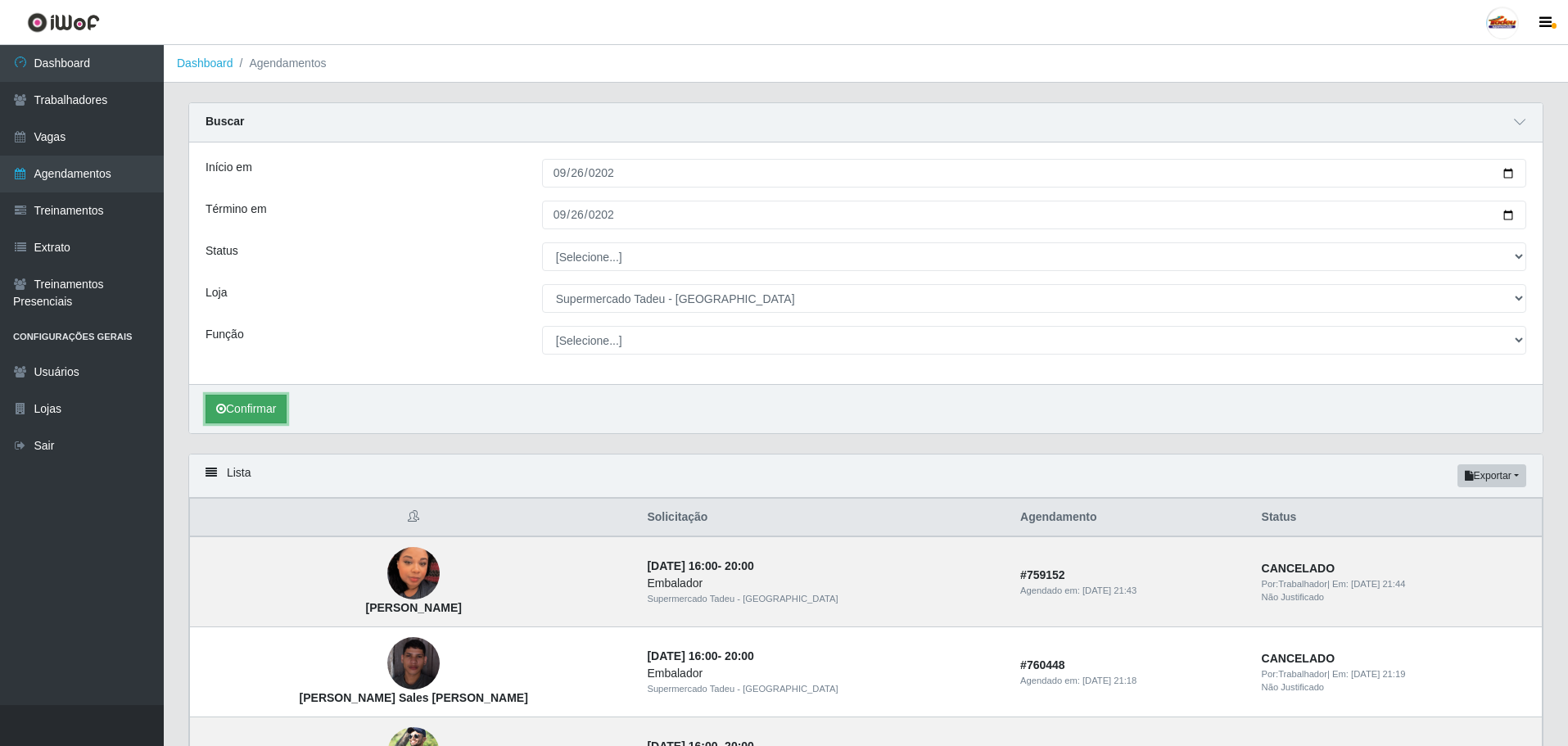
click at [253, 410] on button "Confirmar" at bounding box center [245, 409] width 81 height 29
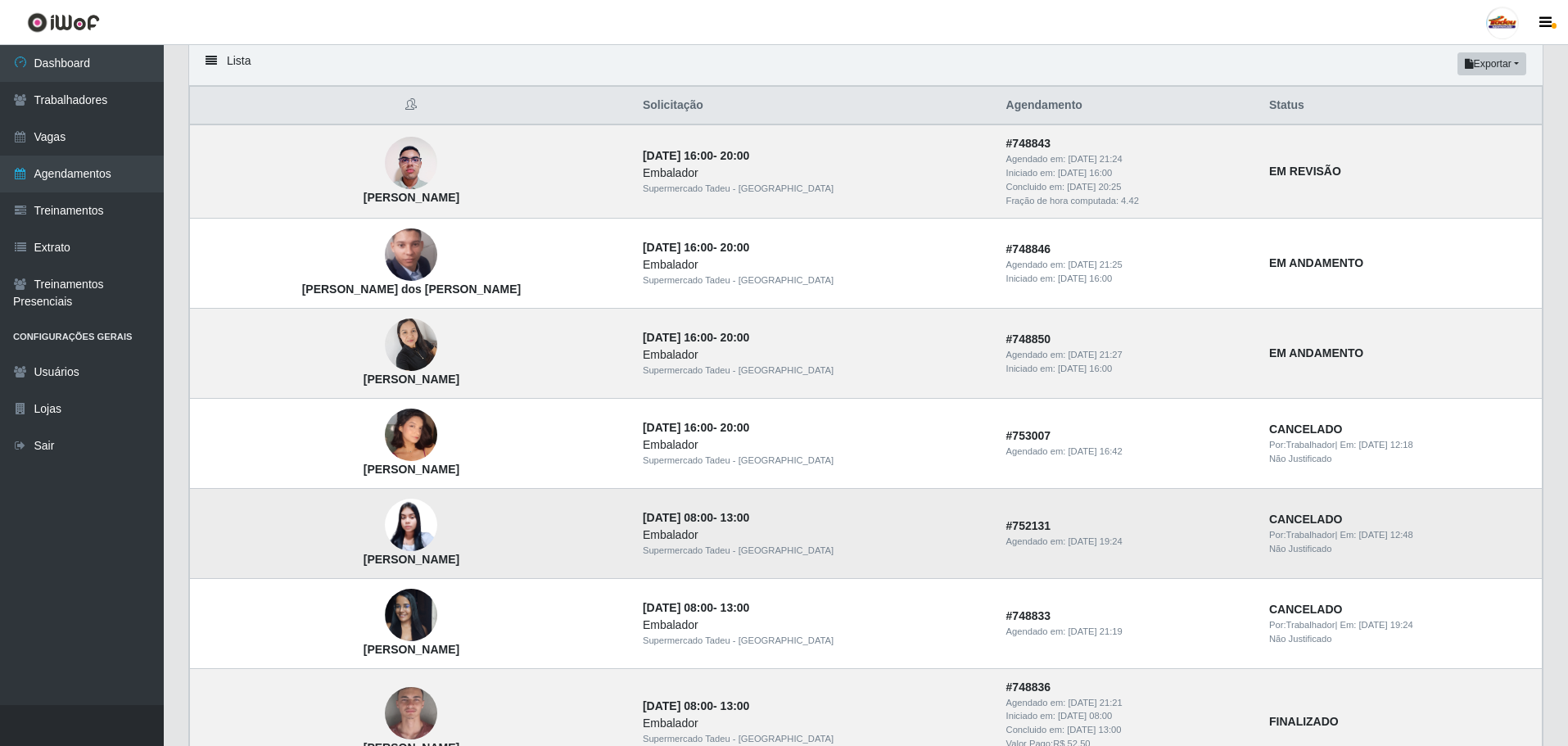
scroll to position [573, 0]
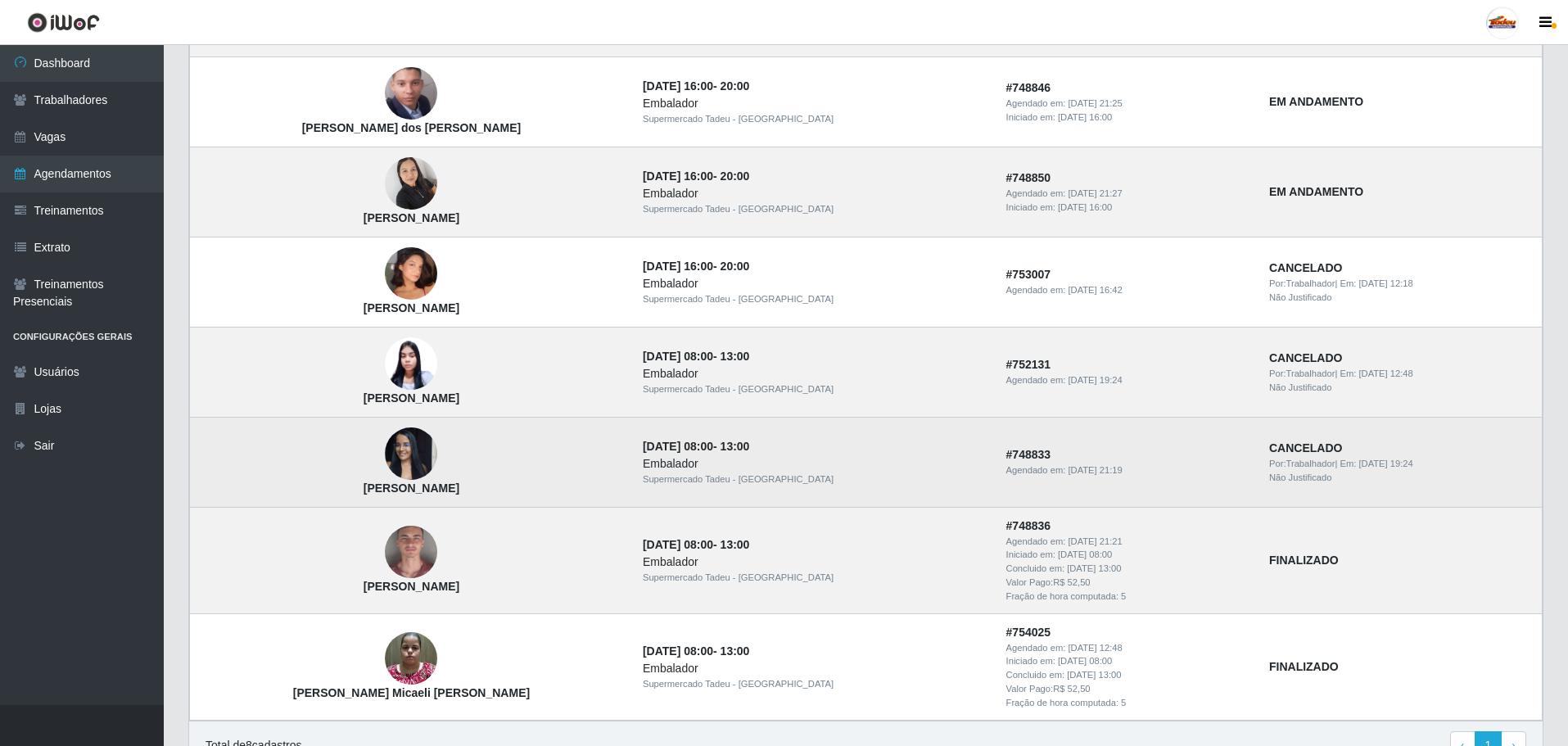
click at [389, 458] on img at bounding box center [411, 453] width 53 height 70
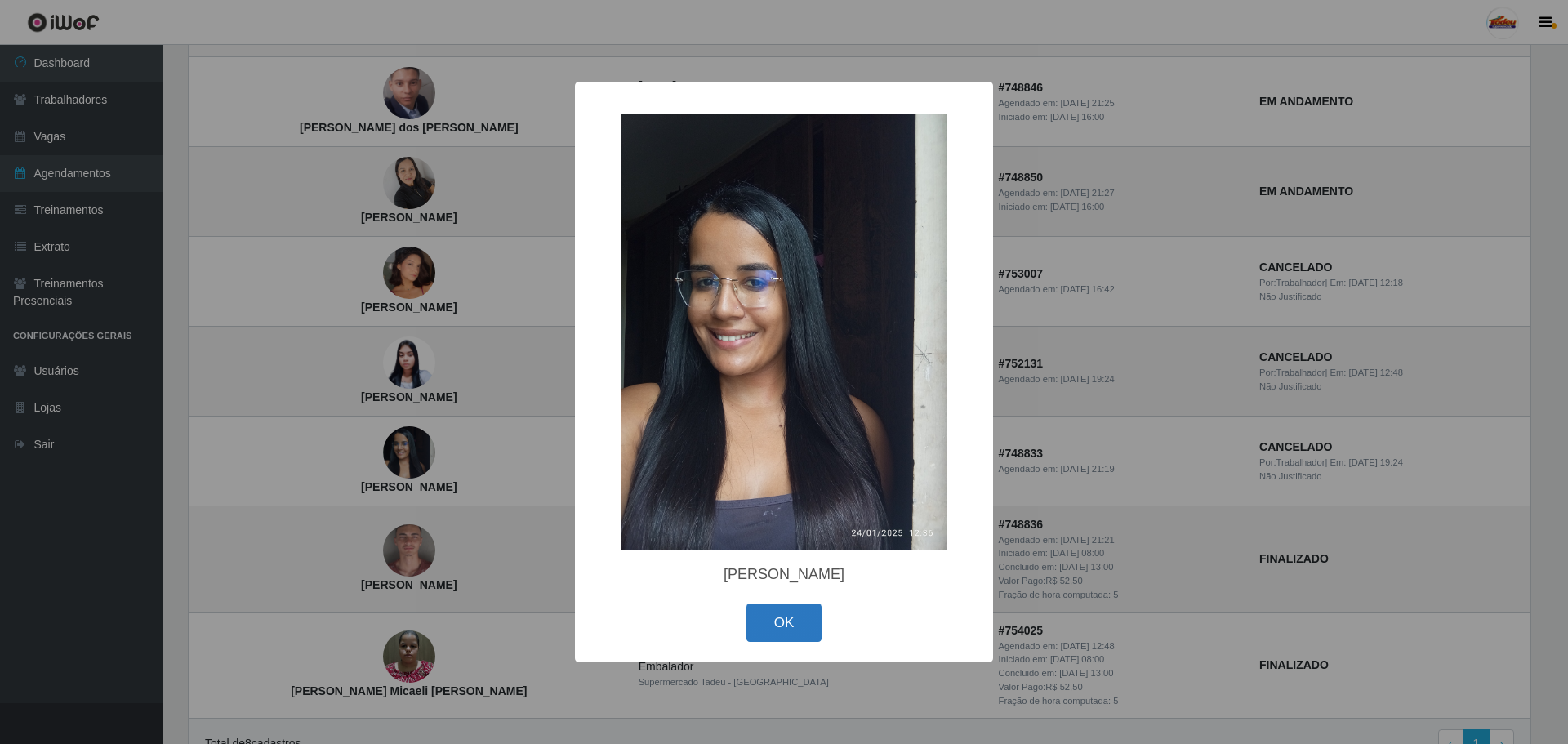
click at [796, 622] on button "OK" at bounding box center [784, 622] width 76 height 38
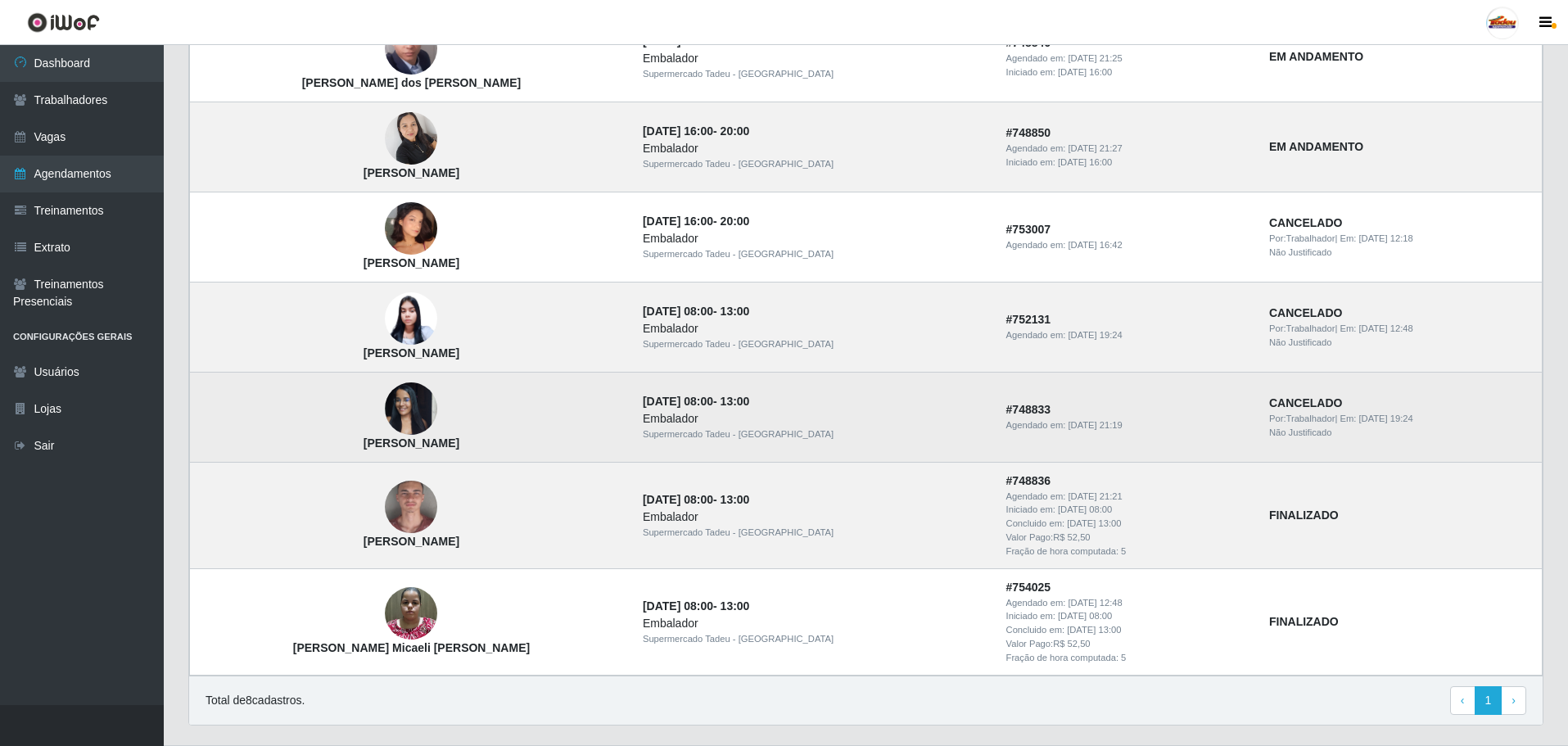
scroll to position [659, 0]
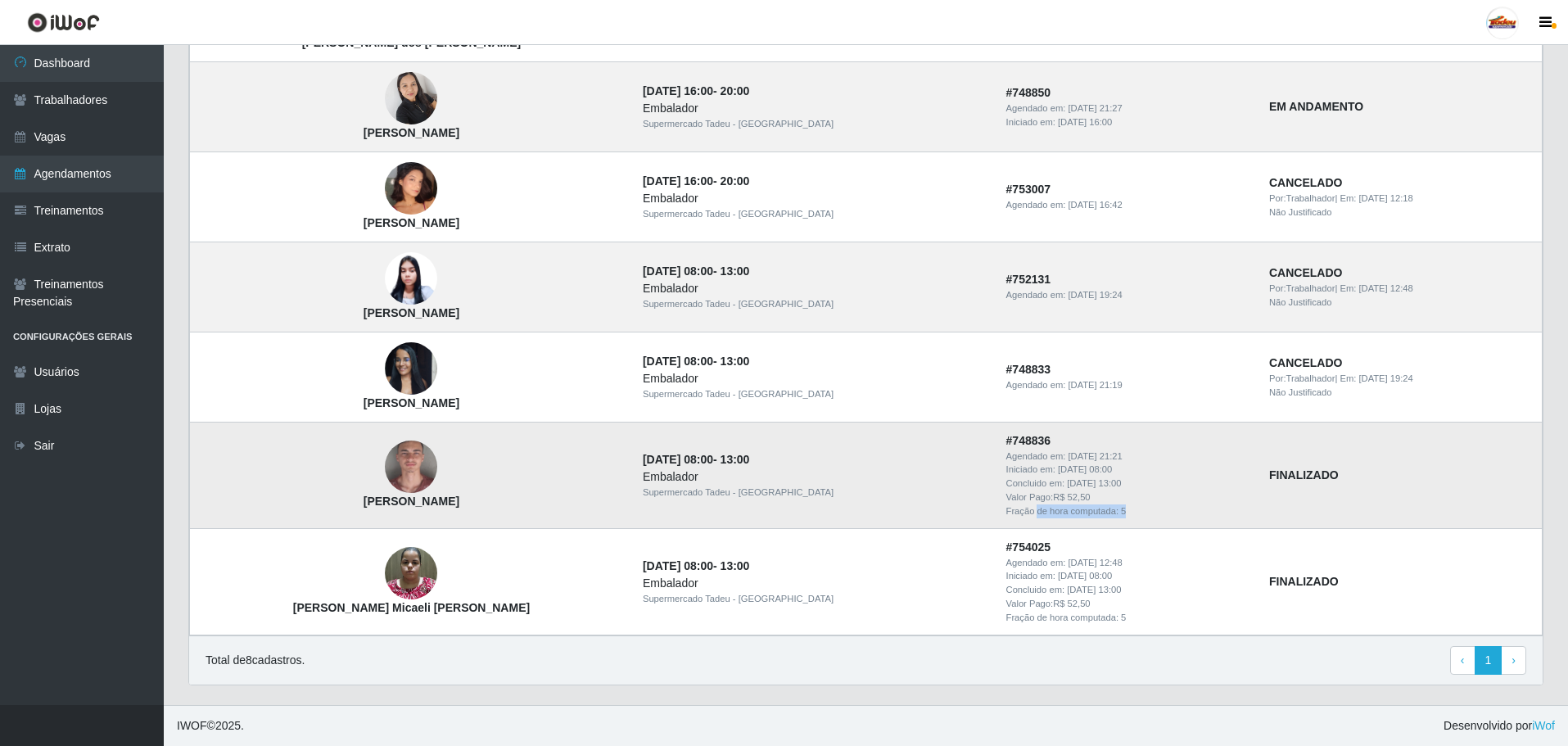
drag, startPoint x: 1014, startPoint y: 520, endPoint x: 1037, endPoint y: 523, distance: 23.2
click at [1037, 523] on td "# 748836 Agendado em: [DATE] 21:21 Iniciado em: [DATE] 08:00 Concluido em: [DAT…" at bounding box center [1128, 474] width 263 height 106
click at [997, 459] on td "# 748836 Agendado em: [DATE] 21:21 Iniciado em: [DATE] 08:00 Concluido em: [DAT…" at bounding box center [1128, 474] width 263 height 106
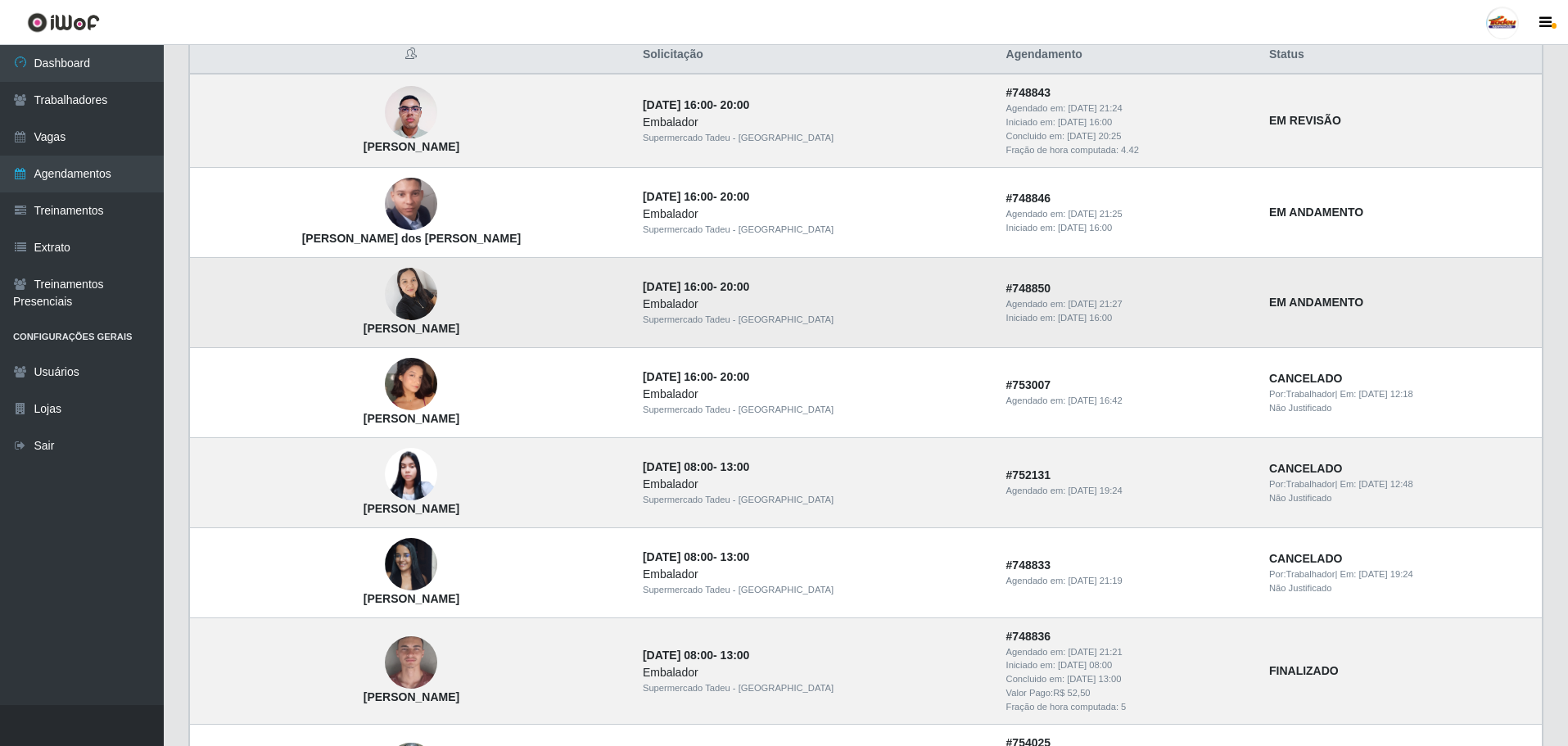
scroll to position [414, 0]
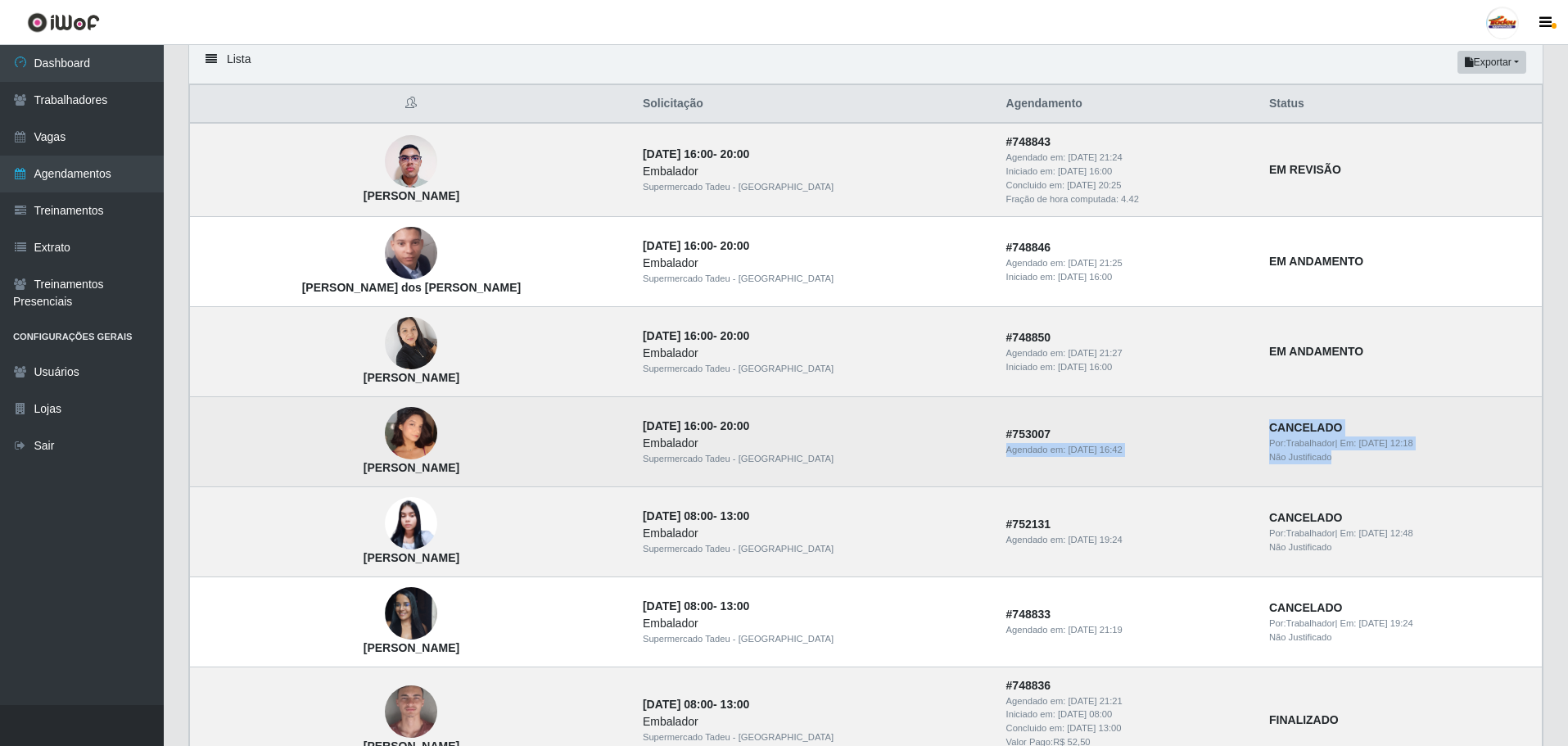
drag, startPoint x: 1275, startPoint y: 470, endPoint x: 1181, endPoint y: 422, distance: 105.5
click at [1181, 422] on tr "[PERSON_NAME] [DATE] 16:00 - 20:00 Embalador Supermercado Tadeu - [GEOGRAPHIC_D…" at bounding box center [866, 440] width 1352 height 90
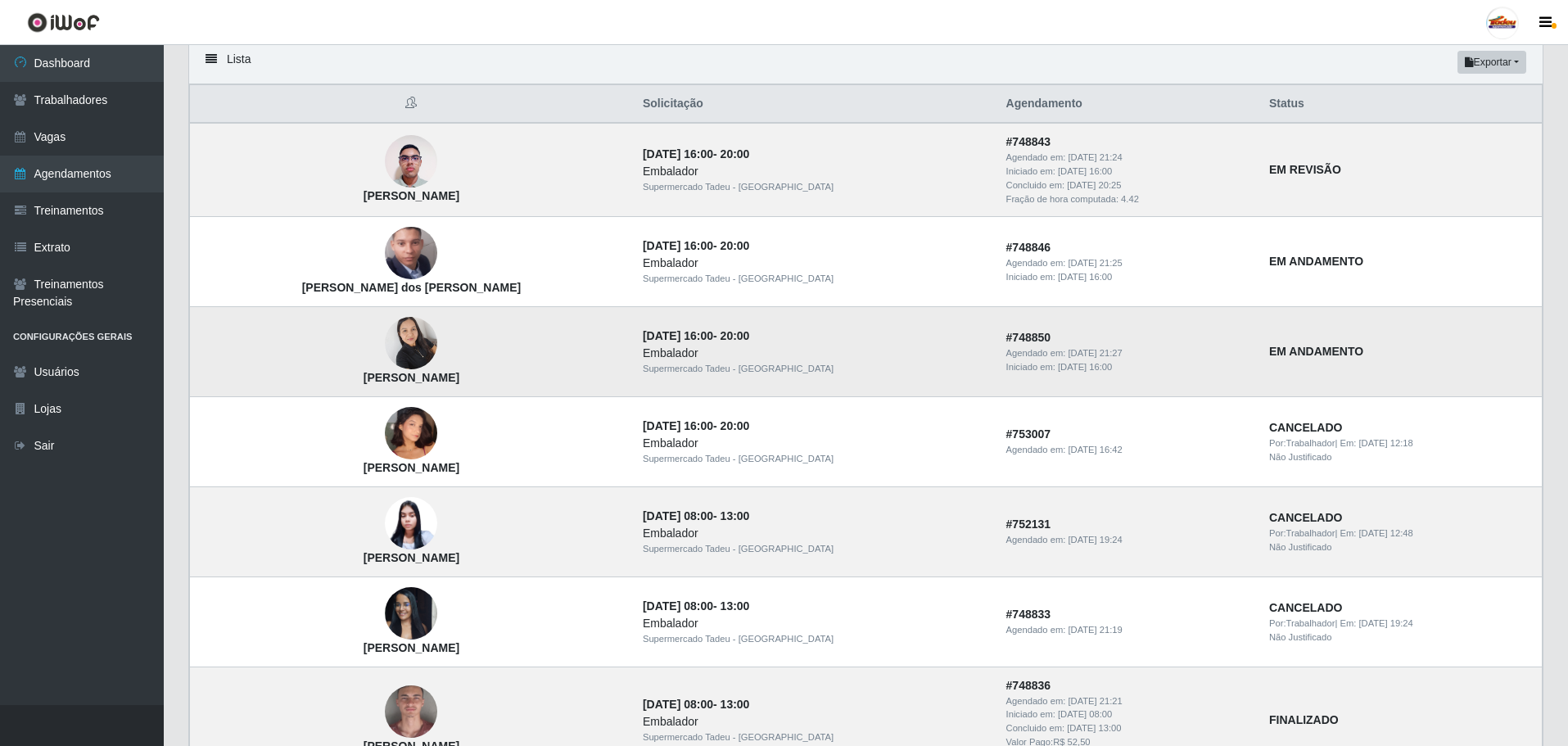
click at [572, 326] on td "[PERSON_NAME]" at bounding box center [411, 350] width 443 height 90
drag, startPoint x: 587, startPoint y: 334, endPoint x: 1268, endPoint y: 550, distance: 714.4
click at [637, 333] on td "[DATE] 16:00 - 20:00 Embalador Supermercado Tadeu - [GEOGRAPHIC_DATA]" at bounding box center [815, 350] width 364 height 90
drag, startPoint x: 1027, startPoint y: 201, endPoint x: 1069, endPoint y: 202, distance: 42.0
click at [1069, 202] on div "Fração de hora computada: 4.42" at bounding box center [1128, 200] width 243 height 14
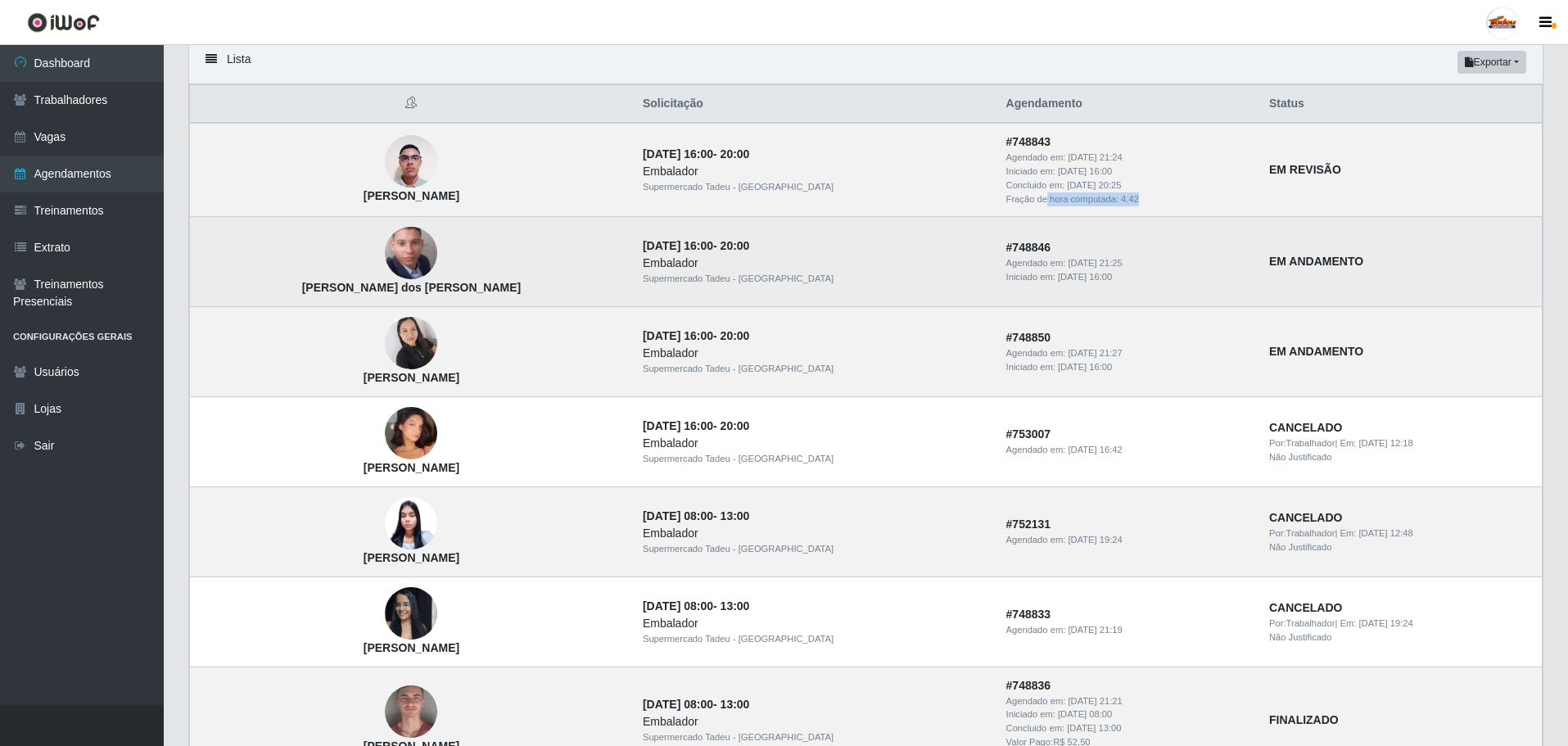
drag, startPoint x: 938, startPoint y: 276, endPoint x: 1035, endPoint y: 279, distance: 97.0
click at [1035, 279] on div "Iniciado em: [DATE] 16:00" at bounding box center [1128, 277] width 243 height 14
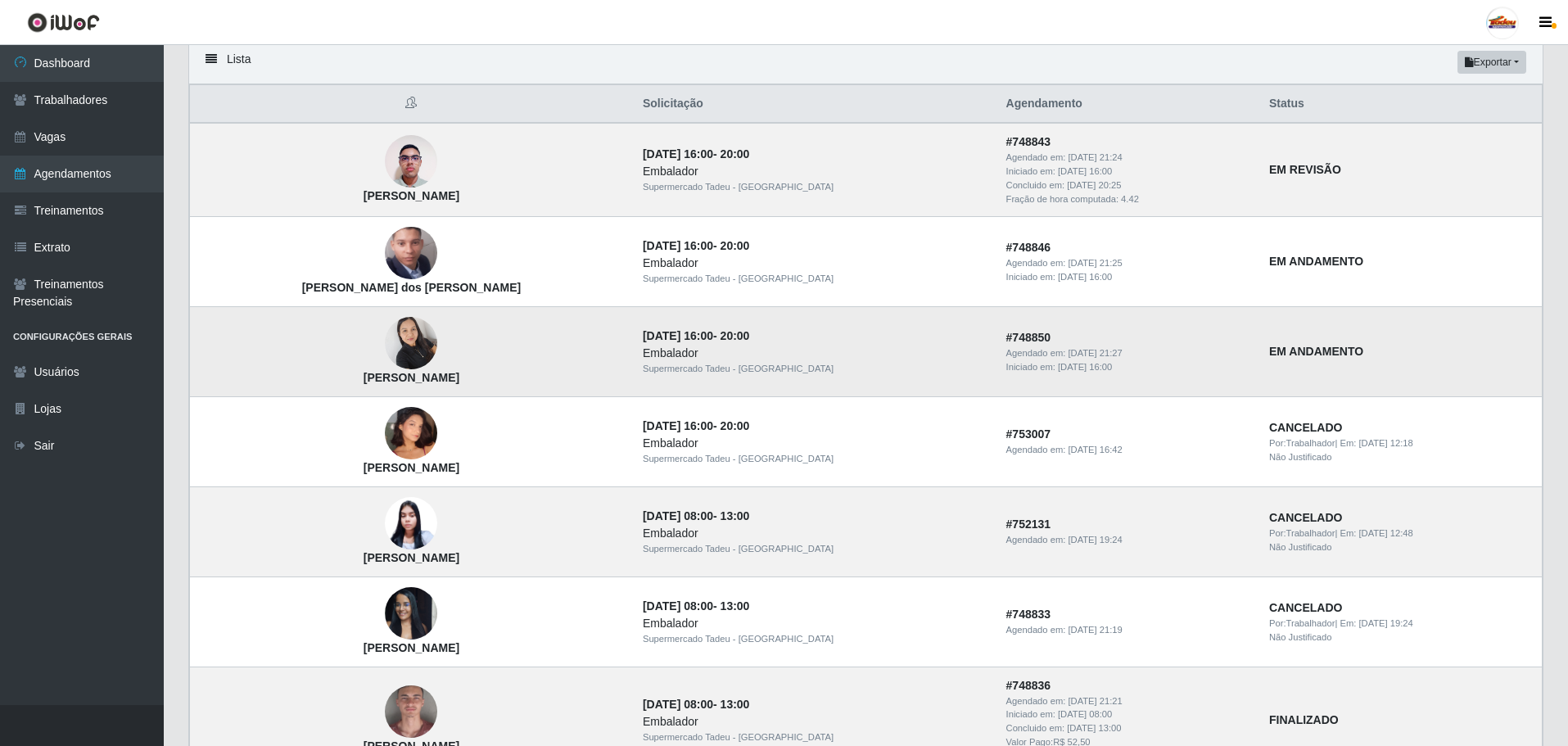
click at [1259, 365] on td "EM ANDAMENTO" at bounding box center [1400, 350] width 283 height 90
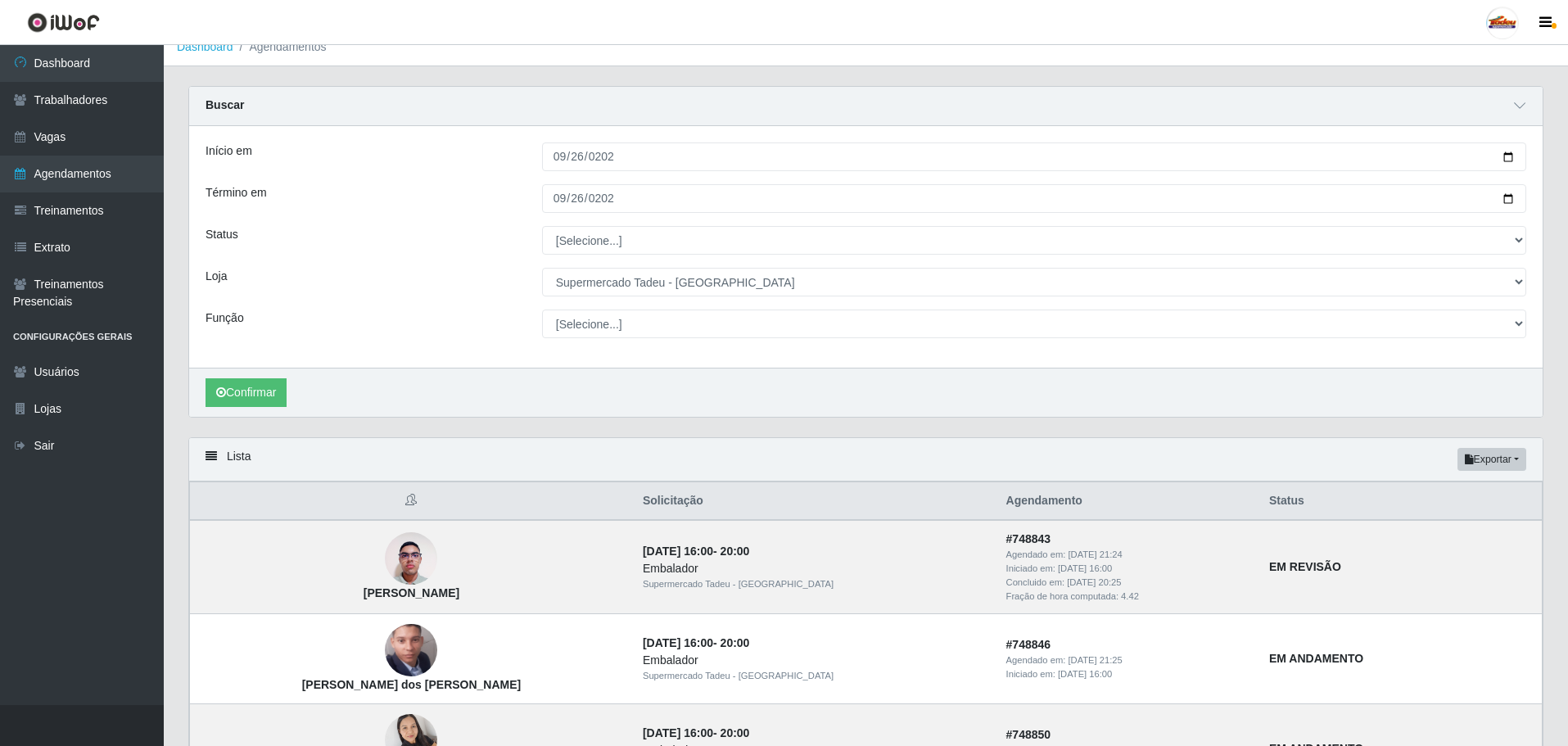
scroll to position [0, 0]
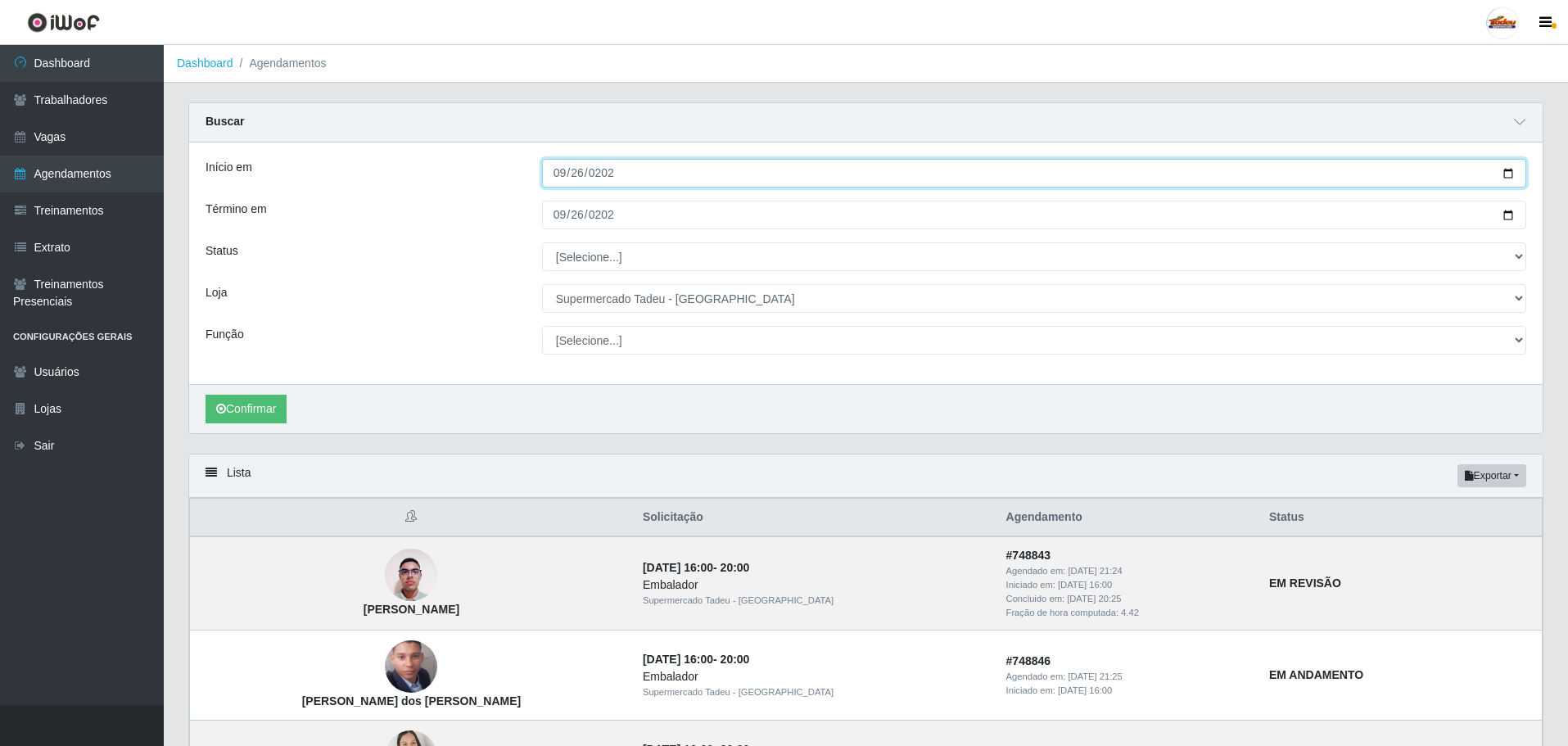
click at [563, 173] on input "[DATE]" at bounding box center [1034, 173] width 984 height 29
type input "[DATE]"
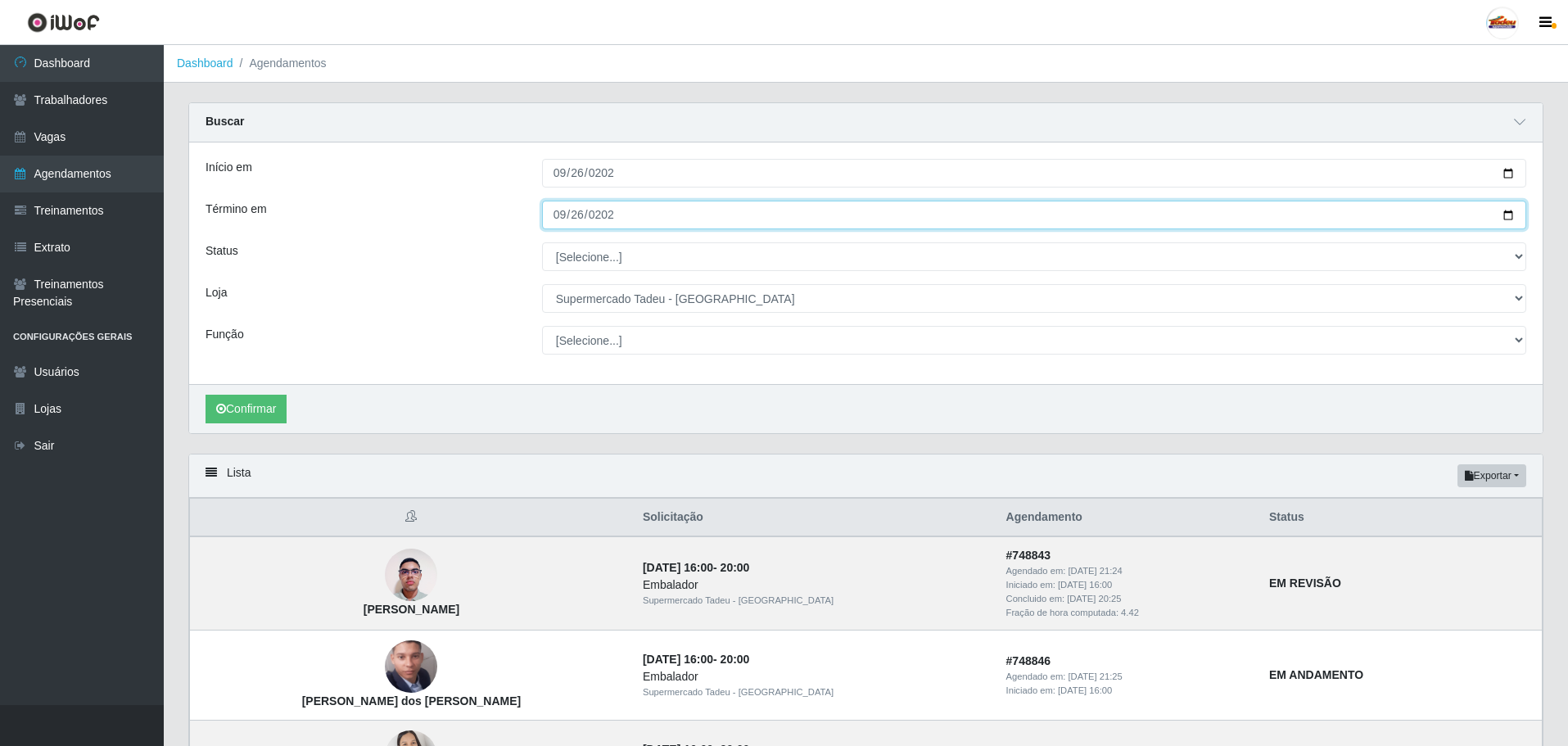
click at [563, 219] on input "[DATE]" at bounding box center [1034, 215] width 984 height 29
type input "[DATE]"
click at [648, 225] on input "[DATE]" at bounding box center [1034, 215] width 984 height 29
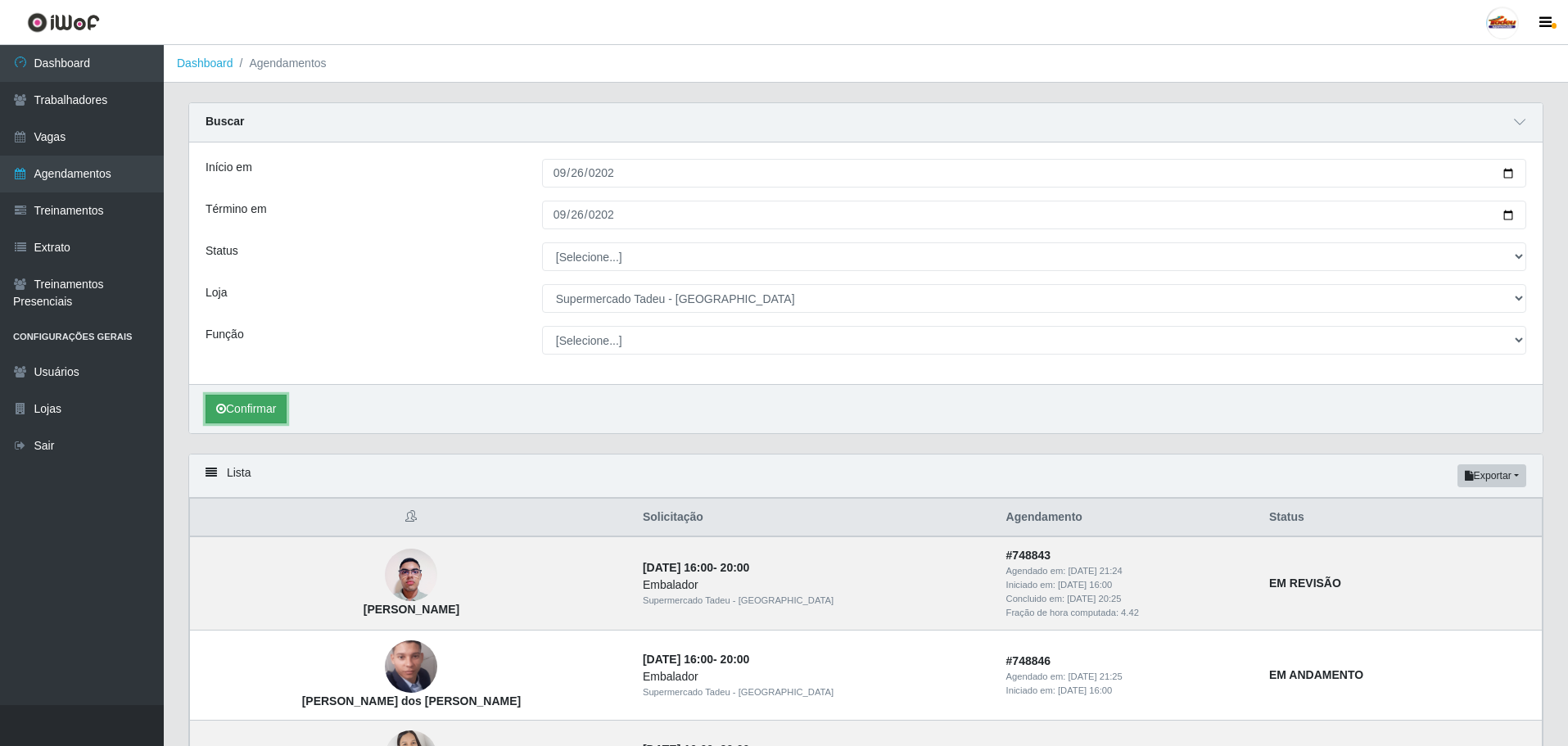
click at [233, 416] on button "Confirmar" at bounding box center [245, 409] width 81 height 29
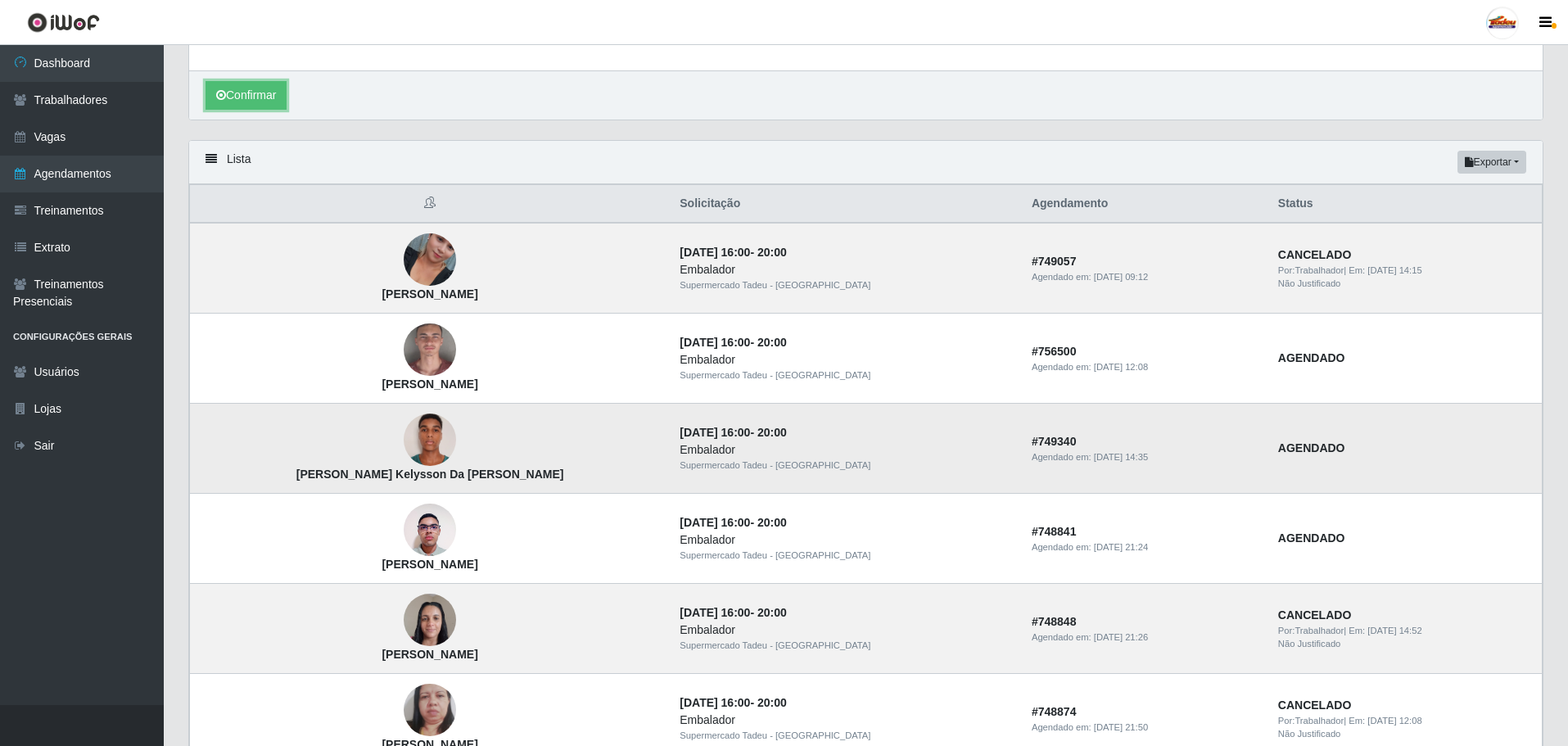
scroll to position [305, 0]
